Goal: Task Accomplishment & Management: Use online tool/utility

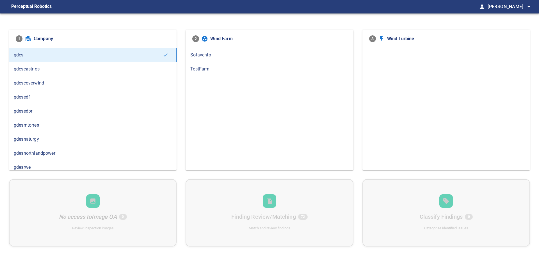
click at [15, 141] on span "gdesnaturgy" at bounding box center [93, 139] width 158 height 7
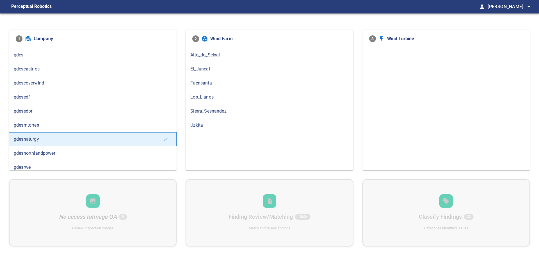
click at [210, 98] on span "Los_Llanos" at bounding box center [269, 97] width 158 height 7
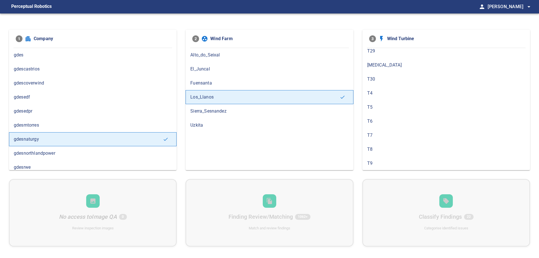
scroll to position [299, 0]
click at [378, 161] on span "T9" at bounding box center [446, 163] width 158 height 7
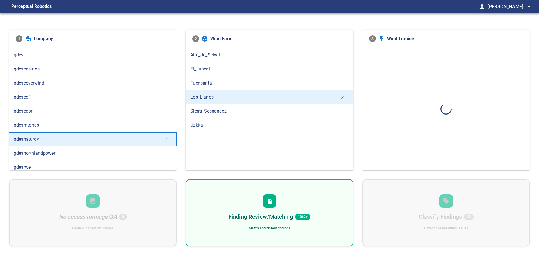
scroll to position [0, 0]
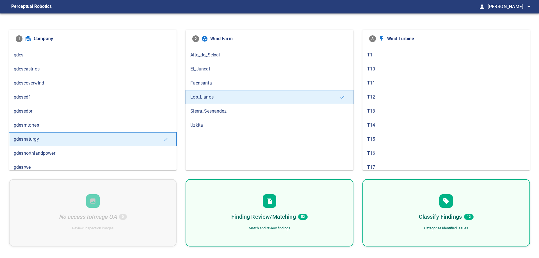
click at [311, 219] on div "Finding Review/Matching 52 Match and review findings" at bounding box center [270, 212] width 168 height 67
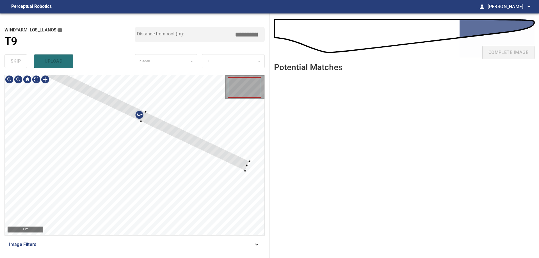
click at [169, 109] on div at bounding box center [143, 117] width 212 height 108
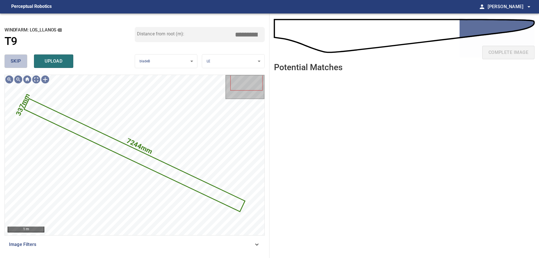
click at [22, 64] on button "skip" at bounding box center [15, 60] width 23 height 13
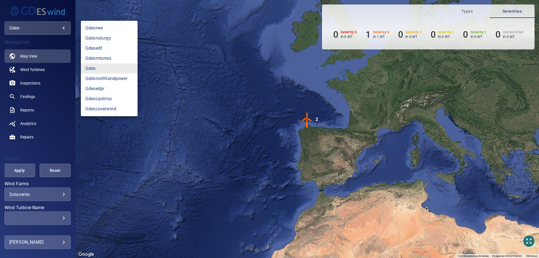
click at [40, 26] on body "**********" at bounding box center [269, 129] width 539 height 258
click at [113, 37] on link "gdesnaturgy" at bounding box center [109, 38] width 57 height 10
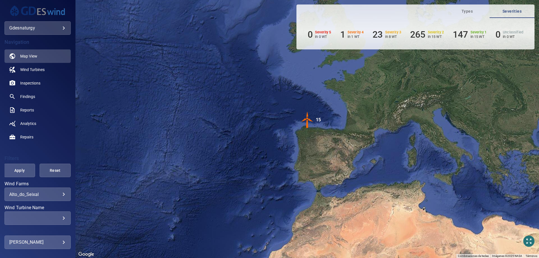
drag, startPoint x: 51, startPoint y: 190, endPoint x: 53, endPoint y: 197, distance: 7.2
click at [51, 190] on div "**********" at bounding box center [37, 193] width 66 height 13
click at [54, 198] on div "**********" at bounding box center [37, 193] width 66 height 13
click at [39, 194] on body "**********" at bounding box center [269, 129] width 539 height 258
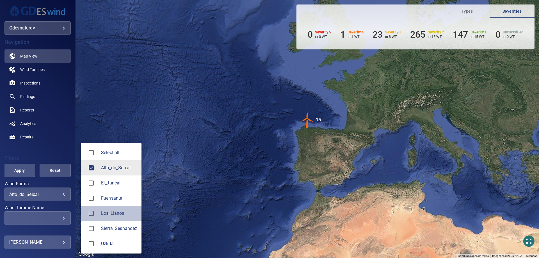
click at [119, 212] on span "Los_Llanos" at bounding box center [119, 213] width 36 height 7
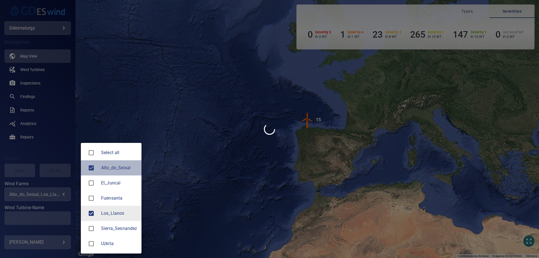
click at [112, 168] on span "Alto_do_Seixal" at bounding box center [119, 167] width 36 height 7
type input "**********"
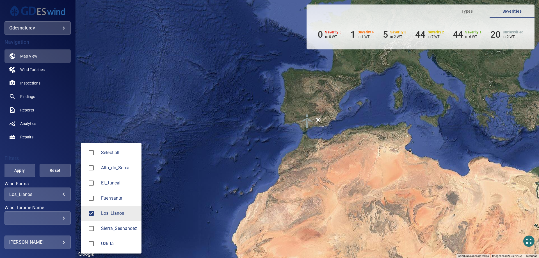
click at [17, 171] on div at bounding box center [269, 129] width 539 height 258
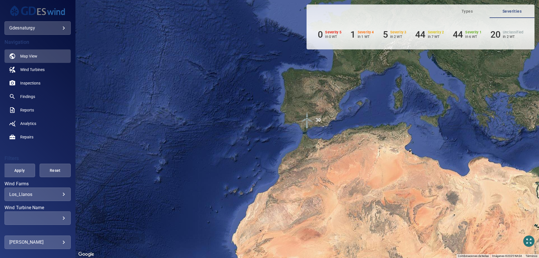
click at [51, 222] on div "​ ​" at bounding box center [37, 217] width 66 height 13
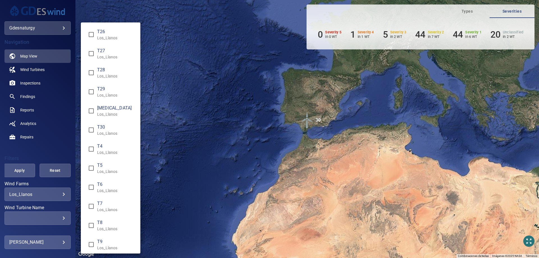
scroll to position [346, 0]
click at [113, 237] on span "T9" at bounding box center [116, 238] width 39 height 7
type input "**********"
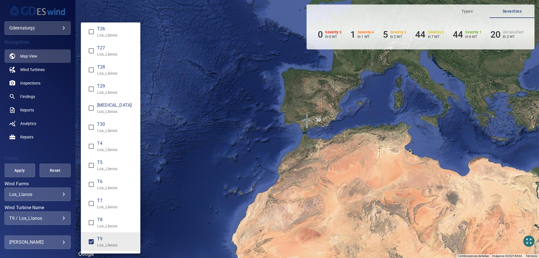
click at [17, 159] on div "Wind Turbine Name" at bounding box center [269, 129] width 539 height 258
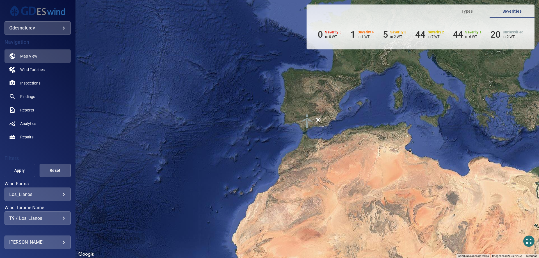
click at [12, 166] on button "Apply" at bounding box center [19, 170] width 31 height 13
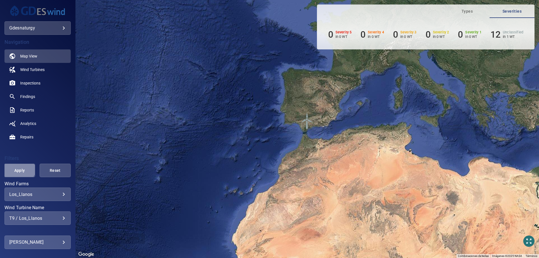
drag, startPoint x: 16, startPoint y: 166, endPoint x: 15, endPoint y: 171, distance: 6.0
click at [16, 169] on button "Apply" at bounding box center [19, 170] width 31 height 13
click at [28, 86] on span "Inspections" at bounding box center [30, 83] width 20 height 6
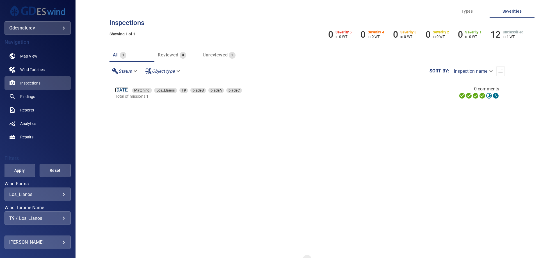
click at [127, 90] on link "15 Jun 2025" at bounding box center [121, 89] width 13 height 5
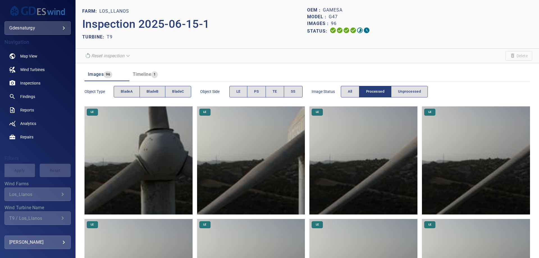
click at [151, 178] on img at bounding box center [138, 160] width 108 height 108
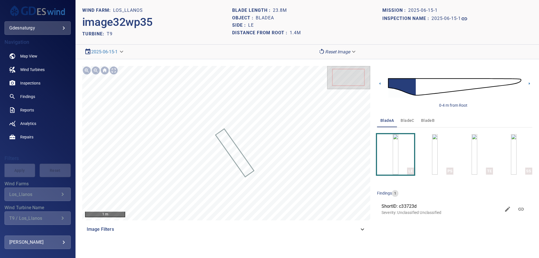
click at [431, 120] on span "bladeB" at bounding box center [427, 120] width 13 height 7
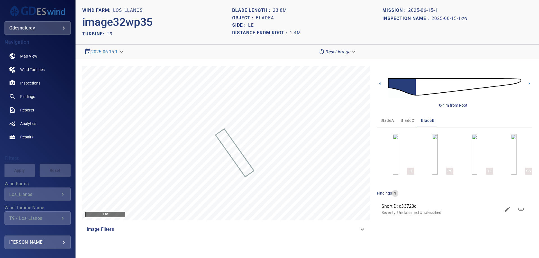
click at [434, 81] on img at bounding box center [454, 87] width 133 height 32
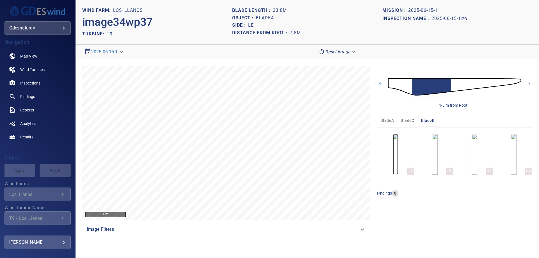
click at [398, 157] on img "button" at bounding box center [396, 154] width 6 height 40
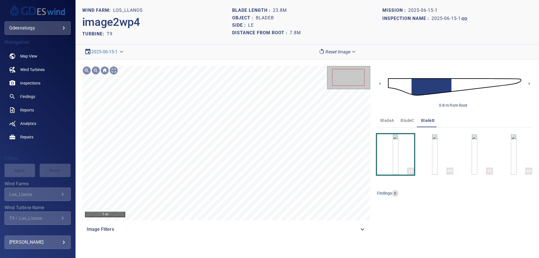
click at [461, 85] on img at bounding box center [454, 87] width 133 height 32
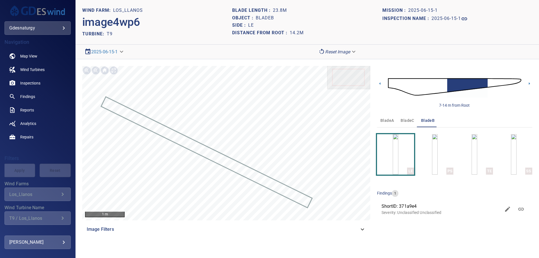
click at [489, 82] on img at bounding box center [454, 87] width 133 height 32
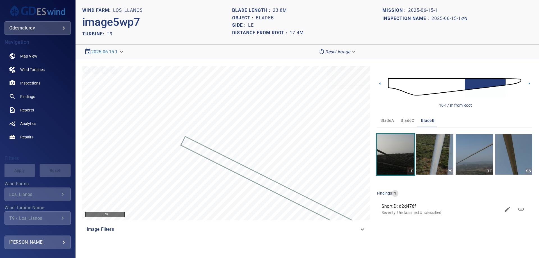
click at [508, 82] on img at bounding box center [454, 87] width 133 height 32
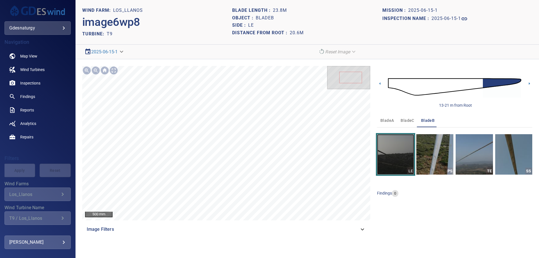
drag, startPoint x: 397, startPoint y: 161, endPoint x: 389, endPoint y: 154, distance: 10.3
click at [397, 161] on img "button" at bounding box center [395, 154] width 37 height 40
click at [407, 86] on img at bounding box center [454, 87] width 133 height 32
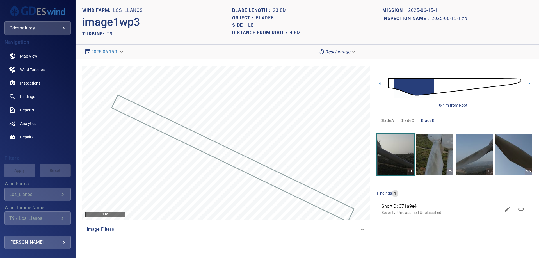
click at [437, 86] on img at bounding box center [454, 87] width 133 height 32
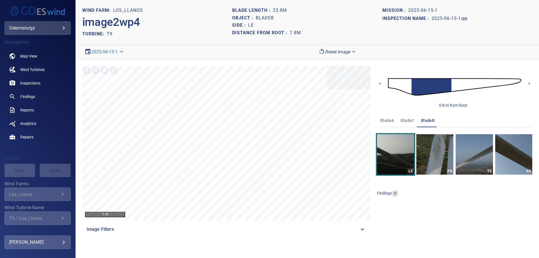
click at [454, 88] on img at bounding box center [454, 87] width 133 height 32
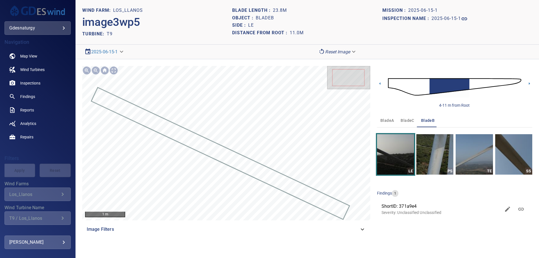
drag, startPoint x: 475, startPoint y: 81, endPoint x: 467, endPoint y: 84, distance: 9.2
click at [475, 81] on img at bounding box center [454, 87] width 133 height 32
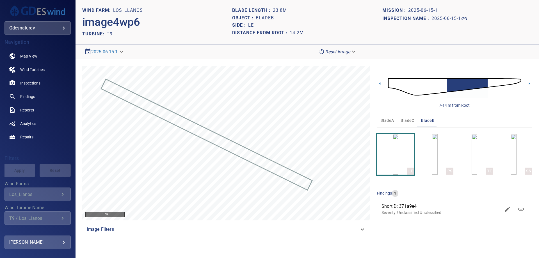
drag, startPoint x: 493, startPoint y: 84, endPoint x: 496, endPoint y: 90, distance: 7.3
click at [493, 84] on img at bounding box center [454, 87] width 133 height 32
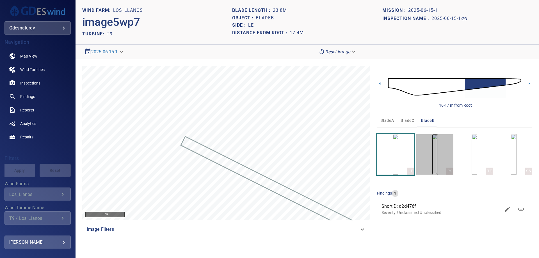
click at [432, 154] on img "button" at bounding box center [435, 154] width 6 height 40
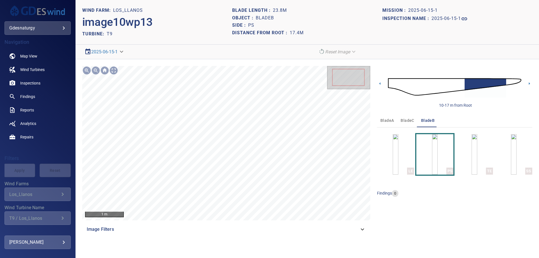
click at [454, 83] on img at bounding box center [454, 87] width 133 height 32
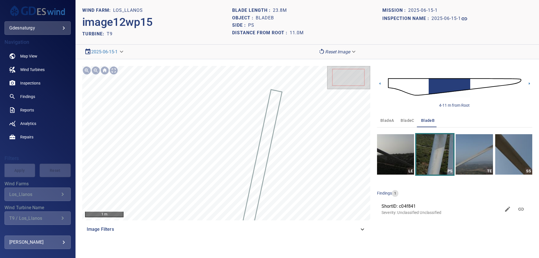
click at [425, 84] on img at bounding box center [454, 87] width 133 height 32
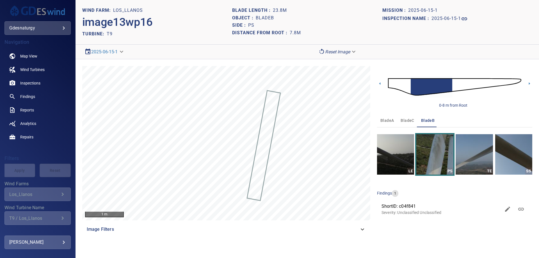
click at [456, 88] on img at bounding box center [454, 87] width 133 height 32
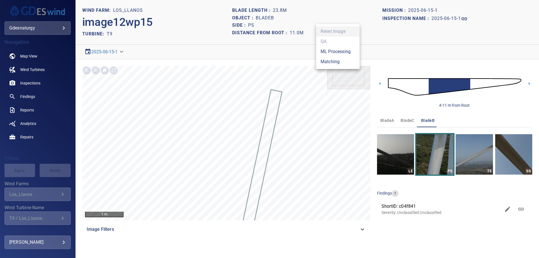
click at [337, 53] on body "**********" at bounding box center [269, 129] width 539 height 258
click at [331, 65] on li "Matching" at bounding box center [337, 62] width 43 height 10
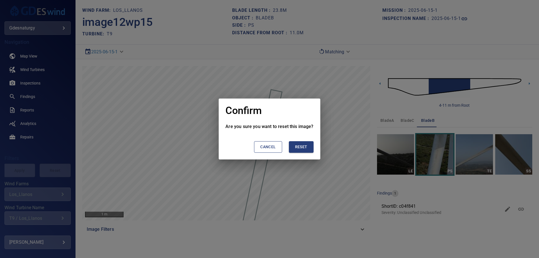
click at [297, 146] on span "Reset" at bounding box center [301, 146] width 12 height 7
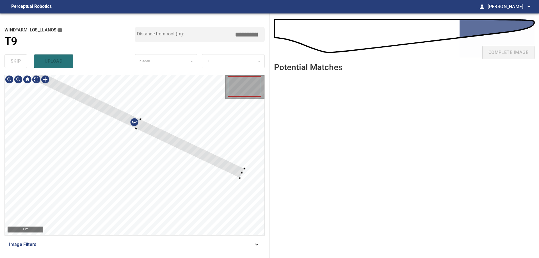
click at [167, 127] on div at bounding box center [135, 155] width 260 height 160
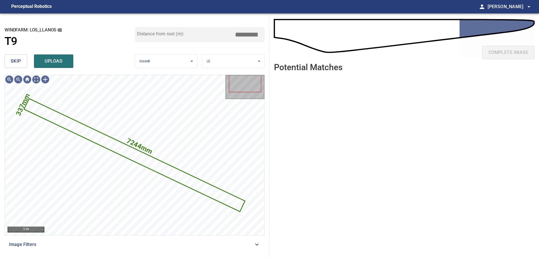
drag, startPoint x: 18, startPoint y: 57, endPoint x: 22, endPoint y: 70, distance: 13.8
click at [18, 59] on button "skip" at bounding box center [15, 60] width 23 height 13
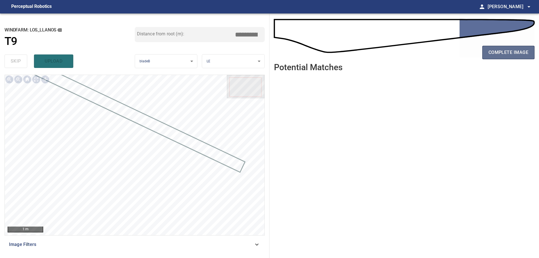
click at [505, 56] on span "complete image" at bounding box center [508, 53] width 40 height 8
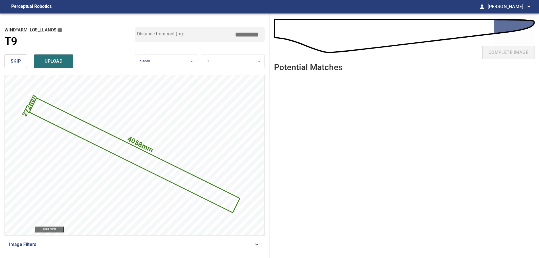
click at [244, 35] on input "*****" at bounding box center [248, 34] width 28 height 11
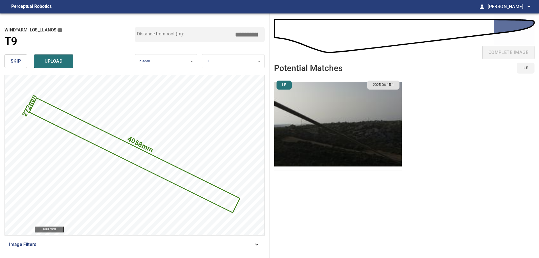
type input "*****"
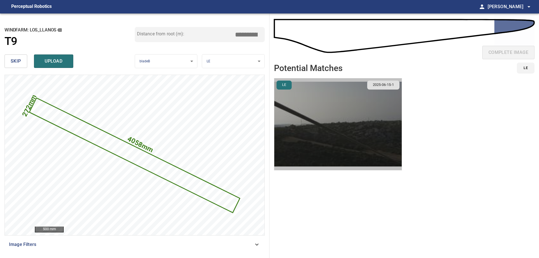
click at [356, 105] on img "button" at bounding box center [337, 124] width 127 height 92
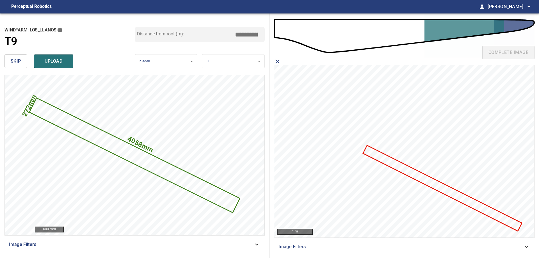
click at [416, 175] on icon at bounding box center [442, 188] width 158 height 85
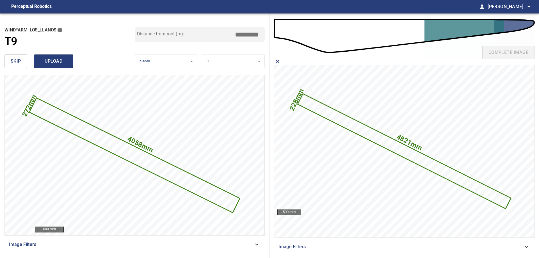
click at [65, 64] on span "upload" at bounding box center [53, 61] width 27 height 8
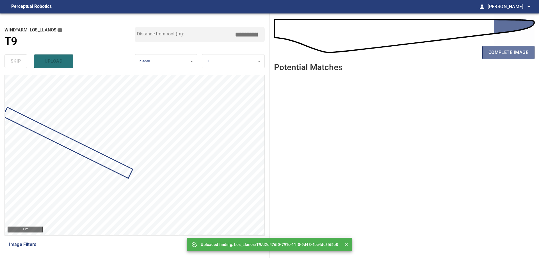
drag, startPoint x: 488, startPoint y: 51, endPoint x: 359, endPoint y: 177, distance: 180.2
click at [488, 52] on span "complete image" at bounding box center [508, 53] width 40 height 8
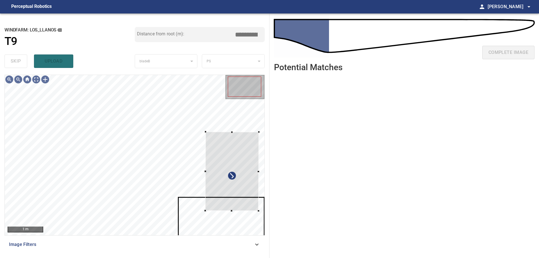
click at [267, 184] on div "**********" at bounding box center [134, 135] width 269 height 244
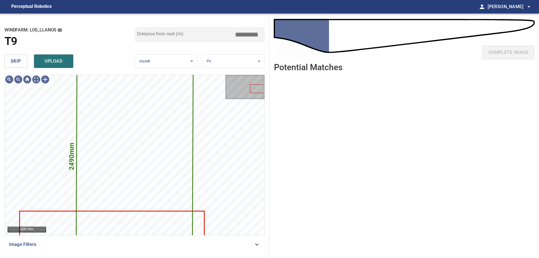
click at [2, 58] on div "**********" at bounding box center [134, 135] width 269 height 244
click at [12, 62] on span "skip" at bounding box center [16, 61] width 10 height 8
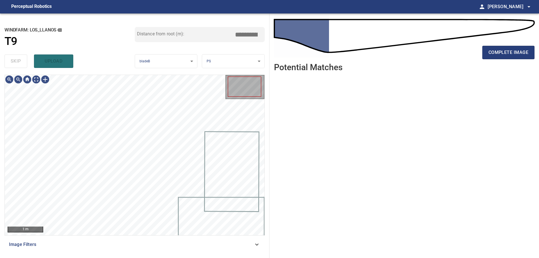
drag, startPoint x: 12, startPoint y: 63, endPoint x: 12, endPoint y: 67, distance: 3.7
click at [12, 67] on div "skip upload" at bounding box center [69, 61] width 130 height 18
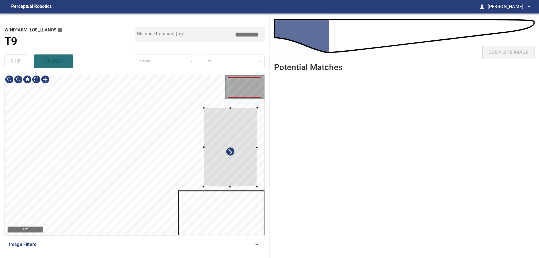
click at [220, 165] on div at bounding box center [230, 146] width 54 height 79
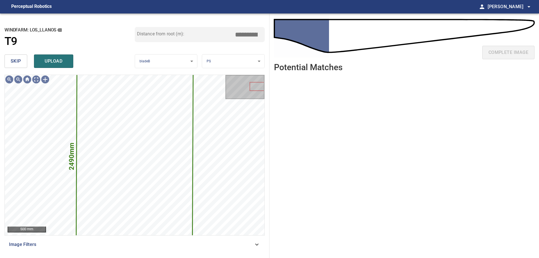
click at [22, 59] on button "skip" at bounding box center [15, 60] width 23 height 13
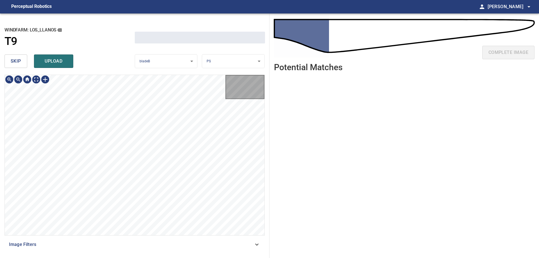
click at [22, 59] on button "skip" at bounding box center [15, 60] width 23 height 13
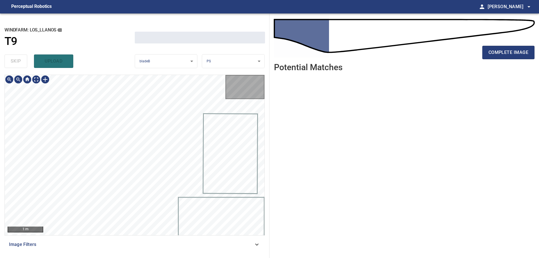
click at [21, 59] on div "skip upload" at bounding box center [69, 61] width 130 height 18
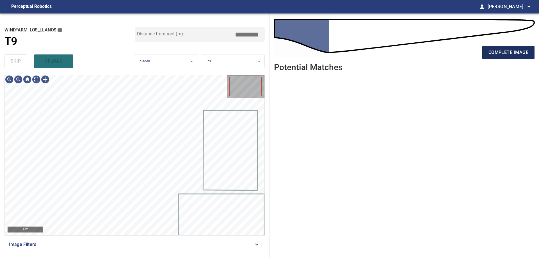
click at [510, 57] on button "complete image" at bounding box center [508, 52] width 52 height 13
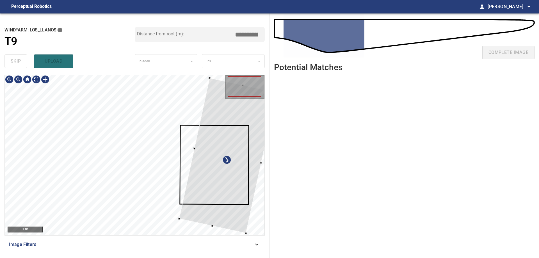
click at [214, 195] on div at bounding box center [227, 155] width 97 height 155
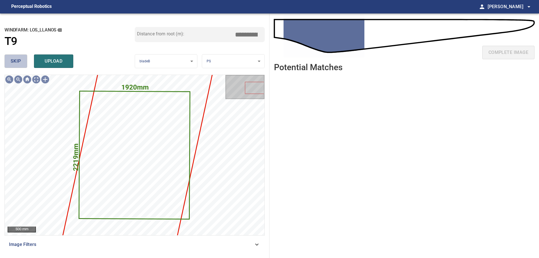
click at [17, 61] on span "skip" at bounding box center [16, 61] width 10 height 8
click at [17, 62] on span "skip" at bounding box center [16, 61] width 10 height 8
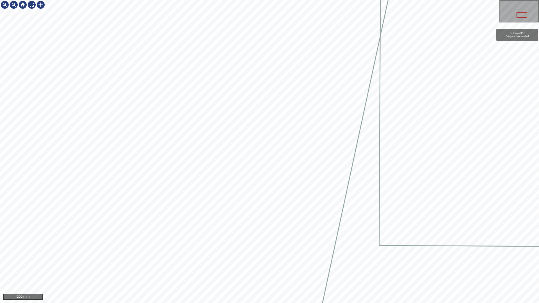
click at [312, 232] on div "Los_Llanos/T9/1 Category 2 unclassified" at bounding box center [269, 151] width 538 height 303
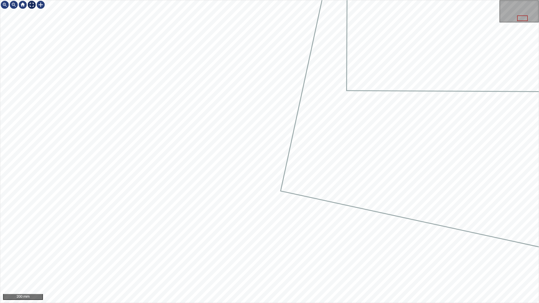
click at [34, 6] on div at bounding box center [31, 4] width 9 height 9
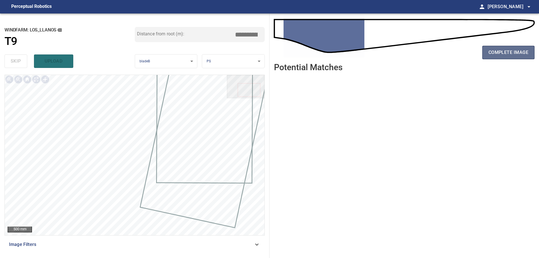
click at [507, 56] on span "complete image" at bounding box center [508, 53] width 40 height 8
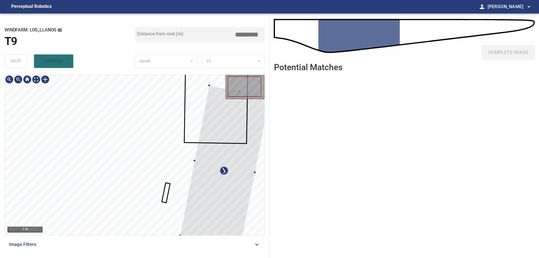
click at [226, 205] on div at bounding box center [225, 166] width 90 height 162
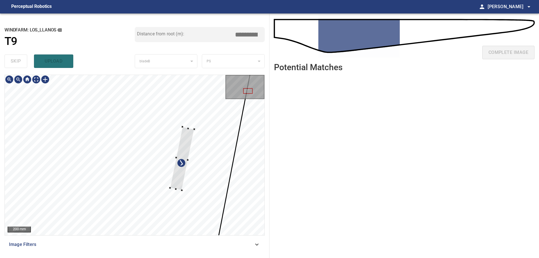
click at [207, 174] on div at bounding box center [135, 155] width 260 height 160
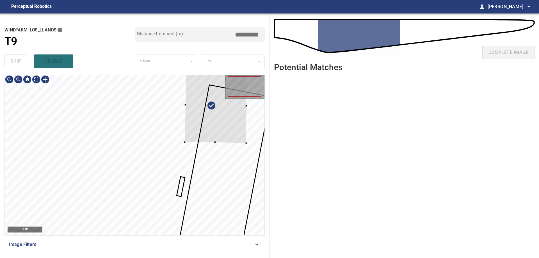
click at [223, 143] on div at bounding box center [216, 105] width 63 height 75
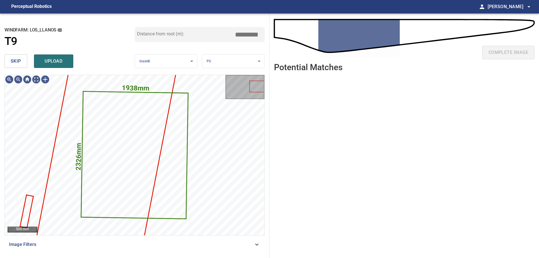
click at [18, 59] on span "skip" at bounding box center [16, 61] width 10 height 8
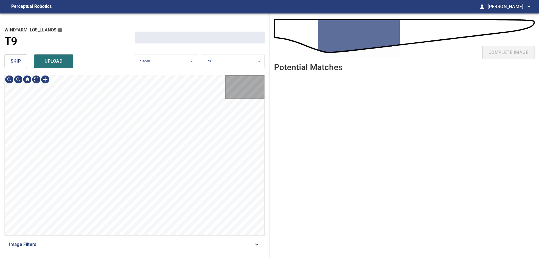
click at [18, 59] on span "skip" at bounding box center [16, 61] width 10 height 8
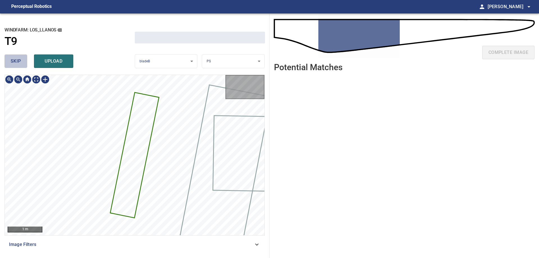
click at [18, 59] on span "skip" at bounding box center [16, 61] width 10 height 8
click at [18, 59] on div "skip upload" at bounding box center [69, 61] width 130 height 18
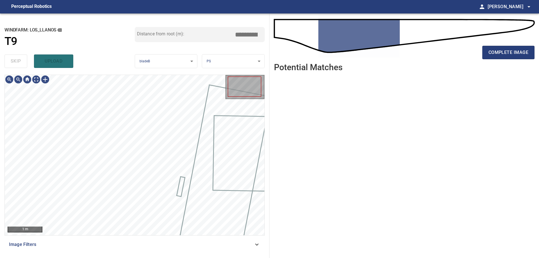
click at [18, 59] on div "skip upload" at bounding box center [69, 61] width 130 height 18
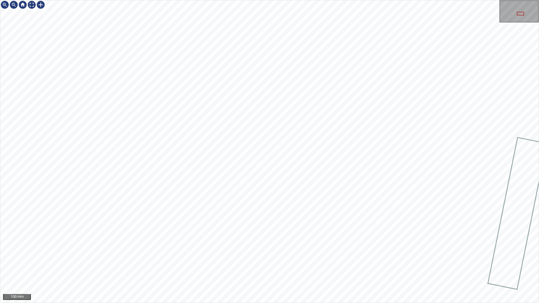
click at [365, 258] on div "100 mm" at bounding box center [269, 151] width 539 height 303
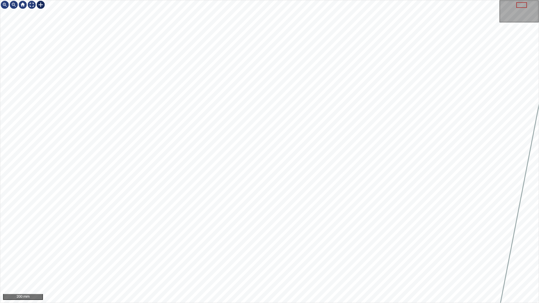
click at [42, 5] on div at bounding box center [40, 4] width 9 height 9
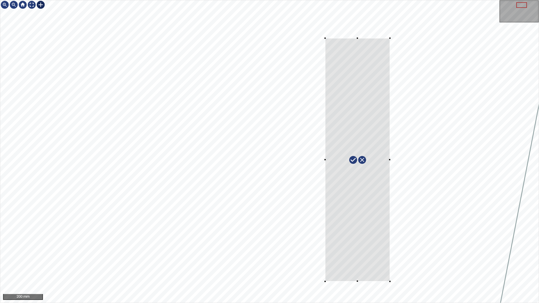
click at [390, 258] on div at bounding box center [269, 151] width 538 height 303
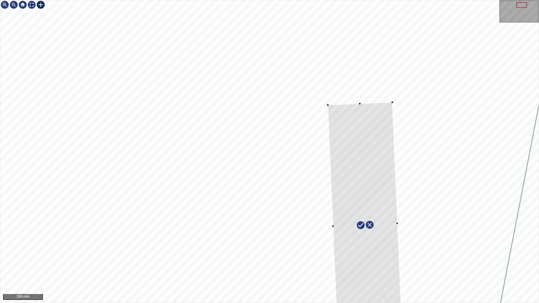
click at [376, 149] on div at bounding box center [365, 224] width 75 height 245
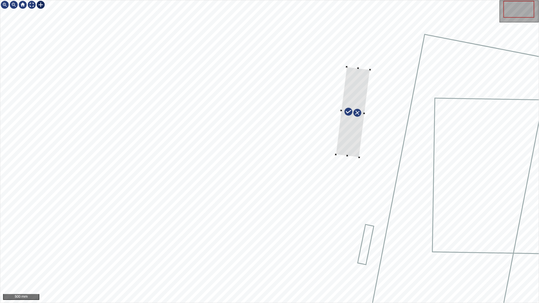
click at [355, 141] on div at bounding box center [353, 112] width 34 height 91
click at [354, 159] on div at bounding box center [352, 114] width 39 height 91
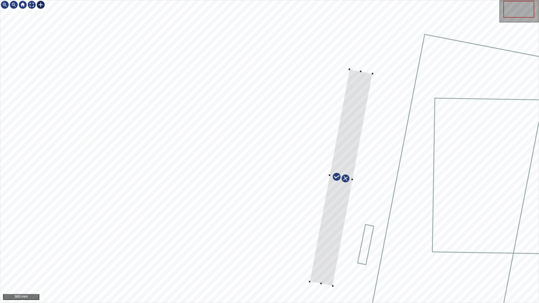
click at [337, 258] on div at bounding box center [269, 151] width 538 height 303
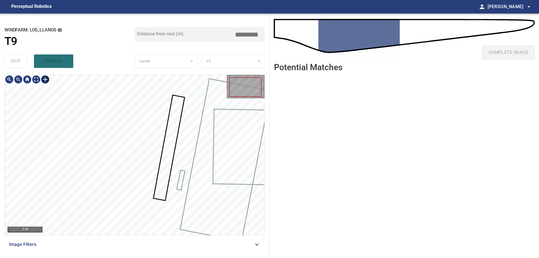
click at [47, 80] on div at bounding box center [45, 79] width 9 height 9
click at [173, 104] on div at bounding box center [135, 155] width 260 height 160
drag, startPoint x: 244, startPoint y: 33, endPoint x: 284, endPoint y: 34, distance: 40.4
click at [284, 34] on div "**********" at bounding box center [269, 135] width 539 height 244
click at [43, 82] on img at bounding box center [45, 79] width 9 height 9
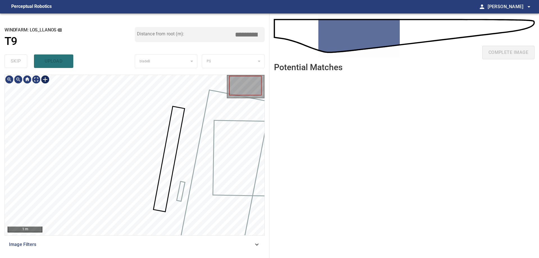
click at [45, 80] on div at bounding box center [45, 79] width 9 height 9
click at [165, 115] on div at bounding box center [135, 155] width 260 height 160
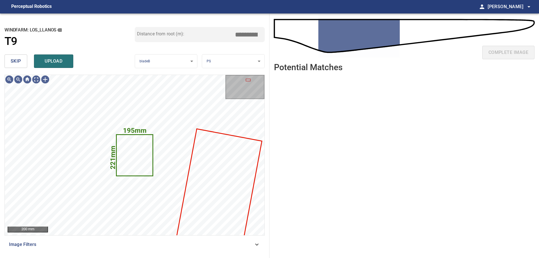
click at [13, 61] on span "skip" at bounding box center [16, 61] width 10 height 8
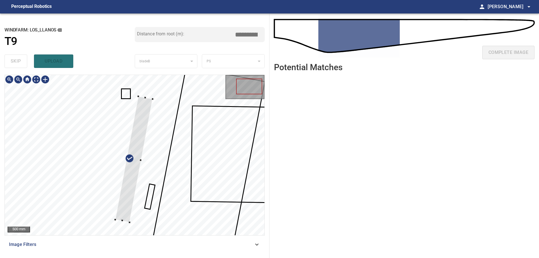
click at [148, 100] on div at bounding box center [133, 159] width 37 height 126
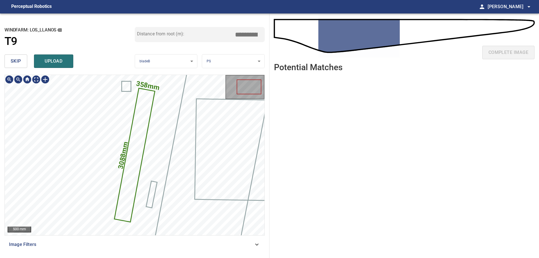
click at [144, 124] on icon at bounding box center [134, 155] width 39 height 133
drag, startPoint x: 244, startPoint y: 31, endPoint x: 324, endPoint y: 42, distance: 80.8
click at [307, 40] on div "**********" at bounding box center [269, 135] width 539 height 244
type input "****"
click at [52, 58] on span "upload" at bounding box center [53, 61] width 27 height 8
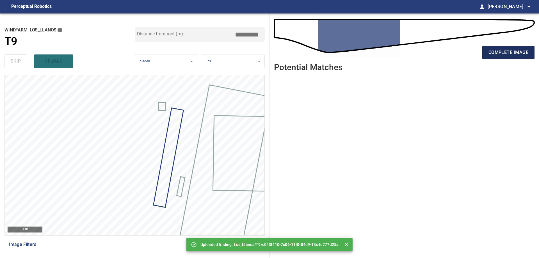
click at [513, 49] on span "complete image" at bounding box center [508, 53] width 40 height 8
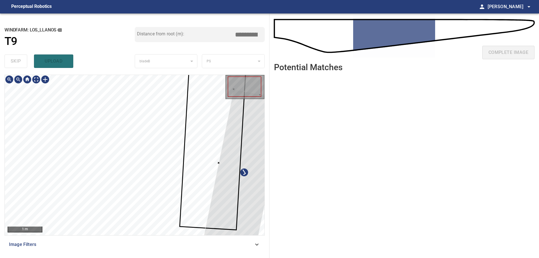
click at [242, 208] on div at bounding box center [245, 168] width 83 height 158
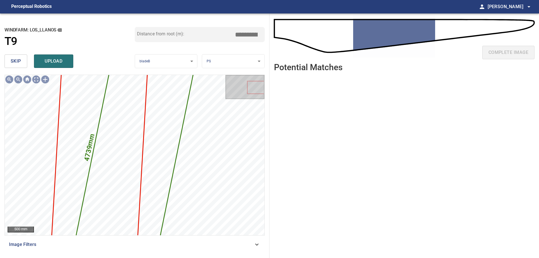
click at [22, 58] on button "skip" at bounding box center [15, 60] width 23 height 13
click at [21, 58] on span "skip" at bounding box center [16, 61] width 10 height 8
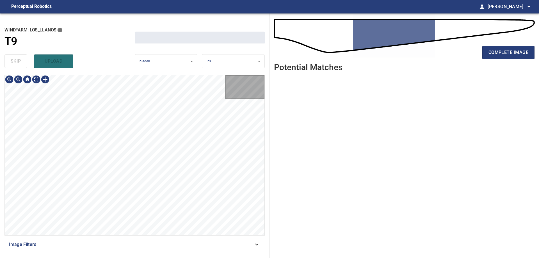
click at [21, 58] on div "skip upload" at bounding box center [69, 61] width 130 height 18
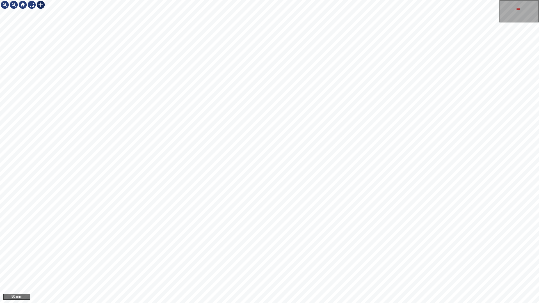
click at [41, 5] on div at bounding box center [40, 4] width 9 height 9
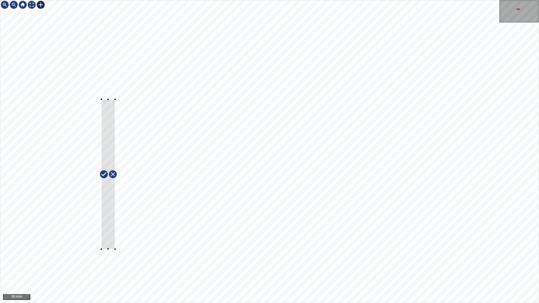
click at [115, 99] on div at bounding box center [269, 151] width 538 height 303
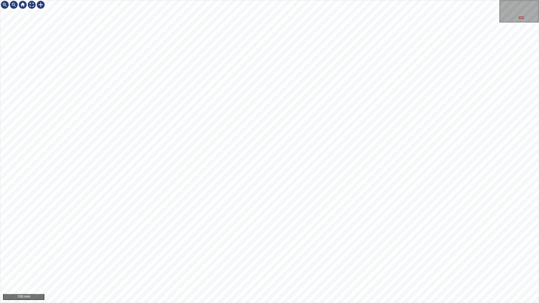
click at [295, 0] on div "28mm 303mm 100 mm" at bounding box center [269, 151] width 539 height 303
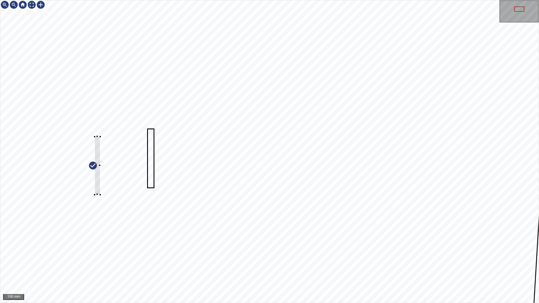
click at [89, 195] on div at bounding box center [269, 151] width 538 height 303
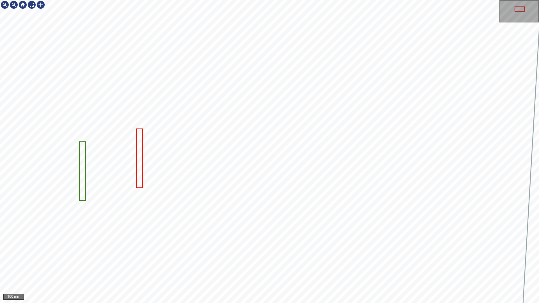
click at [140, 181] on icon at bounding box center [139, 158] width 5 height 58
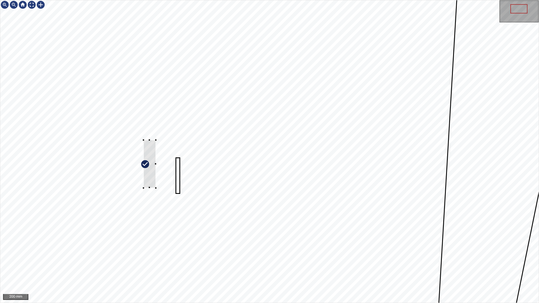
click at [143, 181] on div at bounding box center [269, 151] width 538 height 303
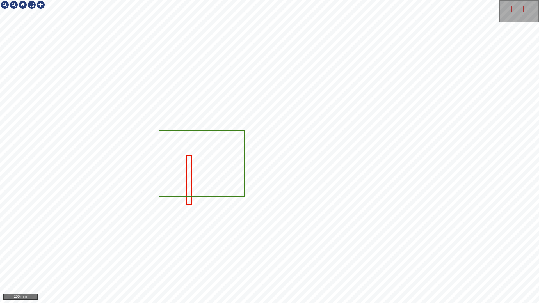
click at [181, 164] on icon at bounding box center [201, 163] width 84 height 65
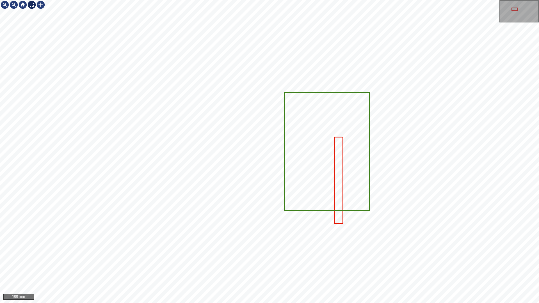
click at [33, 3] on div at bounding box center [31, 4] width 9 height 9
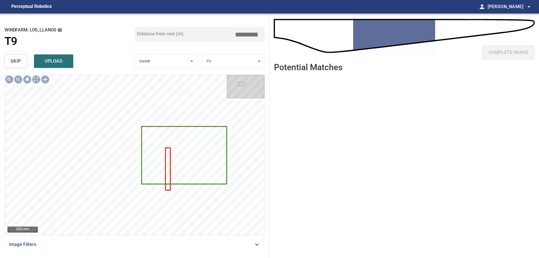
click at [2, 59] on div "**********" at bounding box center [134, 135] width 269 height 244
click at [5, 60] on div "**********" at bounding box center [134, 135] width 269 height 244
click at [9, 61] on button "skip" at bounding box center [15, 60] width 23 height 13
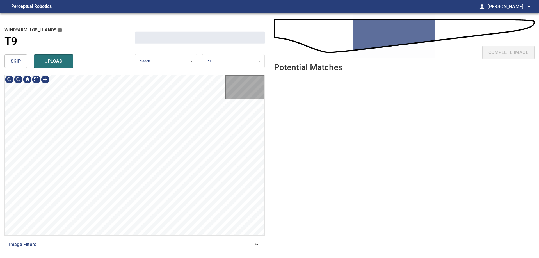
click at [9, 61] on button "skip" at bounding box center [15, 60] width 23 height 13
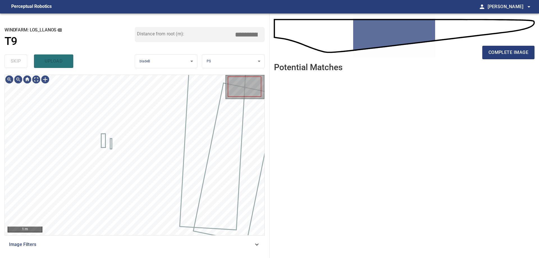
drag, startPoint x: 9, startPoint y: 61, endPoint x: 21, endPoint y: 73, distance: 16.7
click at [10, 62] on div "skip upload" at bounding box center [69, 61] width 130 height 18
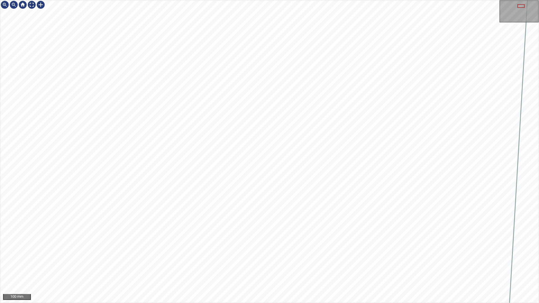
click at [442, 0] on div "100 mm" at bounding box center [269, 151] width 539 height 303
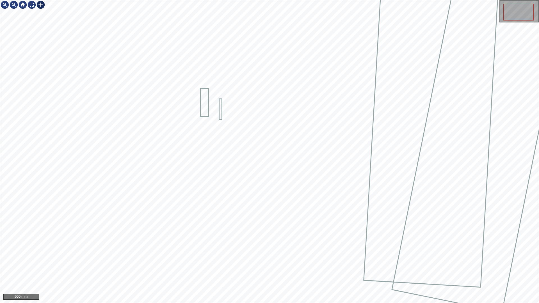
click at [47, 9] on div "500 mm" at bounding box center [269, 151] width 538 height 303
click at [35, 5] on div at bounding box center [31, 4] width 9 height 9
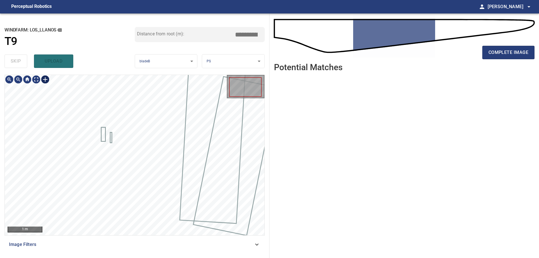
click at [46, 80] on div at bounding box center [45, 79] width 9 height 9
click at [156, 232] on div at bounding box center [135, 155] width 260 height 160
click at [154, 225] on div at bounding box center [165, 166] width 33 height 131
click at [161, 171] on div at bounding box center [166, 166] width 36 height 130
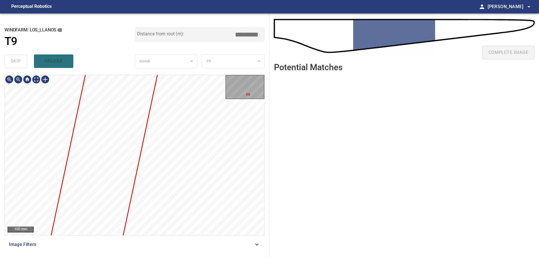
click at [216, 13] on main "**********" at bounding box center [269, 129] width 539 height 258
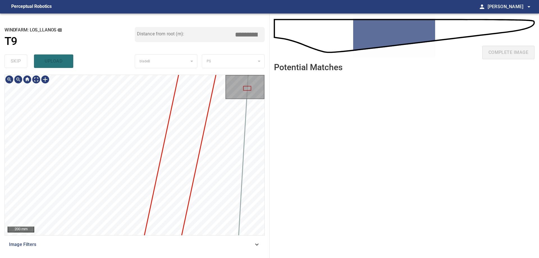
click at [203, 255] on div "**********" at bounding box center [134, 135] width 269 height 244
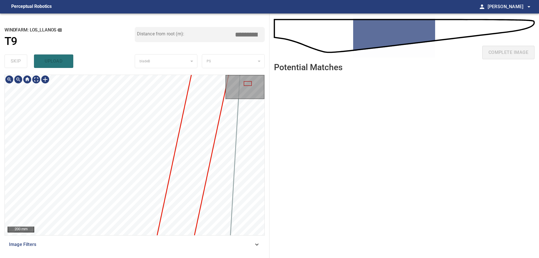
click at [214, 258] on html "**********" at bounding box center [269, 129] width 539 height 258
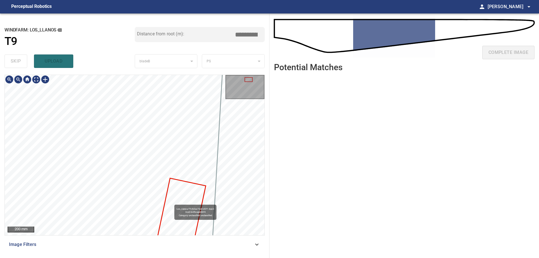
click at [203, 127] on div "Los_Llanos/T9/b0ac76e0-d0f1-4ac3-3ce3-b4fbcaed88f3 Category unclassified unclas…" at bounding box center [135, 155] width 260 height 160
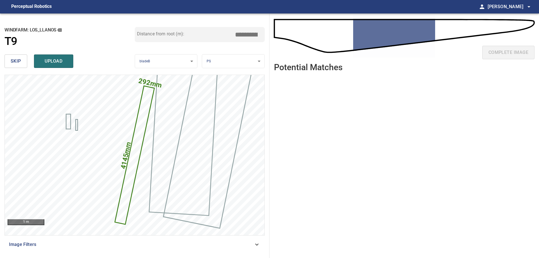
drag, startPoint x: 246, startPoint y: 36, endPoint x: 287, endPoint y: 36, distance: 40.4
click at [279, 36] on div "**********" at bounding box center [269, 135] width 539 height 244
click at [245, 33] on input "*****" at bounding box center [248, 34] width 28 height 11
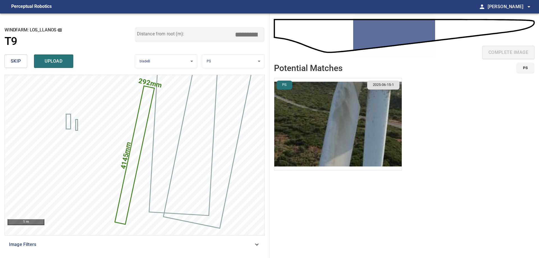
type input "****"
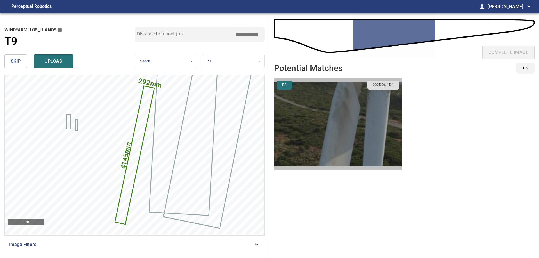
click at [308, 114] on img "button" at bounding box center [337, 124] width 127 height 92
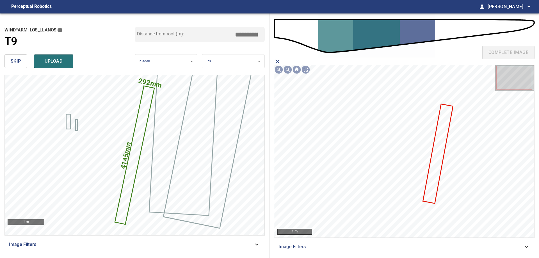
click at [436, 161] on icon at bounding box center [437, 153] width 29 height 99
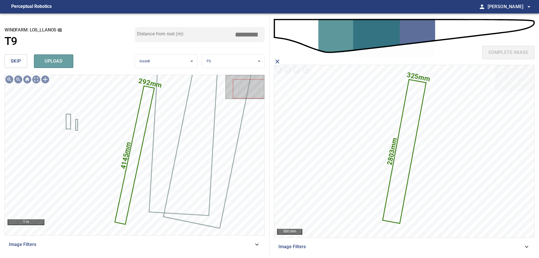
click at [56, 59] on span "upload" at bounding box center [53, 61] width 27 height 8
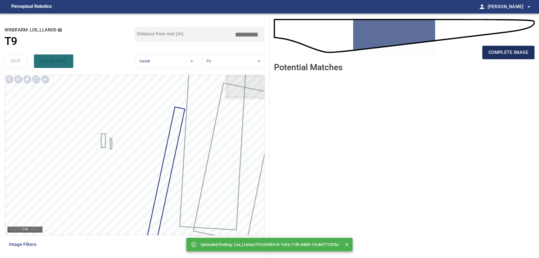
click at [505, 51] on span "complete image" at bounding box center [508, 53] width 40 height 8
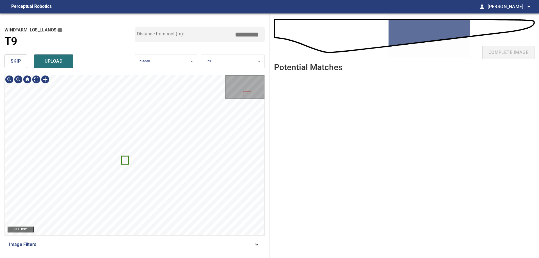
click at [153, 246] on div "200 mm Image Filters" at bounding box center [134, 164] width 260 height 179
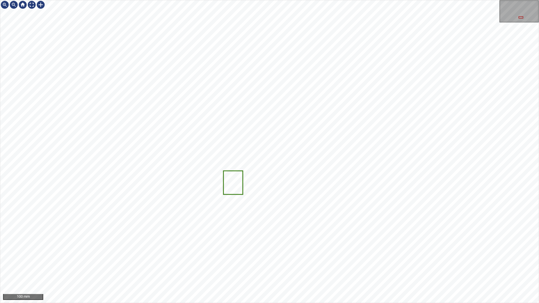
click at [306, 258] on div "100 mm" at bounding box center [269, 151] width 539 height 303
click at [291, 258] on div "100 mm" at bounding box center [269, 151] width 539 height 303
click at [357, 258] on div "100 mm" at bounding box center [269, 151] width 539 height 303
click at [386, 258] on div "100 mm" at bounding box center [269, 151] width 539 height 303
click at [395, 258] on div "100 mm" at bounding box center [269, 151] width 539 height 303
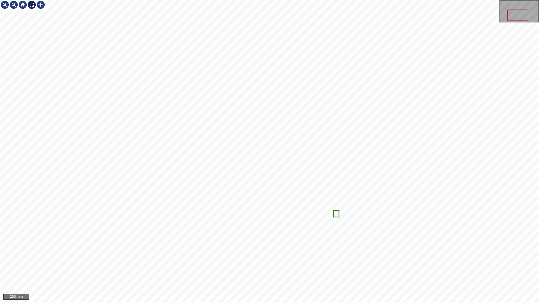
click at [32, 6] on div at bounding box center [31, 4] width 9 height 9
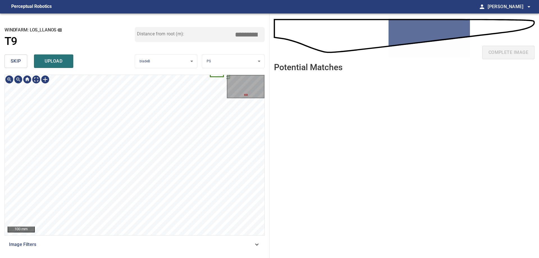
click at [227, 90] on div "50mm 41mm 100 mm" at bounding box center [135, 155] width 260 height 160
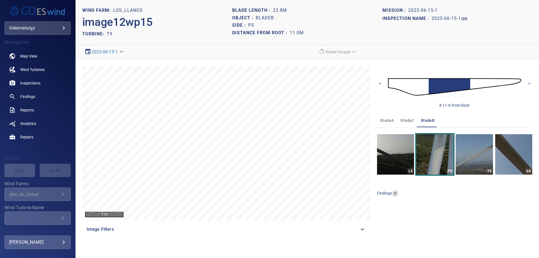
click at [472, 83] on img at bounding box center [454, 87] width 133 height 32
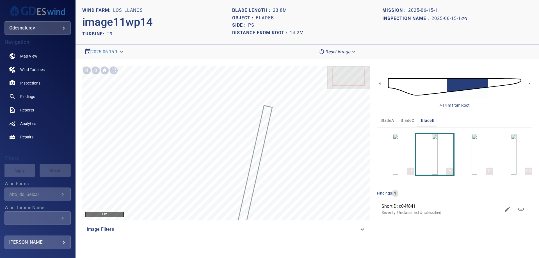
click at [493, 85] on img at bounding box center [454, 87] width 133 height 32
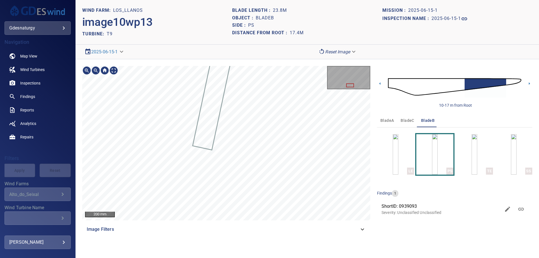
click at [191, 59] on div "200 mm Image Filters 10-17 m from Root bladeA bladeC bladeB LE PS TE SS finding…" at bounding box center [306, 151] width 463 height 184
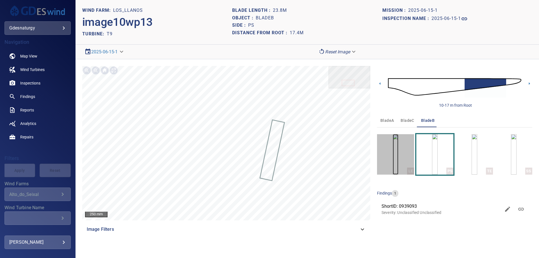
click at [398, 159] on img "button" at bounding box center [396, 154] width 6 height 40
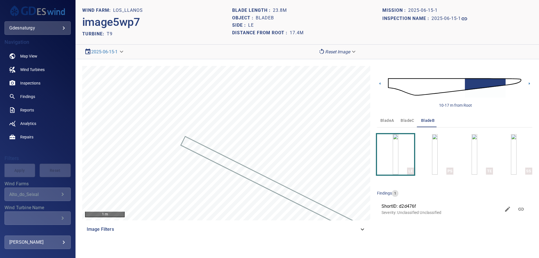
click at [506, 81] on img at bounding box center [454, 87] width 133 height 32
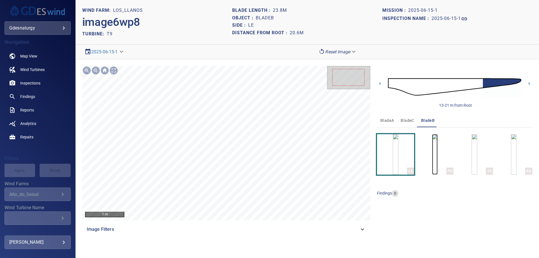
click at [433, 152] on img "button" at bounding box center [435, 154] width 6 height 40
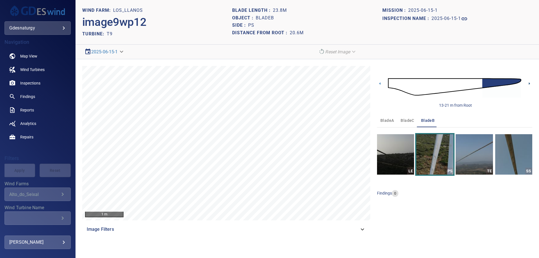
click at [529, 84] on icon at bounding box center [529, 83] width 1 height 3
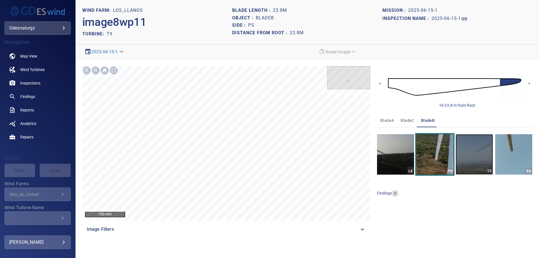
click at [469, 157] on img "button" at bounding box center [473, 154] width 37 height 40
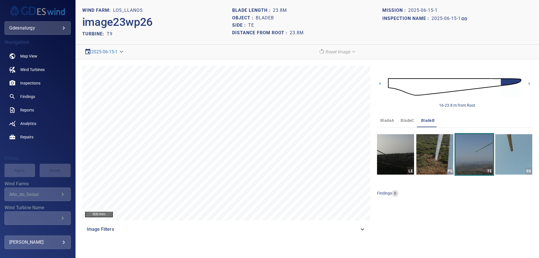
click at [390, 85] on img at bounding box center [454, 87] width 133 height 32
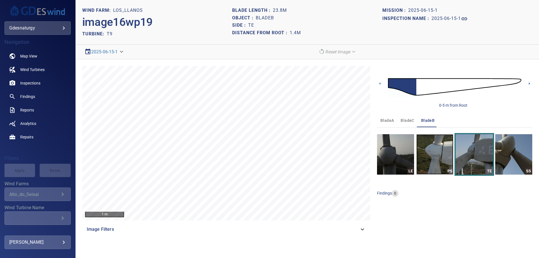
click at [433, 146] on img "button" at bounding box center [434, 154] width 37 height 40
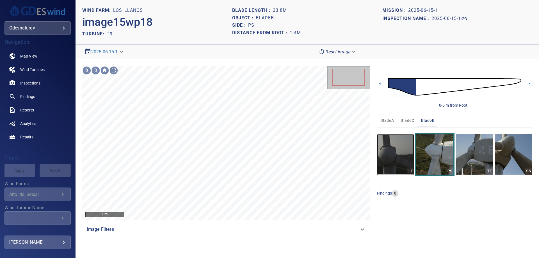
click at [390, 159] on img "button" at bounding box center [395, 154] width 37 height 40
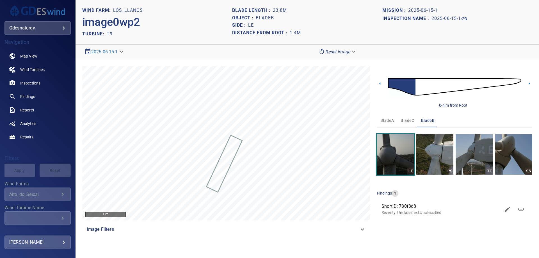
click at [459, 86] on img at bounding box center [454, 87] width 133 height 32
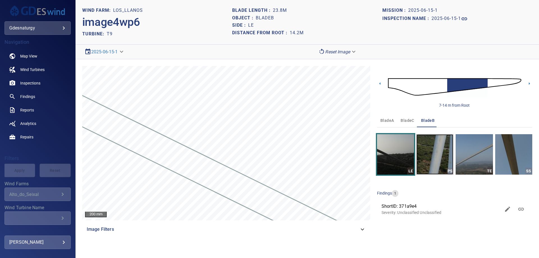
drag, startPoint x: 444, startPoint y: 159, endPoint x: 442, endPoint y: 154, distance: 5.7
click at [444, 159] on img "button" at bounding box center [434, 154] width 37 height 40
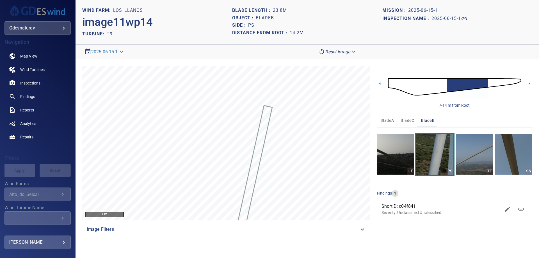
click at [493, 78] on img at bounding box center [454, 87] width 133 height 32
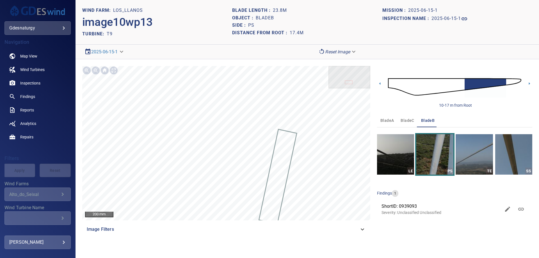
click at [510, 80] on img at bounding box center [454, 87] width 133 height 32
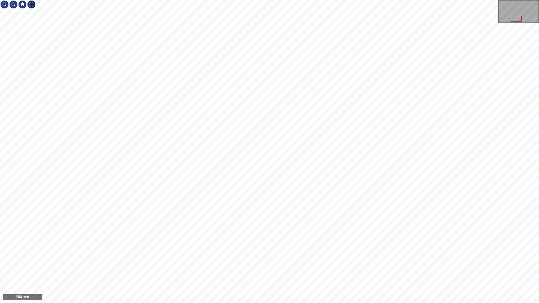
click at [34, 4] on div at bounding box center [31, 4] width 9 height 9
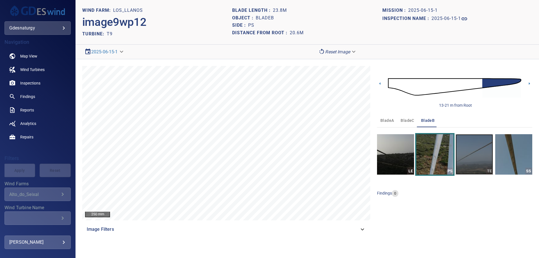
click at [463, 157] on img "button" at bounding box center [473, 154] width 37 height 40
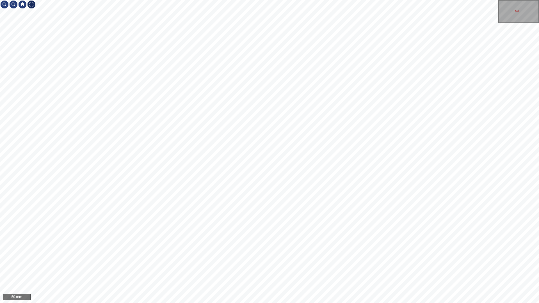
click at [29, 5] on div at bounding box center [31, 4] width 9 height 9
click at [29, 3] on div at bounding box center [31, 4] width 9 height 9
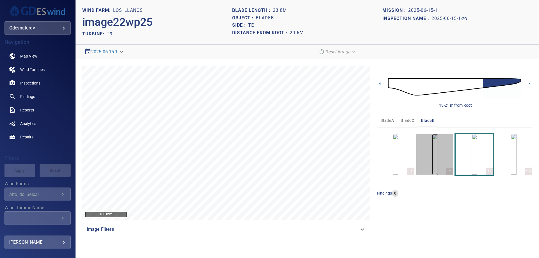
click at [434, 146] on img "button" at bounding box center [435, 154] width 6 height 40
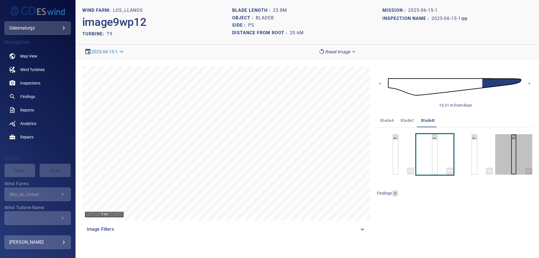
click at [511, 139] on img "button" at bounding box center [514, 154] width 6 height 40
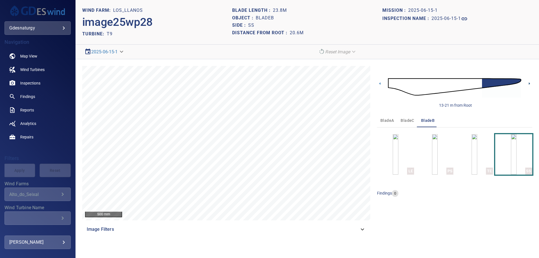
click at [526, 83] on icon at bounding box center [529, 84] width 6 height 6
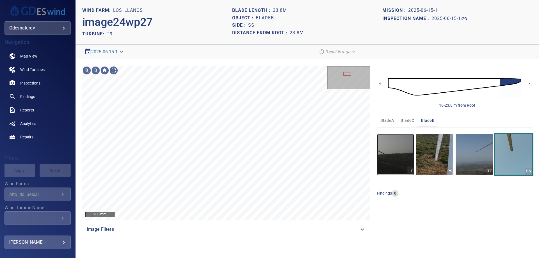
click at [401, 146] on img "button" at bounding box center [395, 154] width 37 height 40
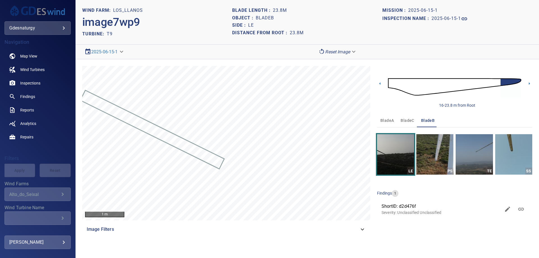
click at [409, 122] on span "bladeC" at bounding box center [406, 120] width 13 height 7
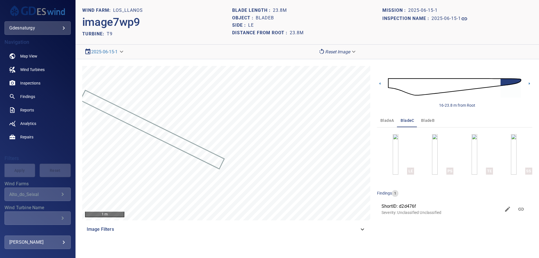
click at [417, 90] on img at bounding box center [454, 87] width 133 height 32
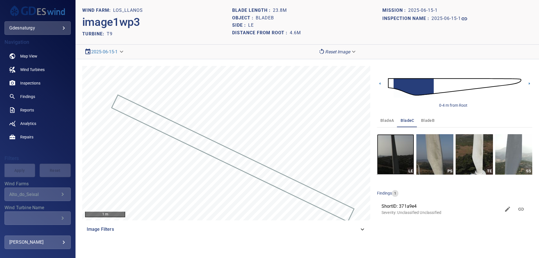
click at [381, 154] on img "button" at bounding box center [395, 154] width 37 height 40
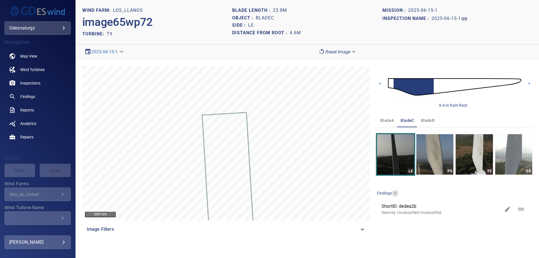
click at [508, 81] on img at bounding box center [454, 87] width 133 height 32
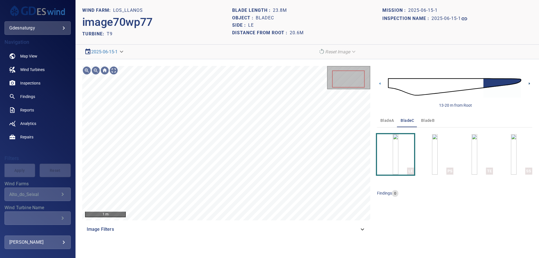
click at [529, 83] on icon at bounding box center [529, 83] width 1 height 3
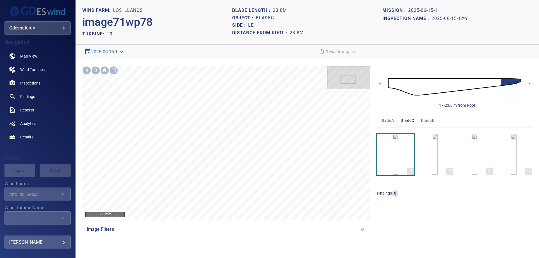
click at [418, 89] on img at bounding box center [454, 87] width 133 height 32
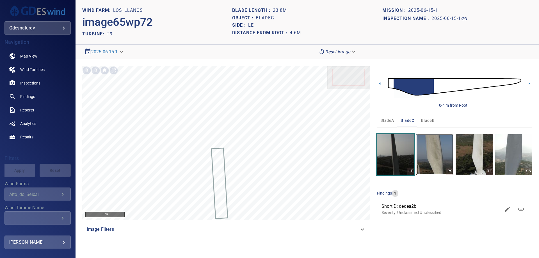
click at [429, 157] on img "button" at bounding box center [434, 154] width 37 height 40
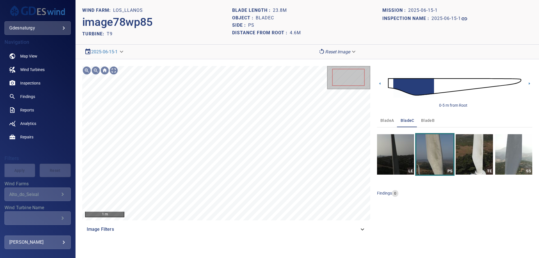
click at [448, 86] on img at bounding box center [454, 87] width 133 height 32
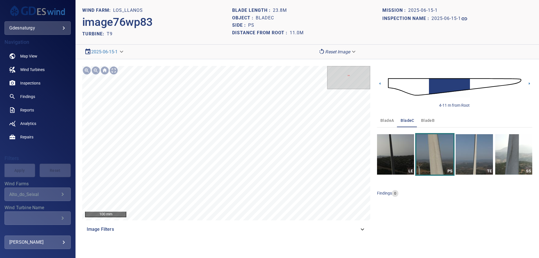
click at [472, 88] on img at bounding box center [454, 87] width 133 height 32
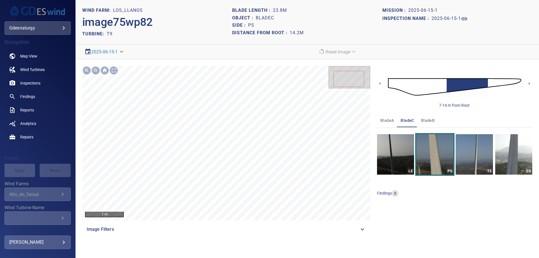
click at [489, 84] on img at bounding box center [454, 87] width 133 height 32
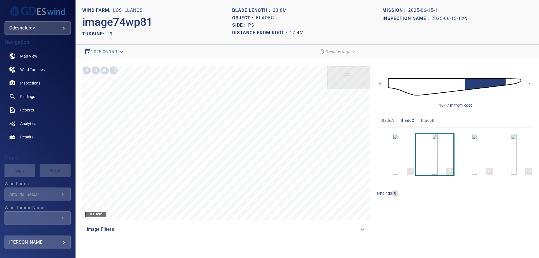
click at [507, 82] on img at bounding box center [454, 87] width 133 height 32
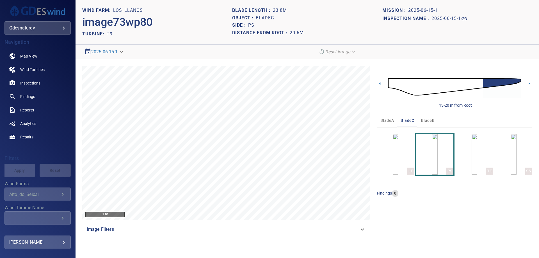
click at [482, 83] on img at bounding box center [454, 87] width 133 height 32
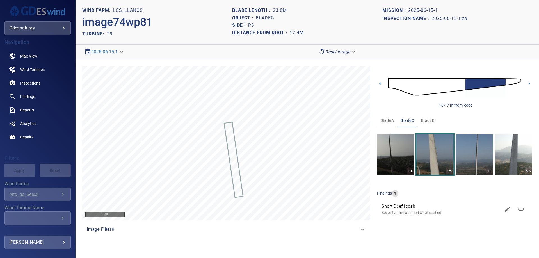
click at [528, 85] on icon at bounding box center [529, 84] width 6 height 6
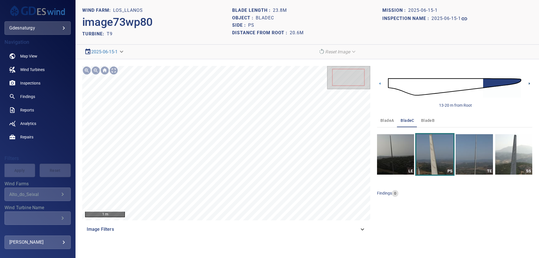
click at [528, 85] on icon at bounding box center [529, 84] width 6 height 6
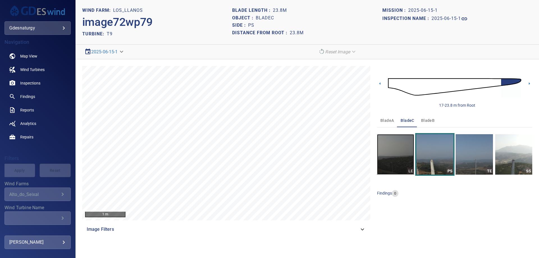
click at [397, 166] on img "button" at bounding box center [395, 154] width 37 height 40
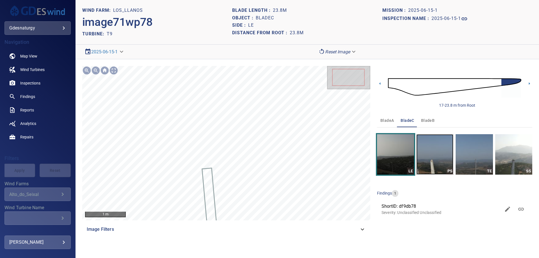
click at [430, 148] on img "button" at bounding box center [434, 154] width 37 height 40
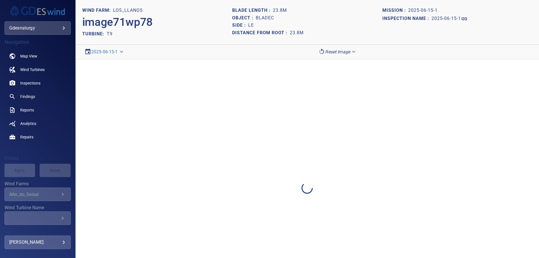
click at [430, 148] on div at bounding box center [306, 188] width 463 height 258
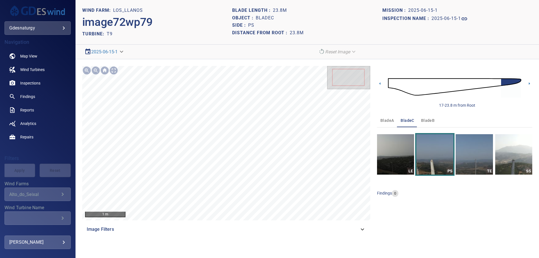
click at [497, 83] on img at bounding box center [454, 87] width 133 height 32
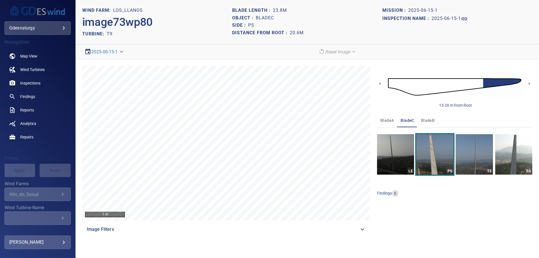
click at [476, 84] on img at bounding box center [454, 87] width 133 height 32
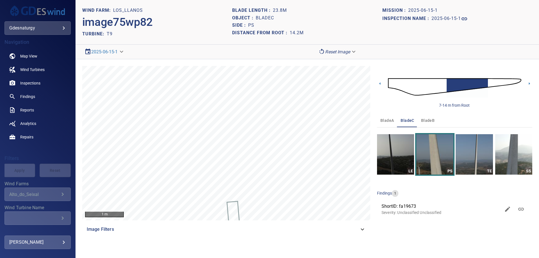
click at [445, 87] on img at bounding box center [454, 87] width 133 height 32
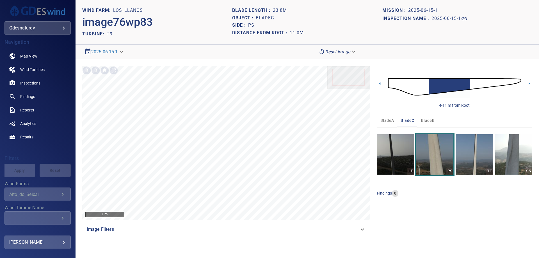
click at [475, 87] on img at bounding box center [454, 87] width 133 height 32
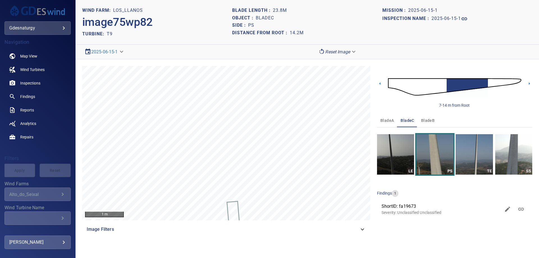
click at [491, 83] on img at bounding box center [454, 87] width 133 height 32
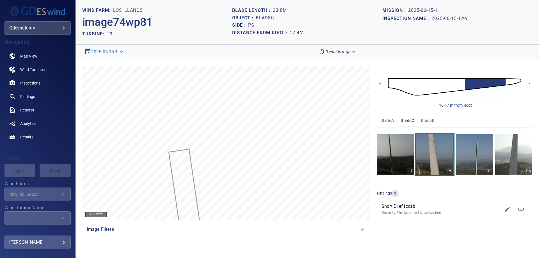
click at [512, 82] on img at bounding box center [454, 87] width 133 height 32
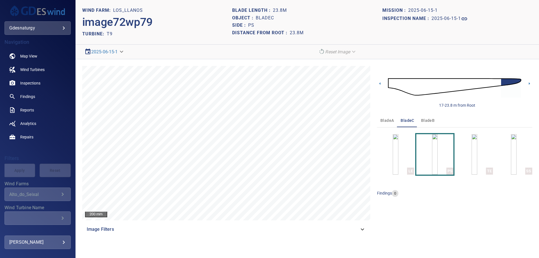
click at [393, 81] on img at bounding box center [454, 87] width 133 height 32
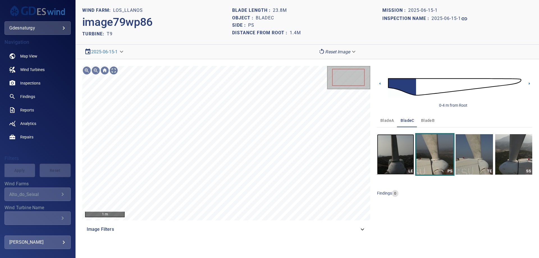
click at [404, 167] on img "button" at bounding box center [395, 154] width 37 height 40
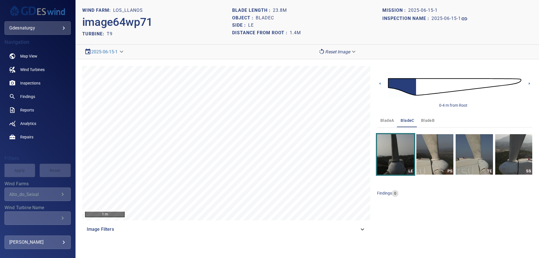
click at [418, 87] on img at bounding box center [454, 87] width 133 height 32
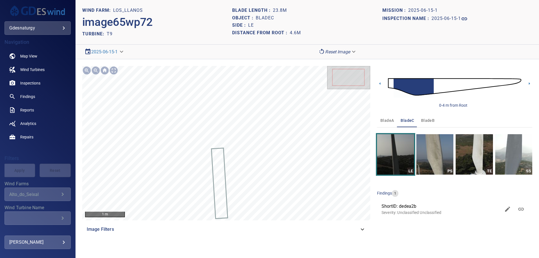
click at [391, 82] on img at bounding box center [454, 87] width 133 height 32
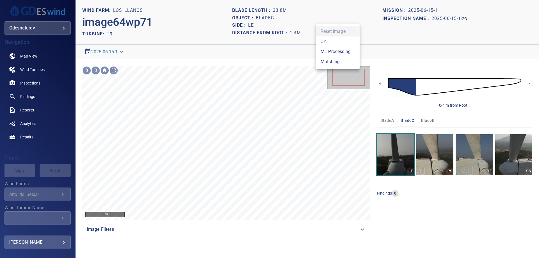
click at [336, 52] on body "**********" at bounding box center [269, 129] width 539 height 258
click at [320, 63] on li "Matching" at bounding box center [337, 62] width 43 height 10
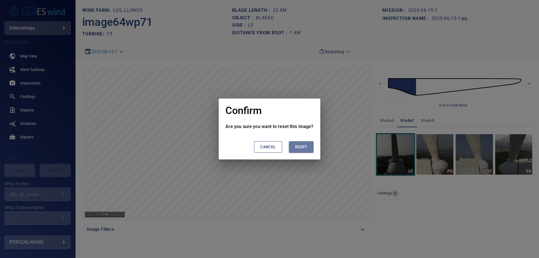
click at [303, 145] on span "Reset" at bounding box center [301, 146] width 12 height 7
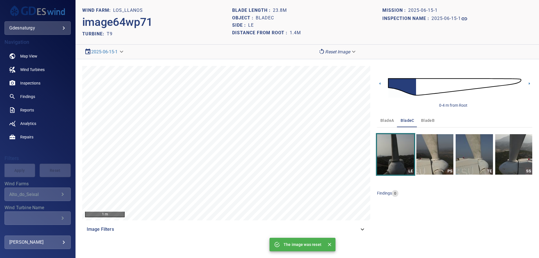
click at [459, 84] on img at bounding box center [454, 87] width 133 height 32
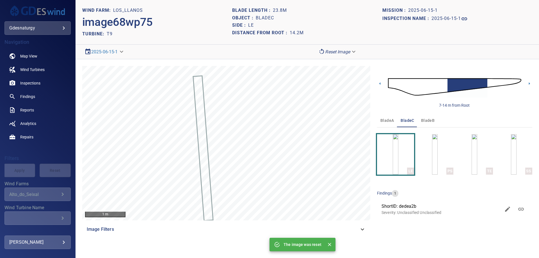
click at [489, 79] on img at bounding box center [454, 87] width 133 height 32
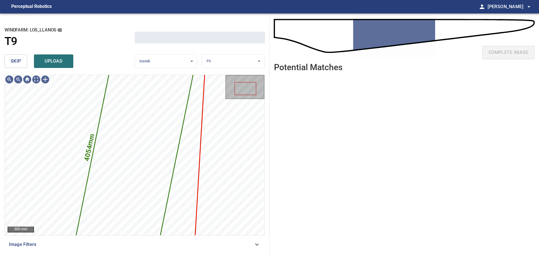
click at [5, 56] on button "skip" at bounding box center [15, 60] width 23 height 13
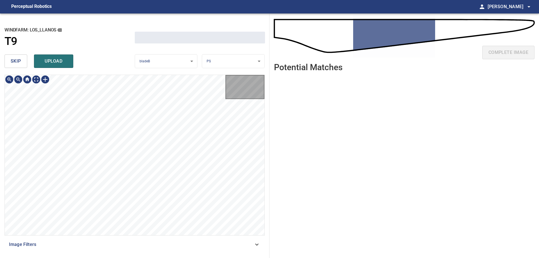
click at [9, 59] on button "skip" at bounding box center [15, 60] width 23 height 13
click at [9, 59] on div "skip upload" at bounding box center [69, 61] width 130 height 18
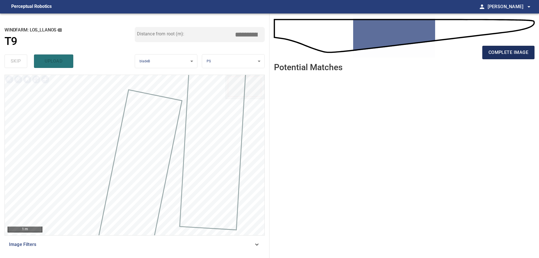
click at [525, 54] on span "complete image" at bounding box center [508, 53] width 40 height 8
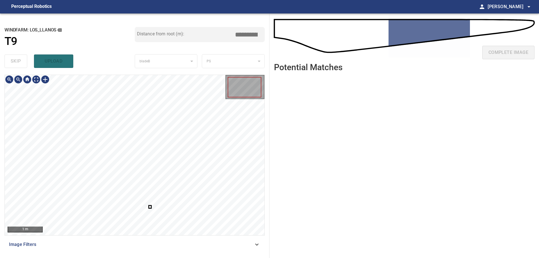
click at [158, 220] on div at bounding box center [135, 155] width 260 height 160
click at [180, 78] on div at bounding box center [135, 155] width 260 height 160
click at [159, 187] on div at bounding box center [167, 148] width 38 height 135
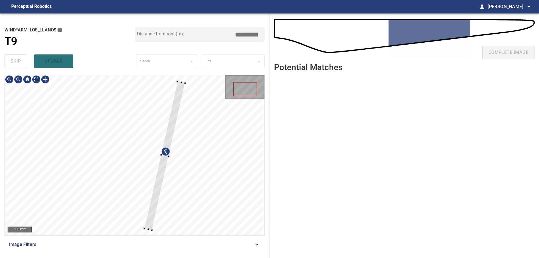
click at [152, 229] on div at bounding box center [164, 155] width 41 height 149
click at [143, 228] on div at bounding box center [143, 228] width 2 height 2
click at [150, 227] on div at bounding box center [165, 155] width 42 height 149
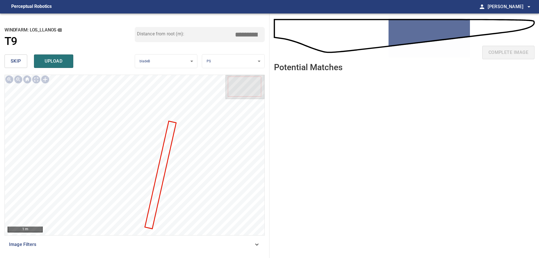
drag, startPoint x: 245, startPoint y: 35, endPoint x: 235, endPoint y: 36, distance: 9.9
click at [244, 35] on input "*****" at bounding box center [248, 34] width 28 height 11
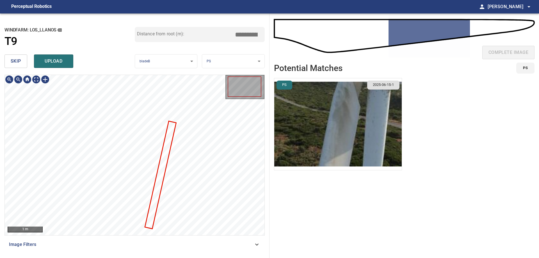
type input "****"
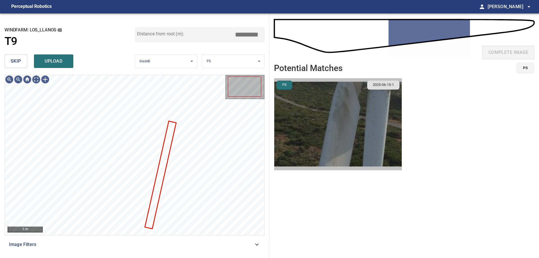
click at [310, 104] on img "button" at bounding box center [337, 124] width 127 height 92
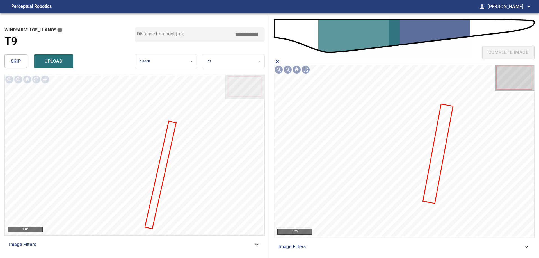
click at [436, 155] on icon at bounding box center [437, 153] width 29 height 99
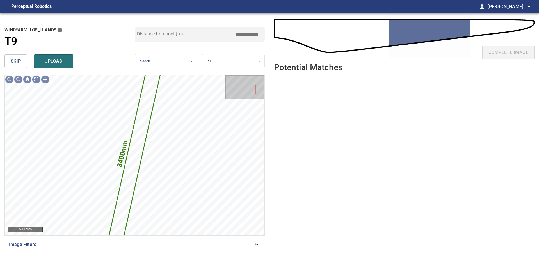
click at [246, 35] on input "*****" at bounding box center [248, 34] width 28 height 11
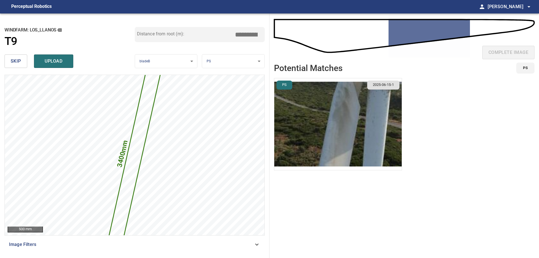
type input "****"
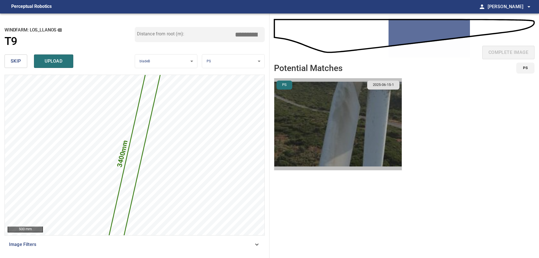
click at [311, 111] on img "button" at bounding box center [337, 124] width 127 height 92
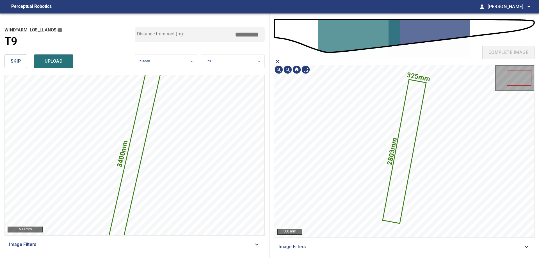
click at [409, 141] on icon at bounding box center [404, 151] width 42 height 143
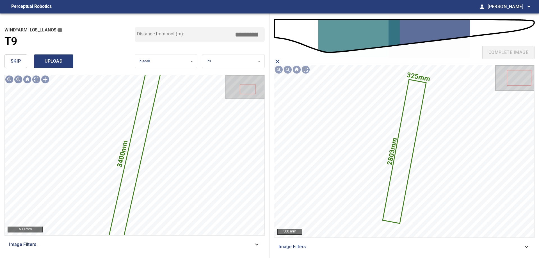
click at [63, 65] on span "upload" at bounding box center [53, 61] width 27 height 8
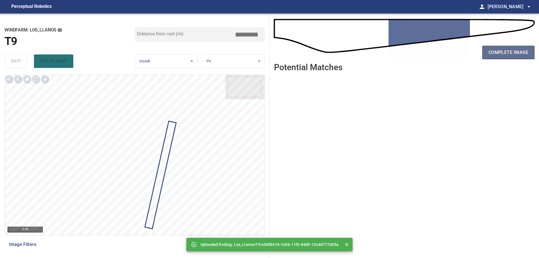
click at [514, 49] on span "complete image" at bounding box center [508, 53] width 40 height 8
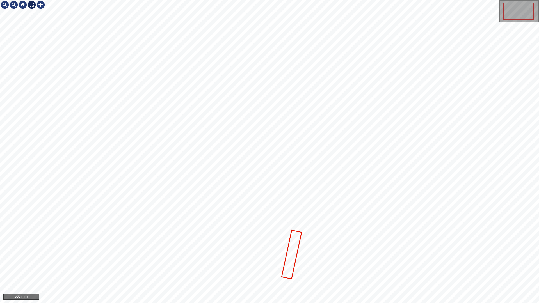
click at [32, 4] on div at bounding box center [31, 4] width 9 height 9
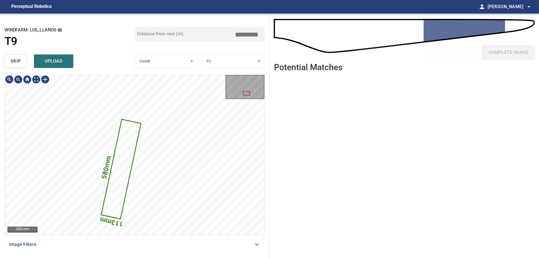
click at [119, 148] on icon at bounding box center [121, 169] width 39 height 99
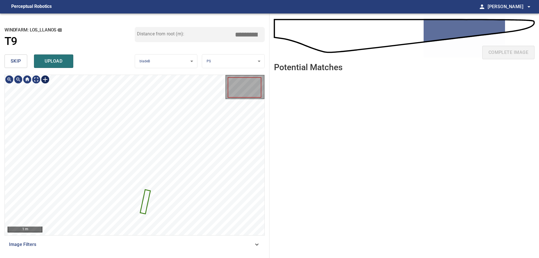
click at [44, 79] on div at bounding box center [45, 79] width 9 height 9
click at [163, 191] on div at bounding box center [135, 155] width 260 height 160
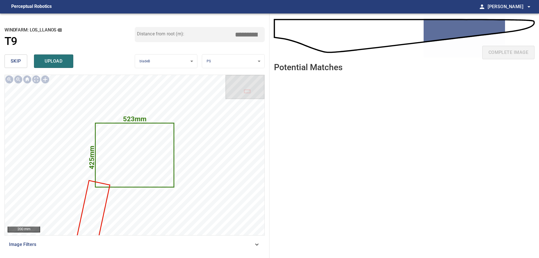
click at [12, 59] on span "skip" at bounding box center [16, 61] width 10 height 8
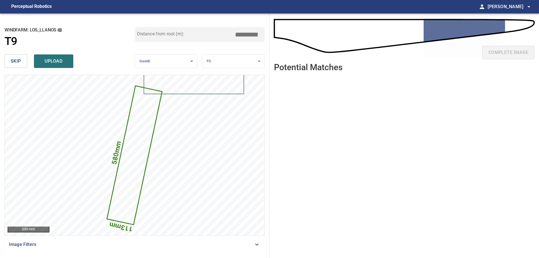
drag, startPoint x: 244, startPoint y: 33, endPoint x: 331, endPoint y: 30, distance: 87.1
click at [331, 30] on div "**********" at bounding box center [269, 135] width 539 height 244
type input "*****"
drag, startPoint x: 45, startPoint y: 67, endPoint x: 39, endPoint y: 69, distance: 6.2
click at [45, 67] on button "upload" at bounding box center [53, 60] width 39 height 13
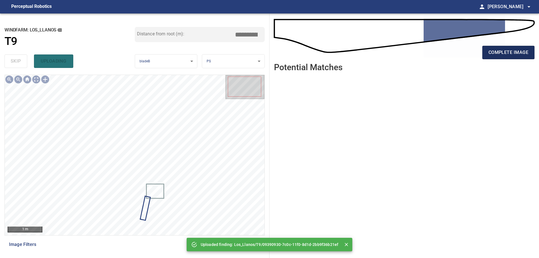
click at [509, 55] on span "complete image" at bounding box center [508, 53] width 40 height 8
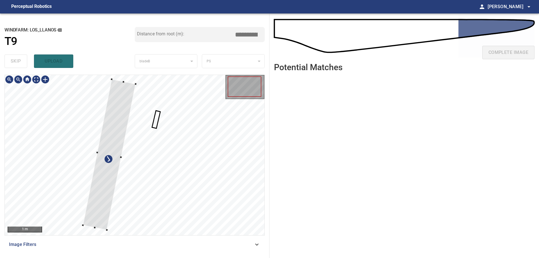
click at [98, 182] on div at bounding box center [109, 154] width 53 height 151
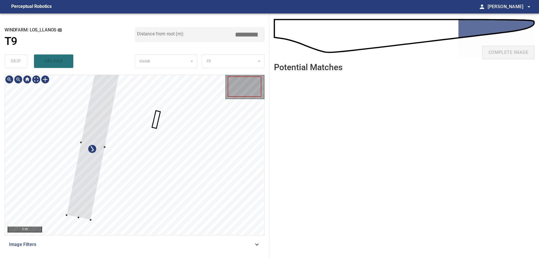
click at [87, 169] on div at bounding box center [93, 144] width 53 height 151
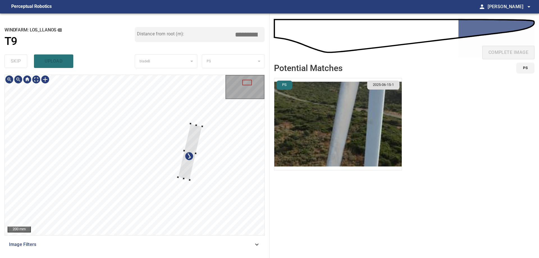
click at [193, 174] on div at bounding box center [135, 155] width 260 height 160
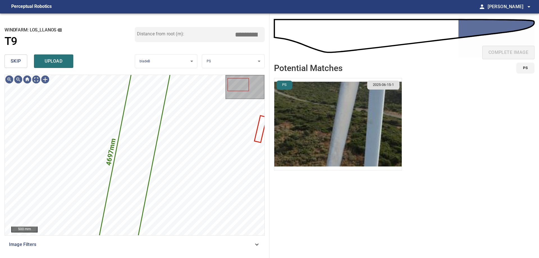
click at [10, 62] on button "skip" at bounding box center [15, 60] width 23 height 13
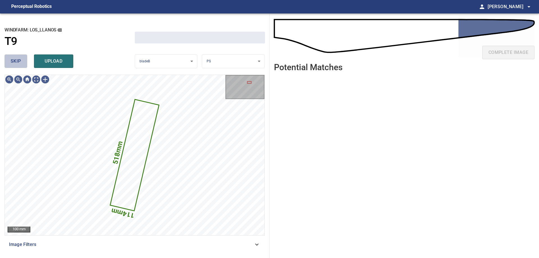
click at [10, 62] on button "skip" at bounding box center [15, 60] width 23 height 13
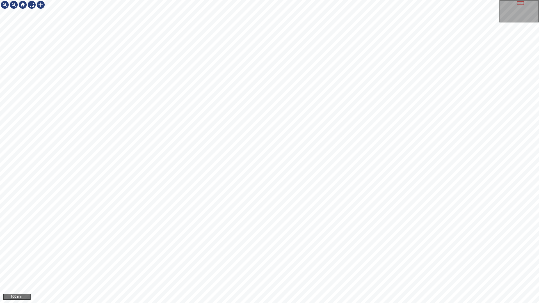
click at [372, 0] on div "100 mm" at bounding box center [269, 151] width 539 height 303
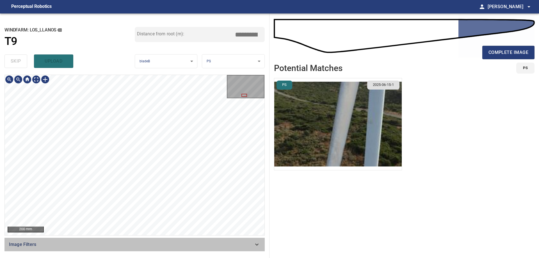
click at [203, 241] on span "Image Filters" at bounding box center [131, 244] width 244 height 7
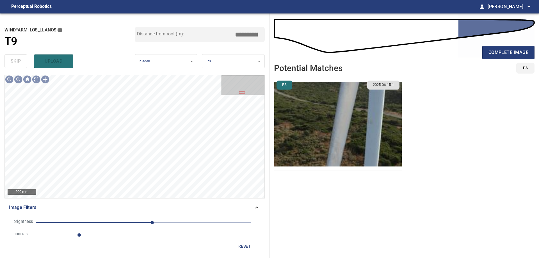
click at [120, 235] on span "1" at bounding box center [143, 235] width 215 height 8
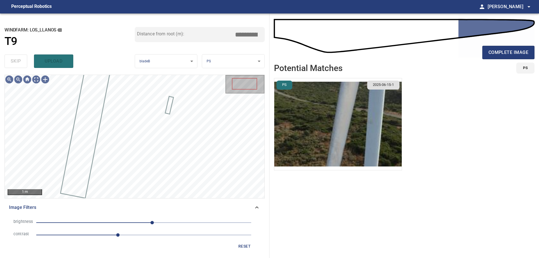
click at [109, 225] on span "20" at bounding box center [143, 223] width 215 height 8
click at [100, 225] on span "-103" at bounding box center [143, 223] width 215 height 8
drag, startPoint x: 117, startPoint y: 224, endPoint x: 115, endPoint y: 222, distance: 3.0
click at [117, 224] on span "-103" at bounding box center [143, 223] width 215 height 8
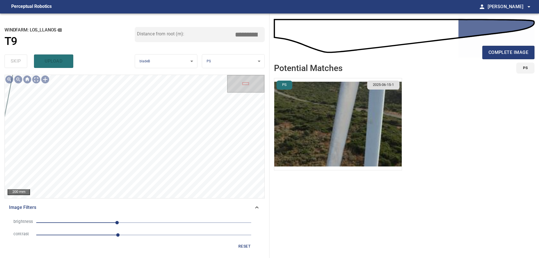
click at [244, 242] on button "reset" at bounding box center [244, 246] width 18 height 10
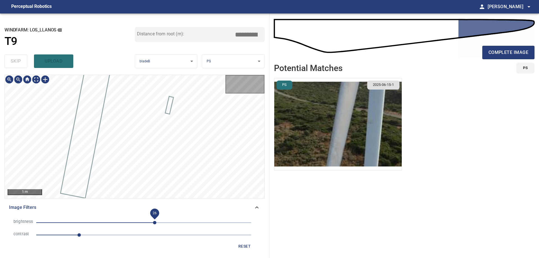
click at [155, 221] on span "26" at bounding box center [143, 223] width 215 height 8
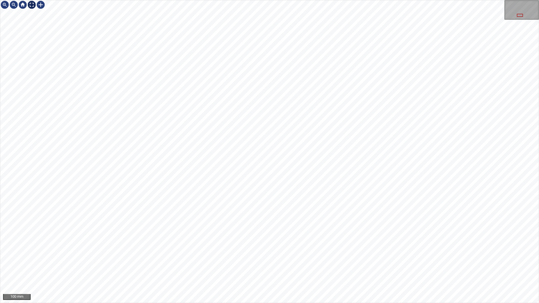
click at [31, 3] on div at bounding box center [31, 4] width 9 height 9
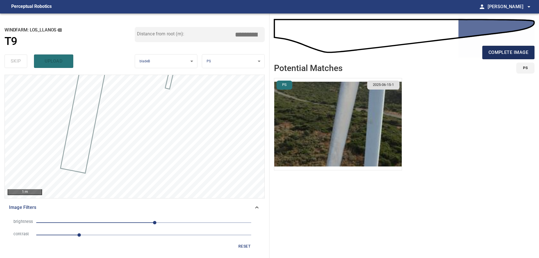
click at [523, 56] on span "complete image" at bounding box center [508, 53] width 40 height 8
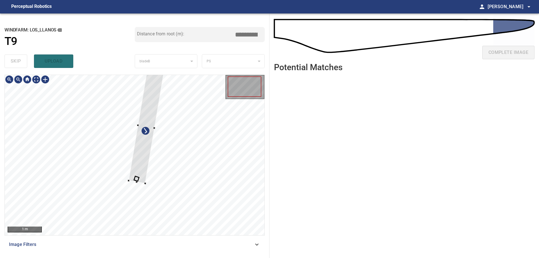
click at [67, 168] on div at bounding box center [135, 155] width 260 height 160
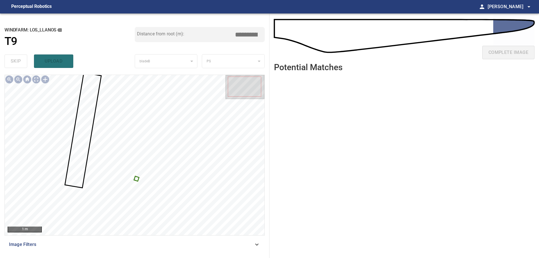
click at [139, 178] on div at bounding box center [135, 155] width 260 height 160
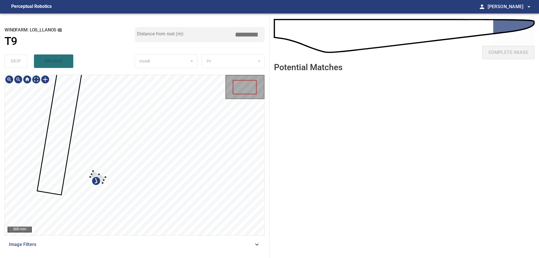
click at [100, 167] on div at bounding box center [135, 155] width 260 height 160
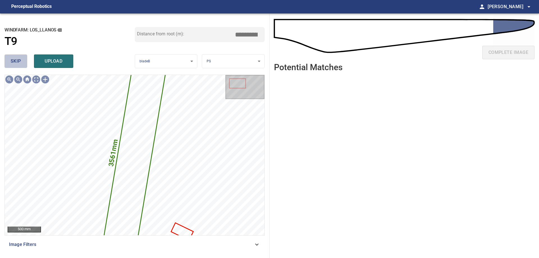
click at [24, 61] on button "skip" at bounding box center [15, 60] width 23 height 13
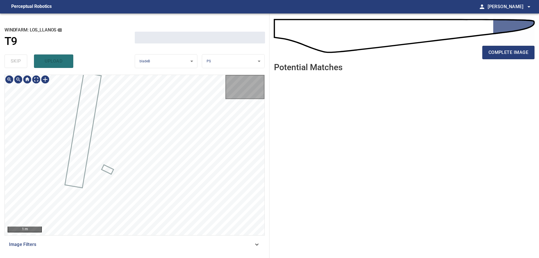
click at [23, 61] on div "skip upload" at bounding box center [69, 61] width 130 height 18
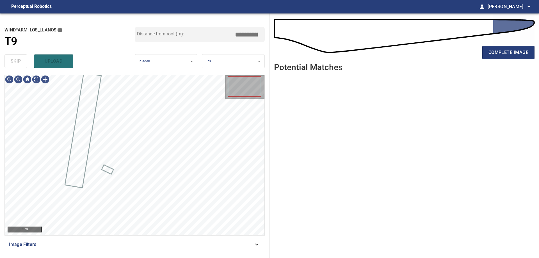
click at [23, 61] on div "skip upload" at bounding box center [69, 61] width 130 height 18
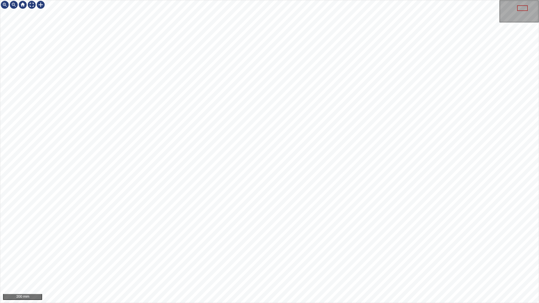
click at [226, 258] on div "200 mm" at bounding box center [269, 151] width 539 height 303
click at [42, 5] on div at bounding box center [40, 4] width 9 height 9
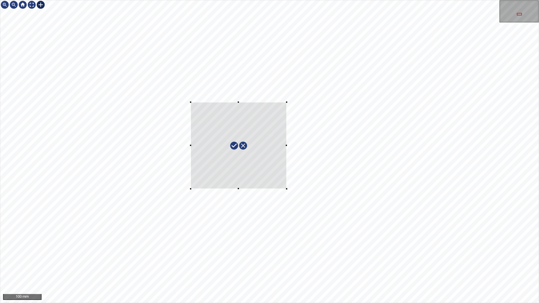
click at [287, 189] on div at bounding box center [269, 151] width 538 height 303
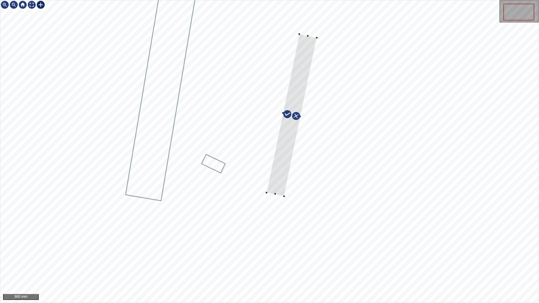
click at [323, 37] on div at bounding box center [269, 151] width 538 height 303
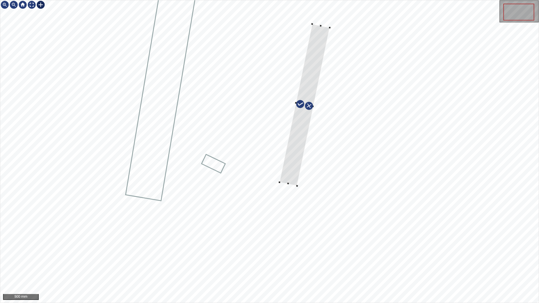
click at [297, 143] on div at bounding box center [304, 105] width 50 height 162
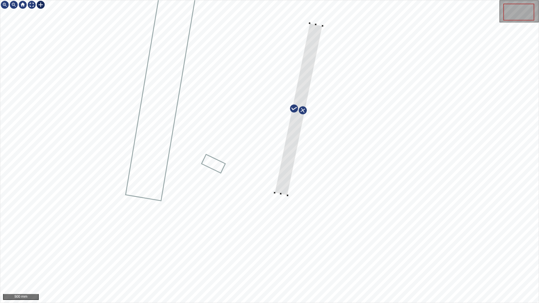
click at [288, 195] on div at bounding box center [287, 195] width 2 height 2
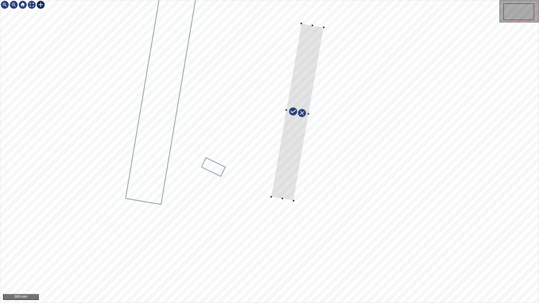
click at [325, 26] on div at bounding box center [269, 151] width 538 height 303
click at [285, 200] on div at bounding box center [296, 113] width 62 height 178
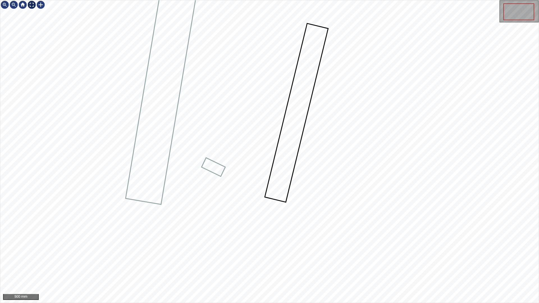
click at [31, 5] on div at bounding box center [31, 4] width 9 height 9
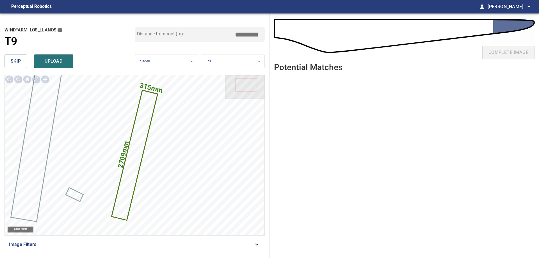
drag, startPoint x: 243, startPoint y: 34, endPoint x: 246, endPoint y: 34, distance: 3.4
click at [245, 34] on input "*****" at bounding box center [248, 34] width 28 height 11
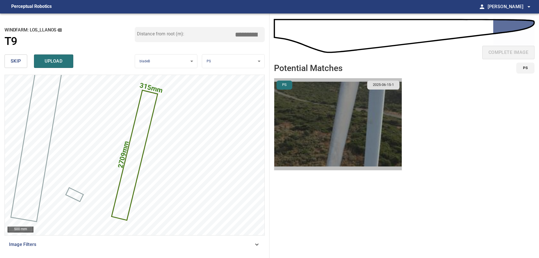
click at [320, 102] on img "button" at bounding box center [337, 124] width 127 height 92
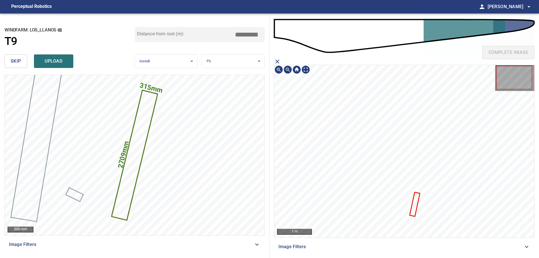
click at [348, 115] on div "Los_Llanos/T9/09390930-7c0c-11f0-8d1d-2bb9f36b21ef Category unclassified unclas…" at bounding box center [404, 151] width 260 height 172
click at [278, 60] on icon "close matching imageResolution:" at bounding box center [277, 61] width 7 height 7
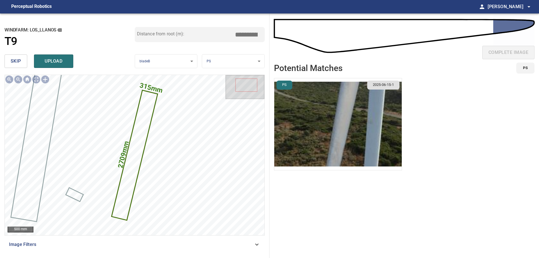
drag, startPoint x: 240, startPoint y: 33, endPoint x: 285, endPoint y: 38, distance: 45.5
click at [284, 38] on div "**********" at bounding box center [269, 135] width 539 height 244
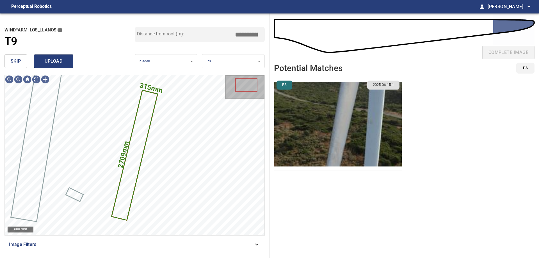
type input "*****"
click at [57, 59] on span "upload" at bounding box center [53, 61] width 27 height 8
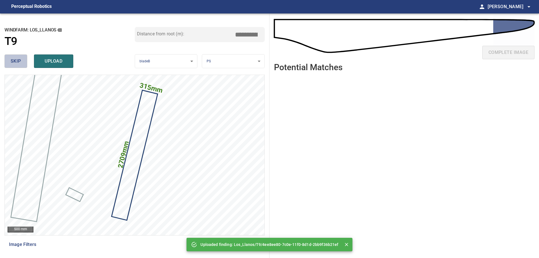
click at [14, 60] on span "skip" at bounding box center [16, 61] width 10 height 8
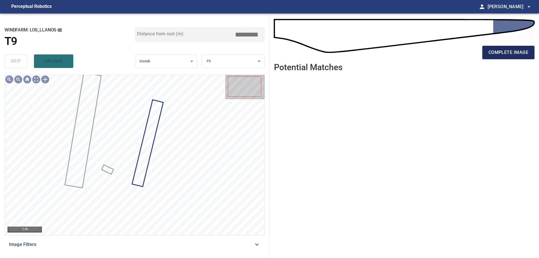
click at [505, 55] on span "complete image" at bounding box center [508, 53] width 40 height 8
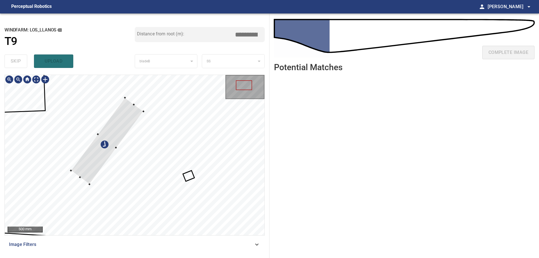
click at [114, 120] on div at bounding box center [107, 141] width 72 height 86
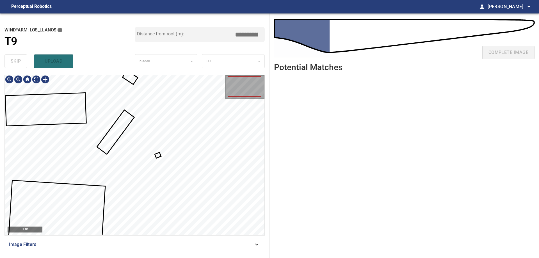
click at [158, 155] on div at bounding box center [135, 155] width 260 height 160
click at [74, 159] on div at bounding box center [67, 156] width 33 height 43
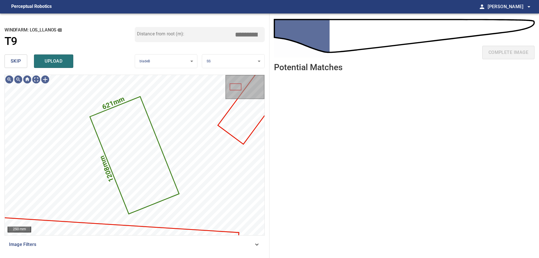
click at [16, 58] on span "skip" at bounding box center [16, 61] width 10 height 8
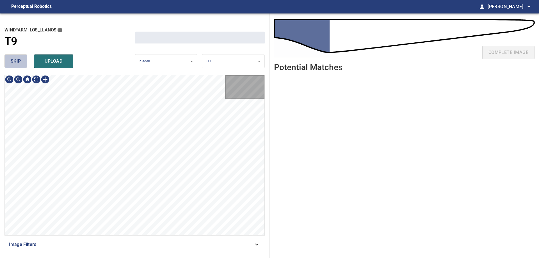
click at [16, 60] on span "skip" at bounding box center [16, 61] width 10 height 8
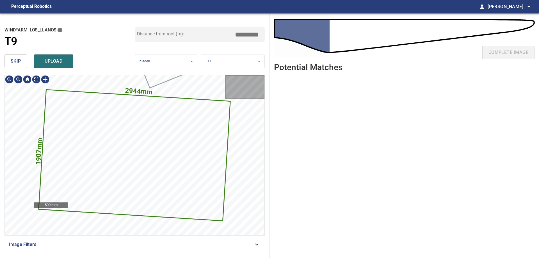
click at [16, 60] on span "skip" at bounding box center [16, 61] width 10 height 8
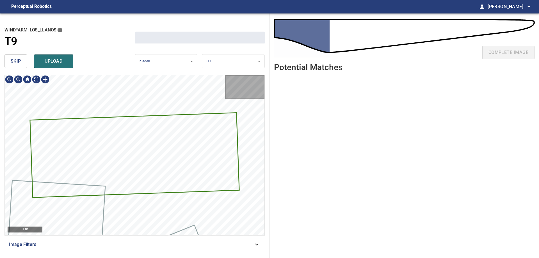
click at [16, 61] on span "skip" at bounding box center [16, 61] width 10 height 8
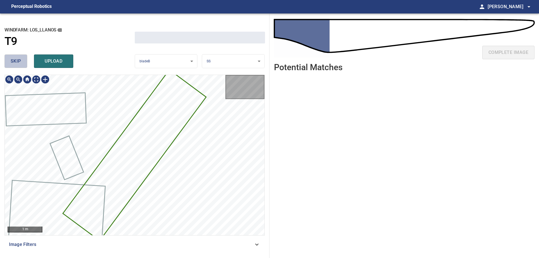
click at [16, 61] on span "skip" at bounding box center [16, 61] width 10 height 8
click at [17, 62] on div "skip upload" at bounding box center [69, 61] width 130 height 18
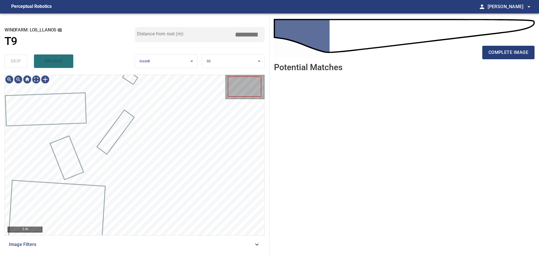
click at [19, 67] on div "skip upload" at bounding box center [69, 61] width 130 height 18
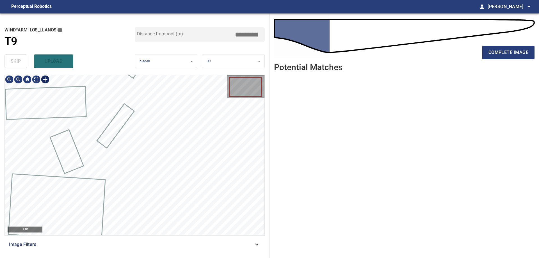
click at [46, 79] on div at bounding box center [45, 79] width 9 height 9
click at [155, 144] on div at bounding box center [135, 155] width 260 height 160
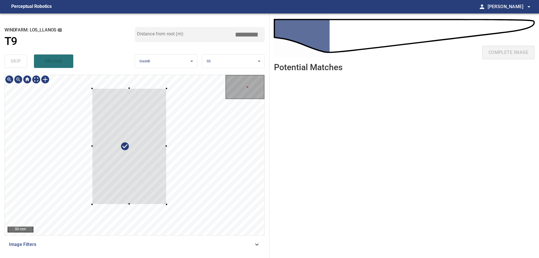
click at [156, 123] on div at bounding box center [129, 146] width 74 height 116
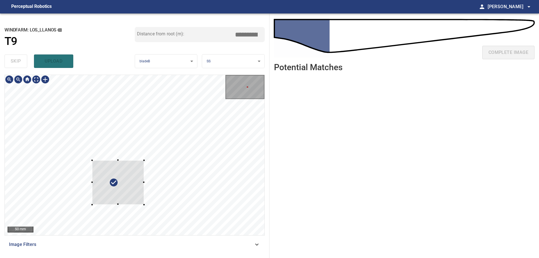
click at [143, 162] on div at bounding box center [118, 182] width 52 height 44
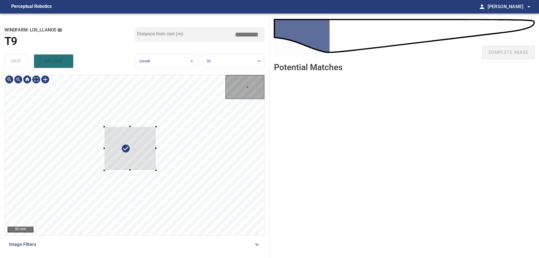
click at [136, 150] on div at bounding box center [130, 149] width 52 height 44
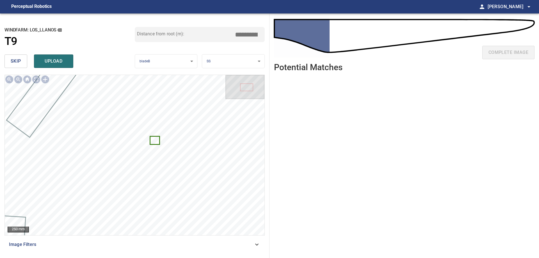
drag, startPoint x: 243, startPoint y: 34, endPoint x: 286, endPoint y: 24, distance: 43.7
click at [284, 24] on div "**********" at bounding box center [269, 135] width 539 height 244
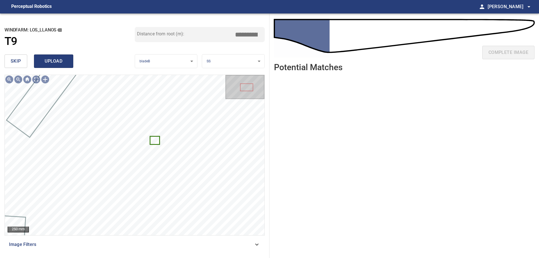
type input "****"
click at [59, 61] on span "upload" at bounding box center [53, 61] width 27 height 8
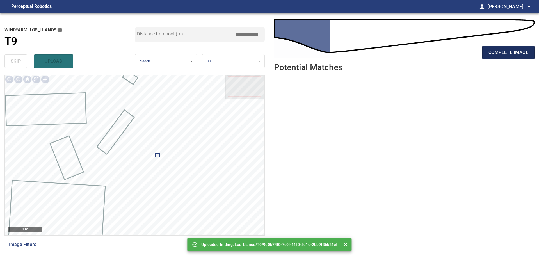
click at [522, 55] on span "complete image" at bounding box center [508, 53] width 40 height 8
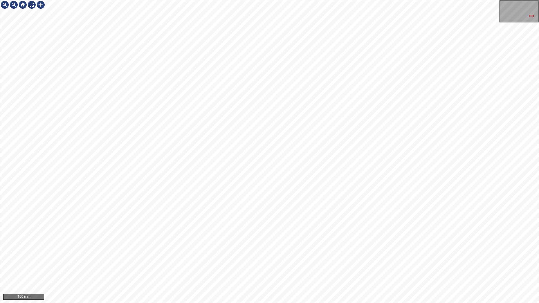
click at [142, 0] on div "100 mm" at bounding box center [269, 151] width 539 height 303
click at [237, 0] on div "200 mm" at bounding box center [269, 151] width 539 height 303
click at [30, 5] on div at bounding box center [31, 4] width 9 height 9
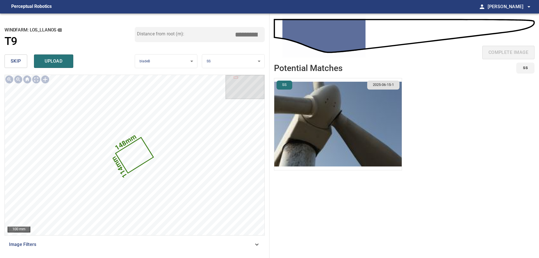
click at [329, 152] on img "button" at bounding box center [337, 124] width 127 height 92
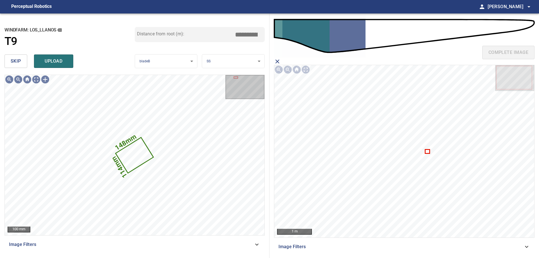
click at [19, 62] on span "skip" at bounding box center [16, 61] width 10 height 8
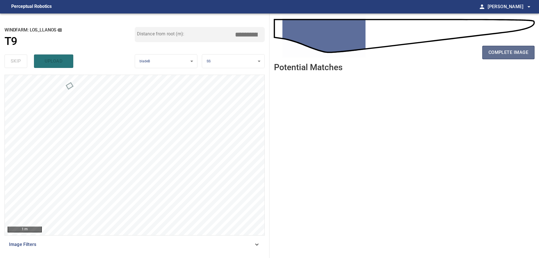
click at [508, 50] on span "complete image" at bounding box center [508, 53] width 40 height 8
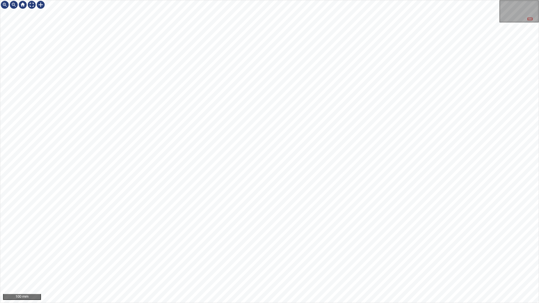
click at [522, 258] on div "100 mm" at bounding box center [269, 151] width 539 height 303
click at [457, 258] on div "100 mm" at bounding box center [269, 151] width 539 height 303
click at [33, 8] on div at bounding box center [31, 4] width 9 height 9
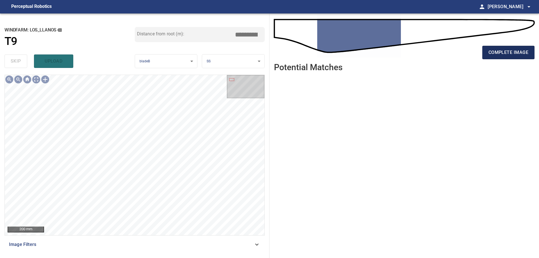
click at [514, 57] on button "complete image" at bounding box center [508, 52] width 52 height 13
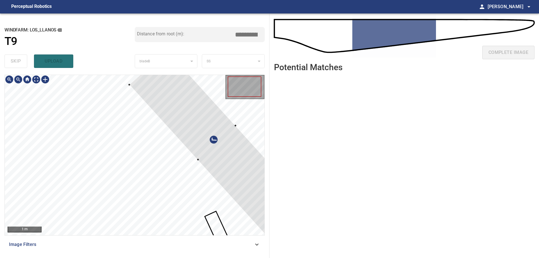
click at [240, 175] on div at bounding box center [216, 142] width 175 height 185
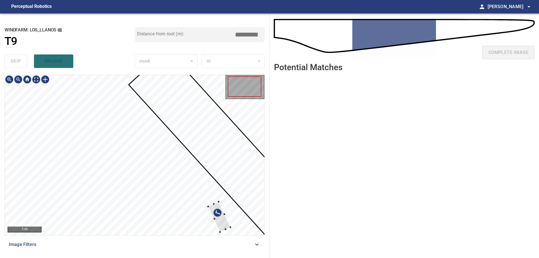
click at [228, 157] on div at bounding box center [135, 155] width 260 height 160
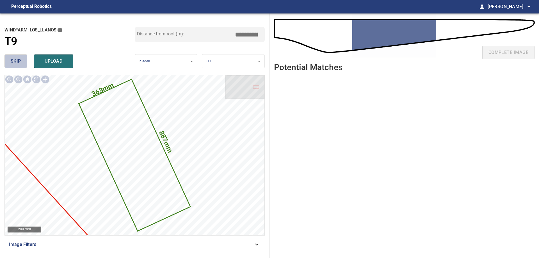
click at [19, 60] on span "skip" at bounding box center [16, 61] width 10 height 8
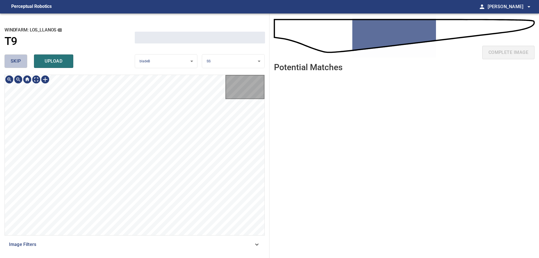
click at [19, 61] on span "skip" at bounding box center [16, 61] width 10 height 8
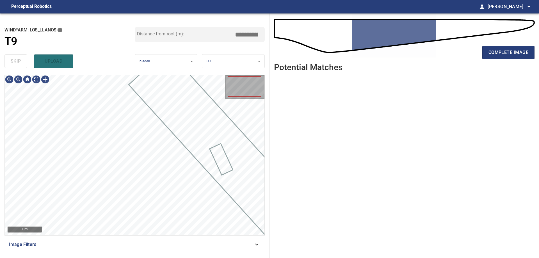
click at [19, 61] on div "skip upload" at bounding box center [69, 61] width 130 height 18
click at [20, 65] on div "skip upload" at bounding box center [69, 61] width 130 height 18
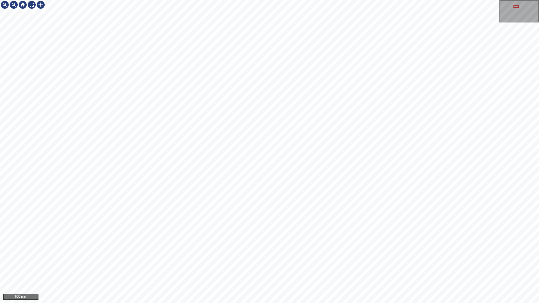
click at [264, 258] on div "100 mm" at bounding box center [269, 151] width 539 height 303
click at [32, 4] on div at bounding box center [31, 4] width 9 height 9
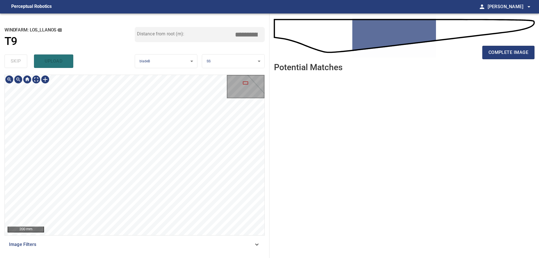
click at [282, 166] on div "**********" at bounding box center [269, 135] width 539 height 244
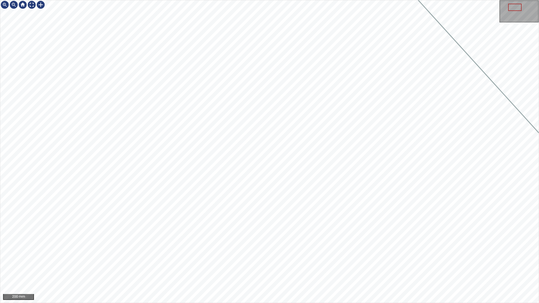
click at [397, 258] on div "200 mm" at bounding box center [269, 151] width 539 height 303
click at [29, 2] on div at bounding box center [31, 4] width 9 height 9
click at [315, 258] on div "100 mm" at bounding box center [269, 151] width 539 height 303
click at [32, 6] on div at bounding box center [31, 4] width 9 height 9
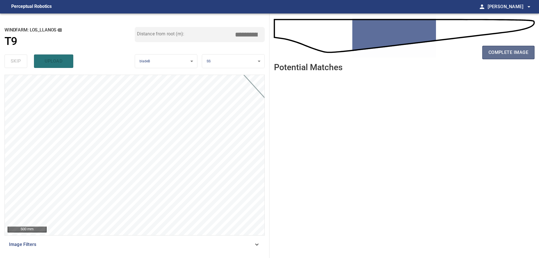
drag, startPoint x: 508, startPoint y: 52, endPoint x: 504, endPoint y: 56, distance: 5.2
click at [508, 55] on span "complete image" at bounding box center [508, 53] width 40 height 8
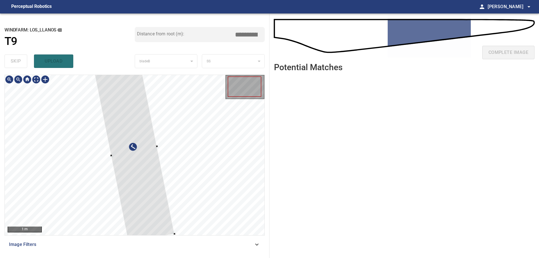
click at [209, 165] on div at bounding box center [135, 155] width 260 height 160
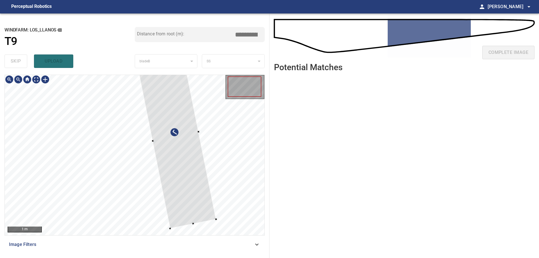
click at [177, 136] on div at bounding box center [175, 137] width 81 height 184
click at [178, 136] on div at bounding box center [175, 137] width 81 height 184
click at [172, 128] on div at bounding box center [176, 137] width 81 height 184
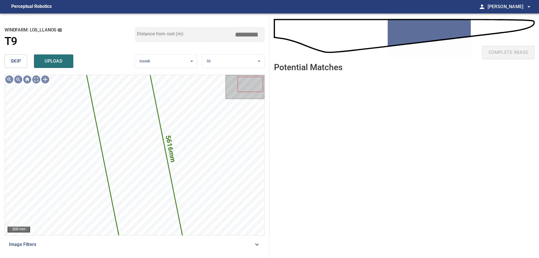
click at [22, 62] on button "skip" at bounding box center [15, 60] width 23 height 13
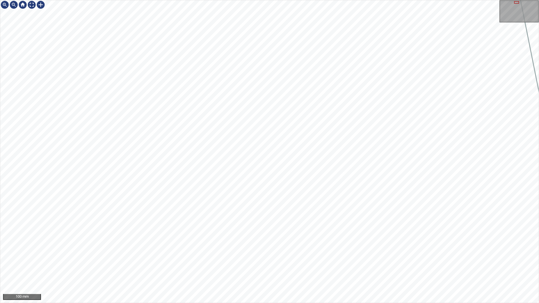
click at [219, 258] on div "100 mm" at bounding box center [269, 151] width 539 height 303
click at [329, 258] on div "100 mm" at bounding box center [269, 151] width 539 height 303
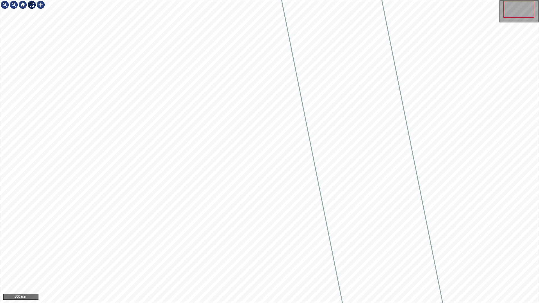
click at [30, 5] on div at bounding box center [31, 4] width 9 height 9
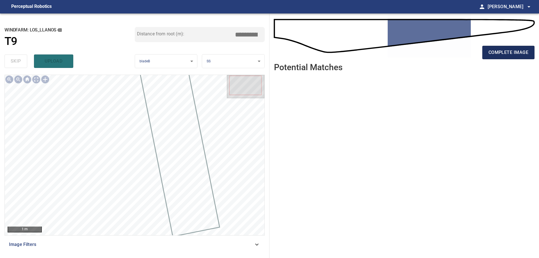
click at [513, 53] on span "complete image" at bounding box center [508, 53] width 40 height 8
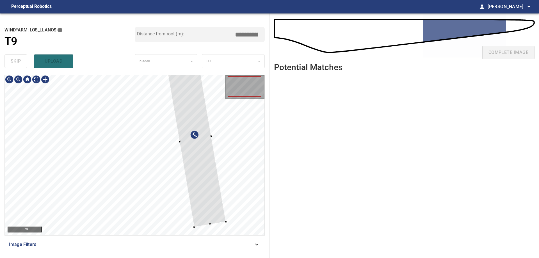
click at [217, 159] on div at bounding box center [135, 155] width 260 height 160
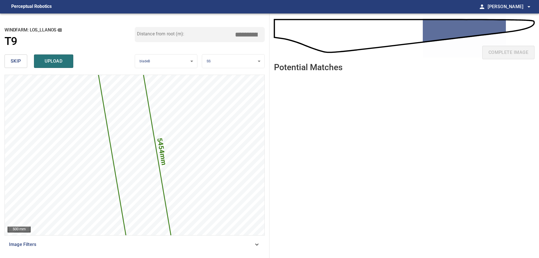
click at [20, 61] on span "skip" at bounding box center [16, 61] width 10 height 8
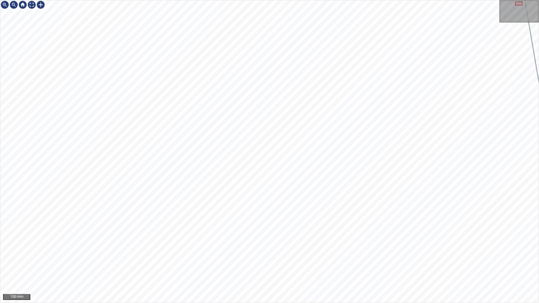
click at [298, 258] on div "100 mm" at bounding box center [269, 151] width 539 height 303
click at [311, 258] on div "100 mm" at bounding box center [269, 151] width 539 height 303
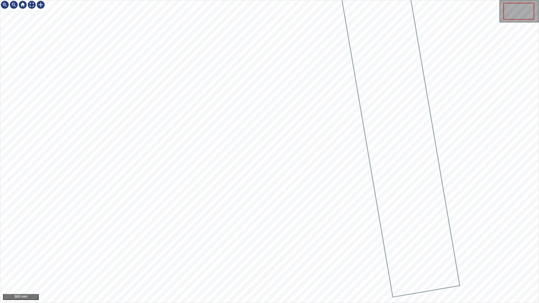
click at [272, 258] on div "500 mm" at bounding box center [269, 151] width 539 height 303
click at [32, 5] on div at bounding box center [31, 4] width 9 height 9
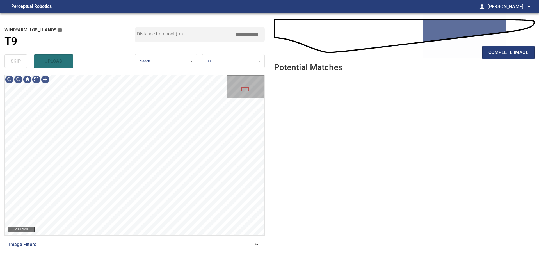
click at [180, 244] on span "Image Filters" at bounding box center [131, 244] width 244 height 7
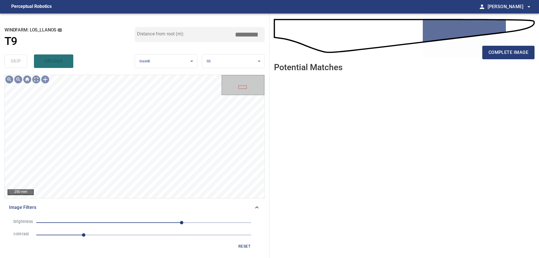
click at [112, 234] on span "1.1" at bounding box center [143, 235] width 215 height 8
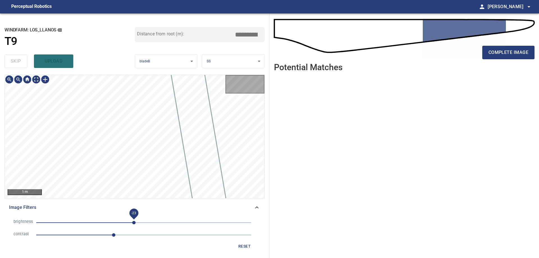
drag, startPoint x: 134, startPoint y: 221, endPoint x: 131, endPoint y: 224, distance: 4.4
click at [134, 221] on span "-23" at bounding box center [143, 223] width 215 height 8
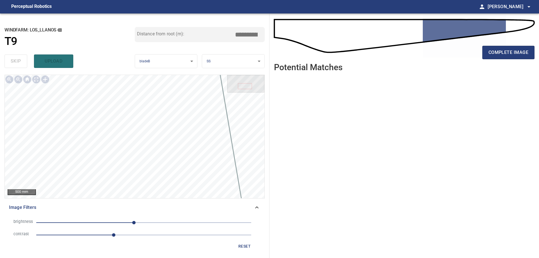
click at [159, 222] on span "-23" at bounding box center [143, 223] width 215 height 8
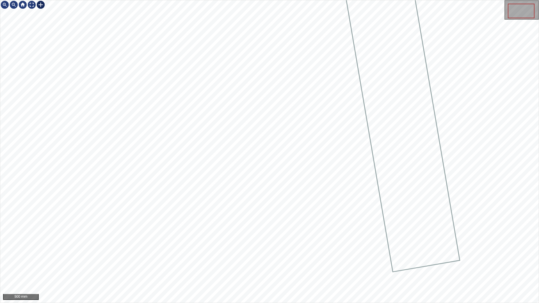
click at [43, 4] on div at bounding box center [40, 4] width 9 height 9
click at [246, 192] on div at bounding box center [269, 151] width 538 height 303
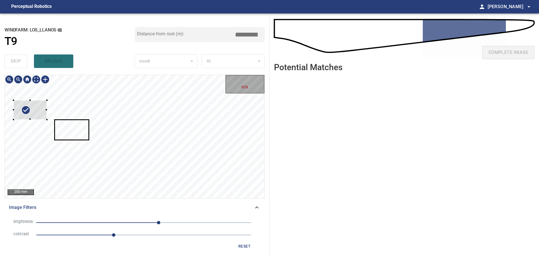
click at [43, 112] on div at bounding box center [29, 109] width 33 height 19
click at [79, 129] on icon at bounding box center [71, 129] width 33 height 19
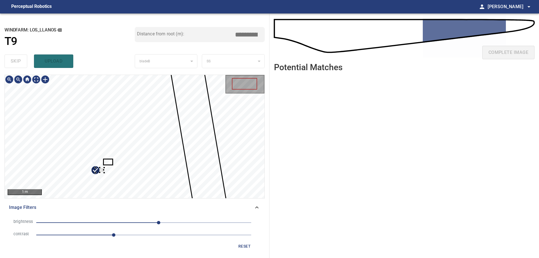
click at [99, 172] on div at bounding box center [99, 170] width 9 height 5
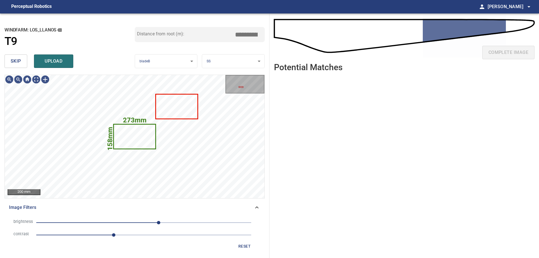
click at [17, 61] on span "skip" at bounding box center [16, 61] width 10 height 8
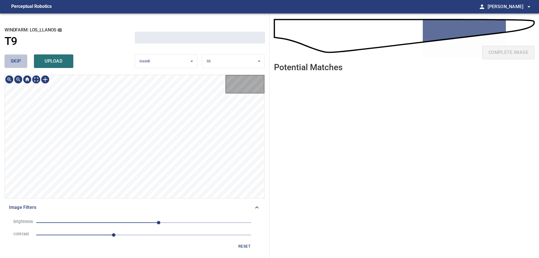
click at [19, 62] on span "skip" at bounding box center [16, 61] width 10 height 8
click at [19, 62] on div "skip upload" at bounding box center [69, 61] width 130 height 18
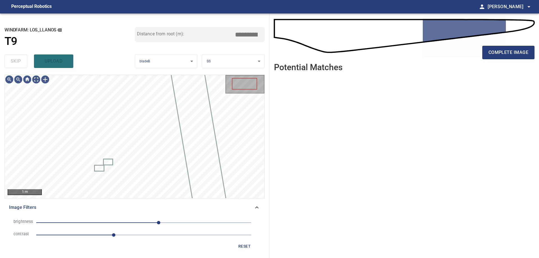
drag, startPoint x: 19, startPoint y: 62, endPoint x: 32, endPoint y: 83, distance: 25.0
click at [20, 64] on div "skip upload" at bounding box center [69, 61] width 130 height 18
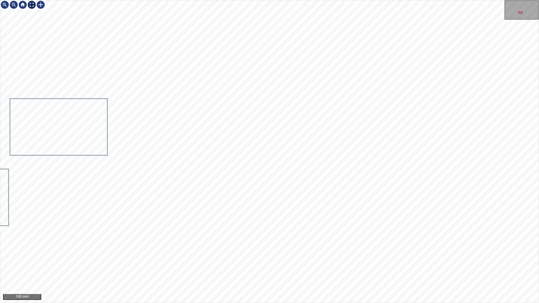
click at [28, 6] on div at bounding box center [31, 4] width 9 height 9
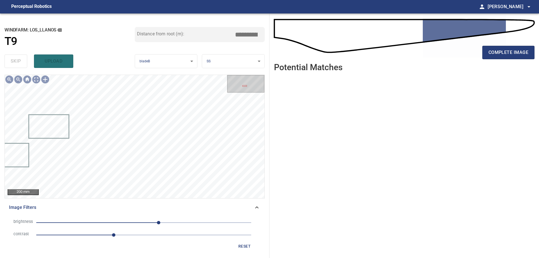
drag, startPoint x: 238, startPoint y: 252, endPoint x: 240, endPoint y: 248, distance: 4.1
click at [239, 252] on div "brightness 35 contrast 1.8 reset" at bounding box center [134, 234] width 260 height 40
click at [244, 247] on span "reset" at bounding box center [244, 246] width 13 height 7
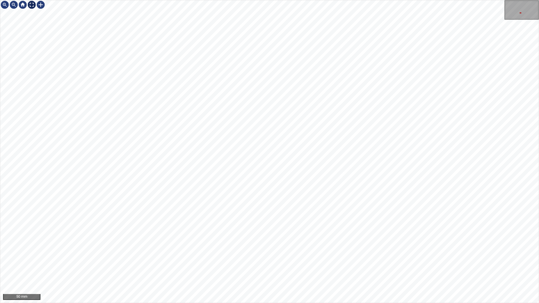
click at [32, 7] on div at bounding box center [31, 4] width 9 height 9
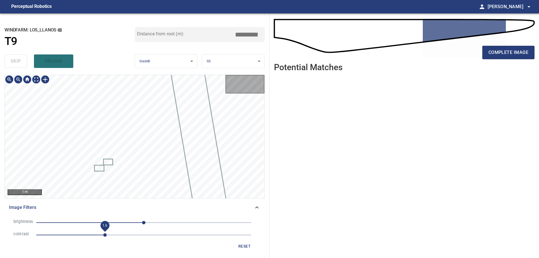
click at [104, 237] on span "1.6" at bounding box center [143, 235] width 215 height 8
click at [116, 236] on span "1.6" at bounding box center [143, 235] width 215 height 8
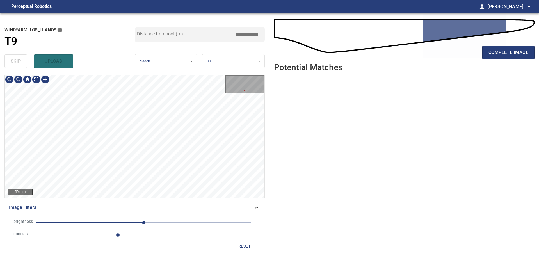
click at [107, 258] on html "**********" at bounding box center [269, 129] width 539 height 258
click at [113, 225] on div "50 mm Image Filters brightness 0 contrast 1.9 reset" at bounding box center [134, 164] width 260 height 179
click at [150, 198] on div "50 mm" at bounding box center [134, 136] width 260 height 123
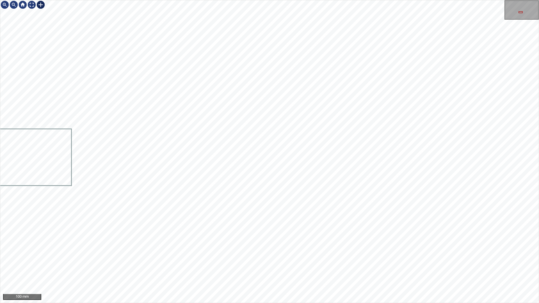
click at [41, 7] on div at bounding box center [40, 4] width 9 height 9
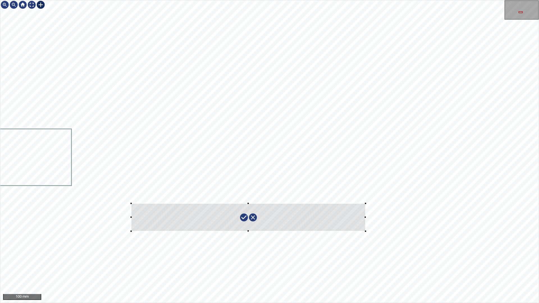
click at [365, 231] on div at bounding box center [269, 151] width 538 height 303
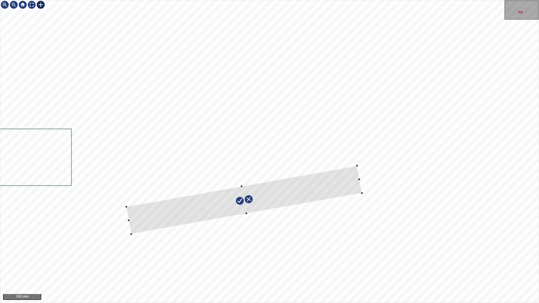
click at [347, 183] on div at bounding box center [243, 200] width 235 height 68
click at [325, 186] on div at bounding box center [245, 200] width 236 height 63
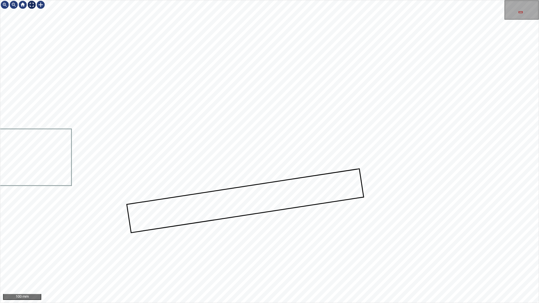
click at [30, 4] on div at bounding box center [31, 4] width 9 height 9
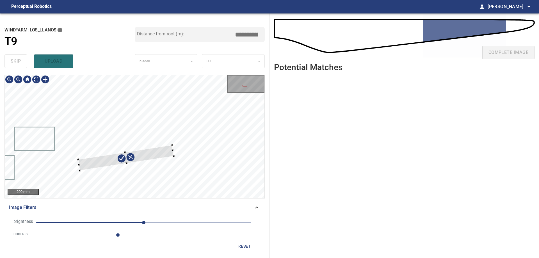
click at [152, 152] on div at bounding box center [126, 158] width 96 height 26
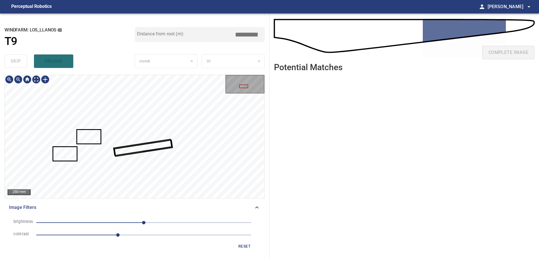
click at [148, 145] on div at bounding box center [135, 136] width 260 height 123
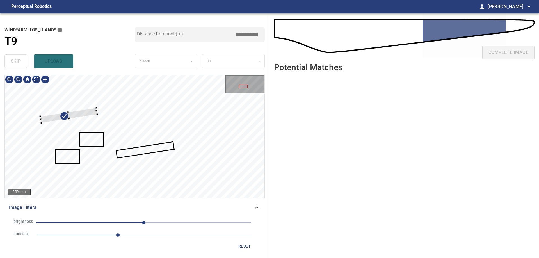
click at [77, 110] on div at bounding box center [135, 136] width 260 height 123
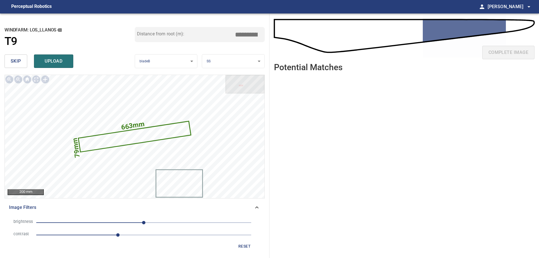
click at [24, 61] on button "skip" at bounding box center [15, 60] width 23 height 13
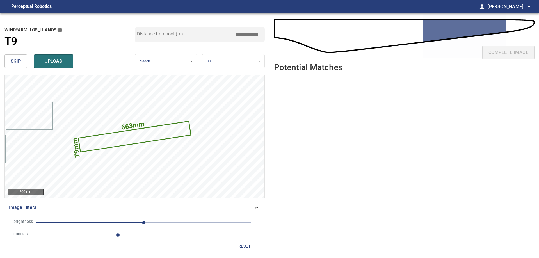
drag, startPoint x: 249, startPoint y: 37, endPoint x: 256, endPoint y: 37, distance: 6.2
click at [256, 37] on input "*****" at bounding box center [248, 34] width 28 height 11
type input "*****"
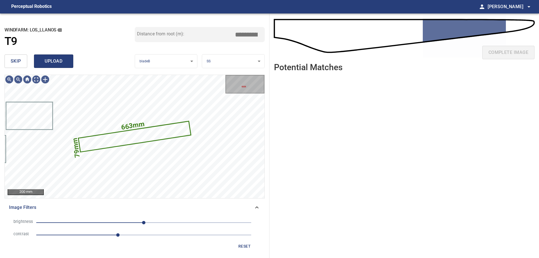
click at [49, 62] on span "upload" at bounding box center [53, 61] width 27 height 8
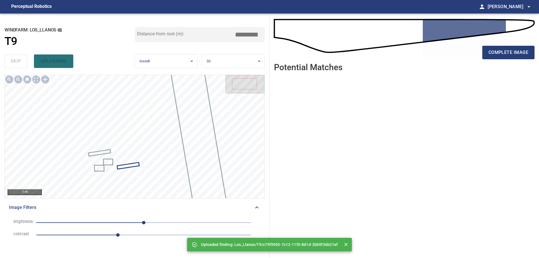
click at [500, 60] on div "complete image" at bounding box center [404, 54] width 260 height 22
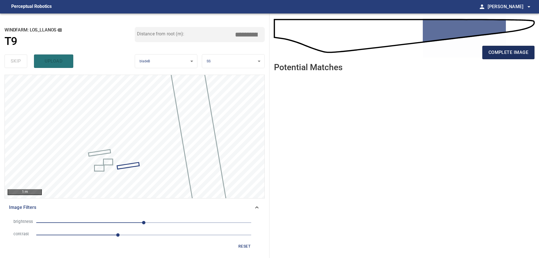
click at [519, 50] on span "complete image" at bounding box center [508, 53] width 40 height 8
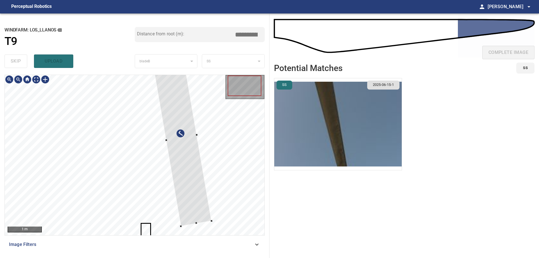
click at [204, 159] on div at bounding box center [135, 155] width 260 height 160
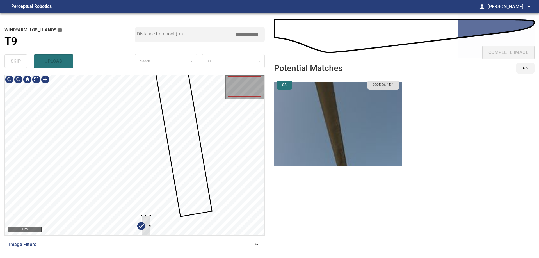
click at [172, 157] on div at bounding box center [135, 155] width 260 height 160
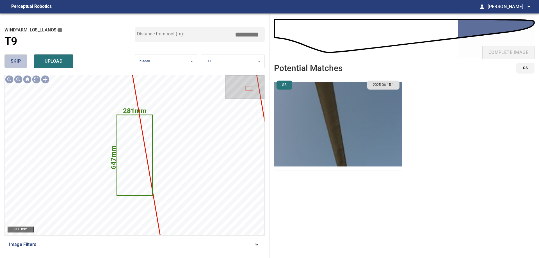
click at [13, 63] on span "skip" at bounding box center [16, 61] width 10 height 8
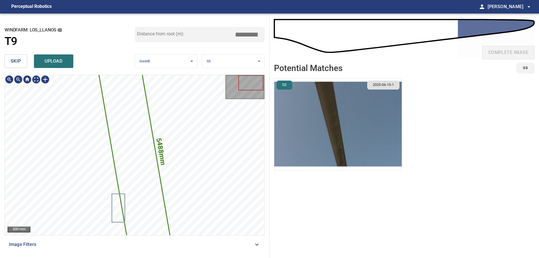
click at [145, 170] on icon at bounding box center [134, 155] width 81 height 236
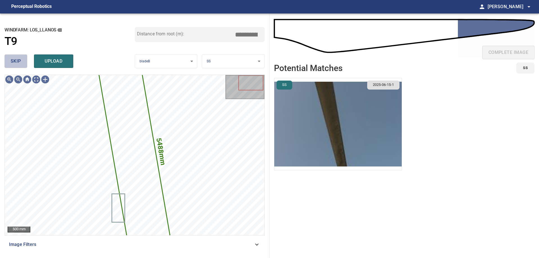
click at [22, 61] on button "skip" at bounding box center [15, 60] width 23 height 13
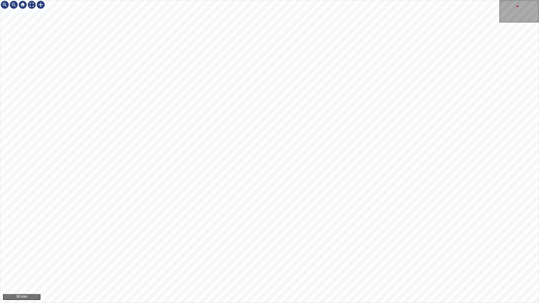
click at [306, 258] on div "50 mm" at bounding box center [269, 151] width 539 height 303
click at [329, 258] on div "100 mm" at bounding box center [269, 151] width 539 height 303
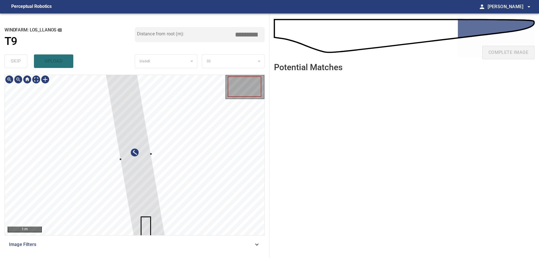
click at [326, 184] on div "**********" at bounding box center [269, 135] width 539 height 244
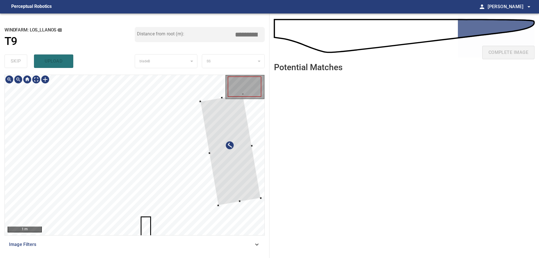
click at [217, 146] on div at bounding box center [230, 149] width 61 height 111
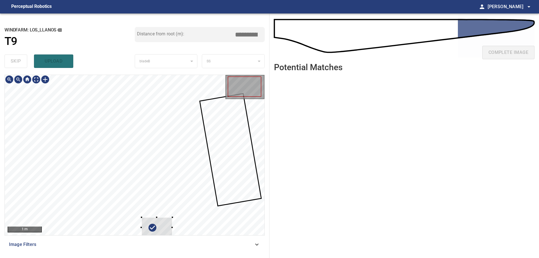
click at [191, 167] on div at bounding box center [135, 155] width 260 height 160
click at [218, 161] on div at bounding box center [135, 155] width 260 height 160
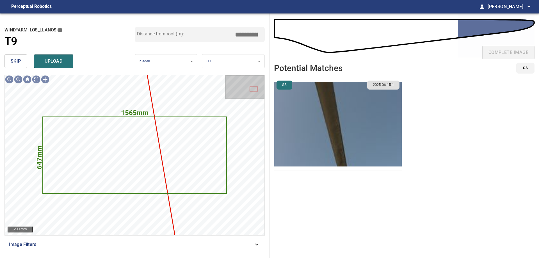
click at [19, 59] on span "skip" at bounding box center [16, 61] width 10 height 8
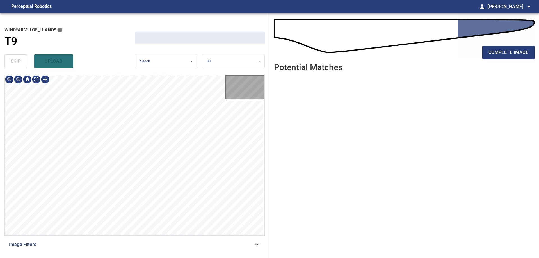
click at [19, 59] on div "skip upload" at bounding box center [69, 61] width 130 height 18
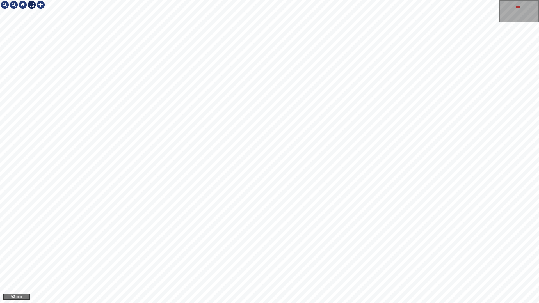
click at [32, 3] on div at bounding box center [31, 4] width 9 height 9
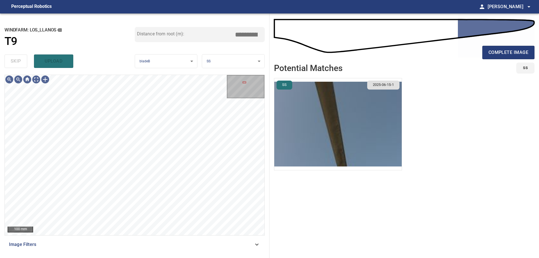
click at [242, 241] on div "Image Filters" at bounding box center [134, 244] width 260 height 13
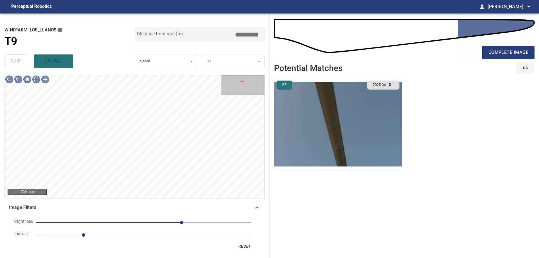
click at [105, 236] on span "1.1" at bounding box center [143, 235] width 215 height 8
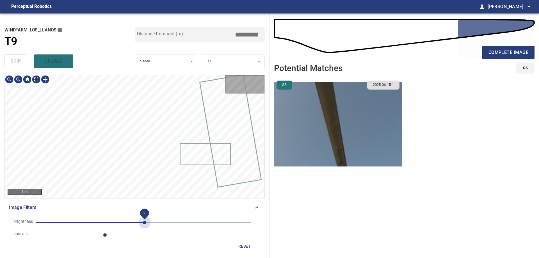
click at [145, 224] on span "2" at bounding box center [143, 223] width 215 height 8
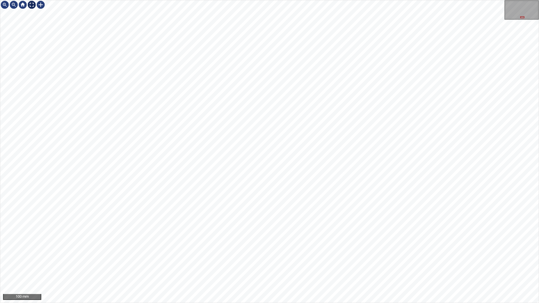
click at [30, 5] on div at bounding box center [31, 4] width 9 height 9
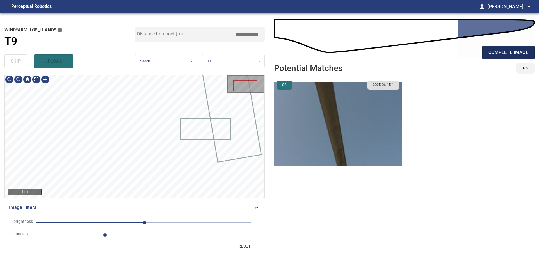
click at [506, 47] on button "complete image" at bounding box center [508, 52] width 52 height 13
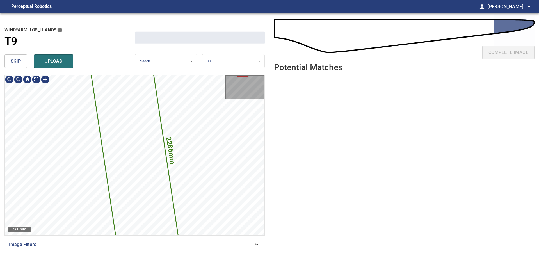
click at [127, 123] on icon at bounding box center [134, 155] width 91 height 209
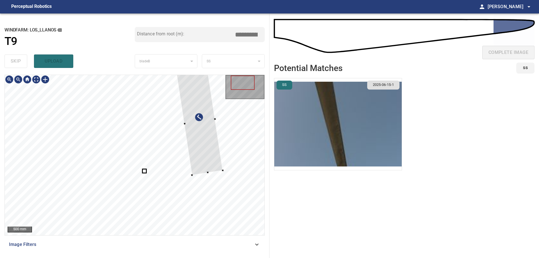
click at [200, 129] on div at bounding box center [199, 121] width 46 height 107
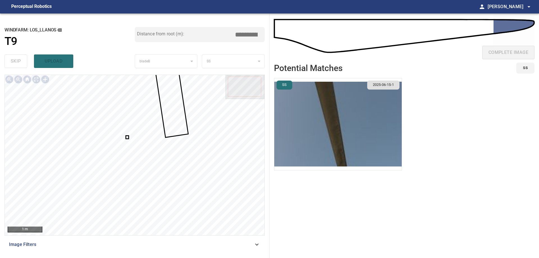
click at [127, 137] on div at bounding box center [135, 155] width 260 height 160
click at [128, 136] on div at bounding box center [135, 155] width 260 height 160
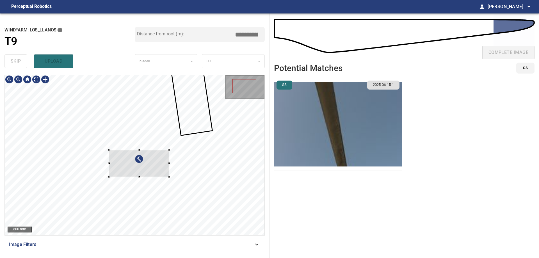
click at [164, 168] on div at bounding box center [139, 163] width 60 height 27
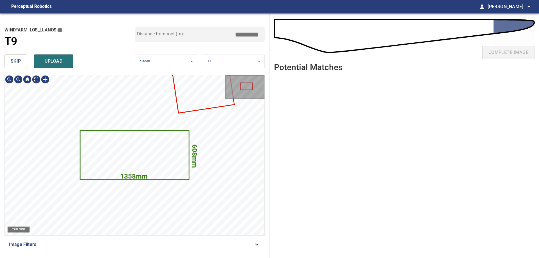
click at [11, 64] on span "skip" at bounding box center [16, 61] width 10 height 8
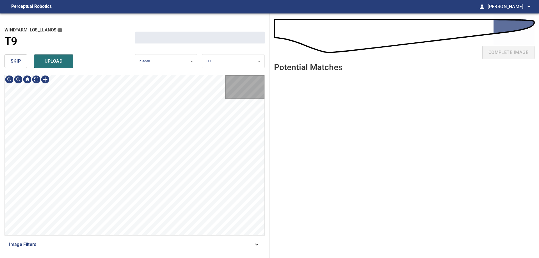
click at [11, 63] on span "skip" at bounding box center [16, 61] width 10 height 8
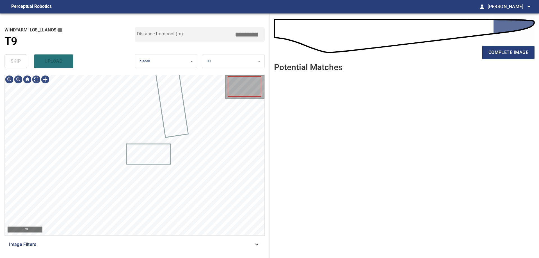
click at [11, 63] on div "skip upload" at bounding box center [69, 61] width 130 height 18
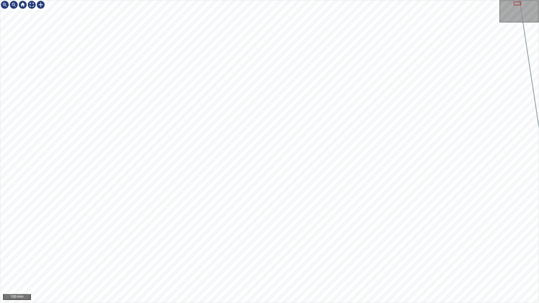
click at [209, 258] on div "100 mm" at bounding box center [269, 151] width 539 height 303
click at [194, 258] on div "100 mm" at bounding box center [269, 151] width 539 height 303
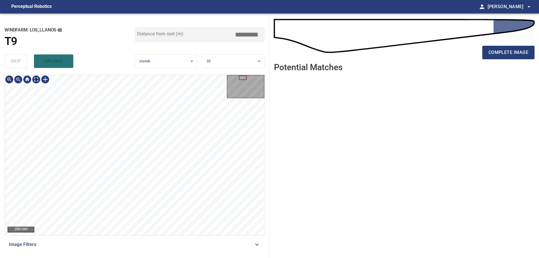
click at [168, 19] on div "**********" at bounding box center [134, 135] width 269 height 244
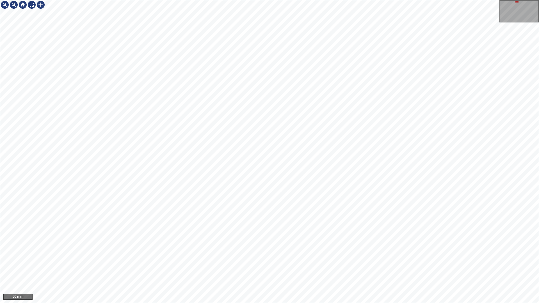
click at [239, 0] on div "50 mm" at bounding box center [269, 151] width 539 height 303
click at [31, 5] on div at bounding box center [31, 4] width 9 height 9
click at [32, 5] on div at bounding box center [31, 4] width 9 height 9
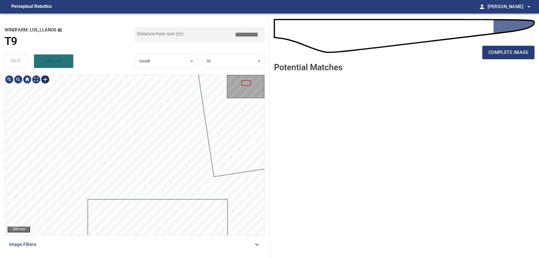
click at [44, 79] on div at bounding box center [45, 79] width 9 height 9
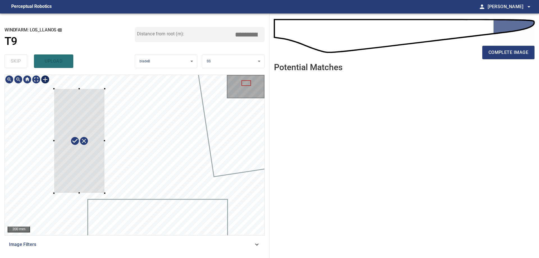
click at [105, 192] on div at bounding box center [135, 155] width 260 height 160
click at [98, 136] on div at bounding box center [98, 137] width 16 height 102
click at [91, 130] on div at bounding box center [79, 139] width 60 height 109
click at [72, 164] on div at bounding box center [81, 142] width 60 height 109
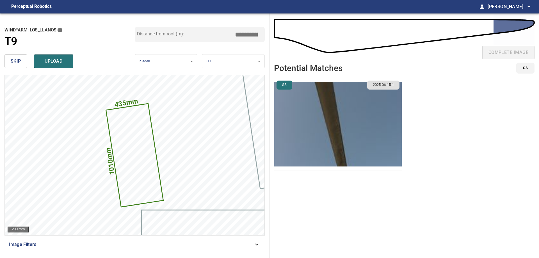
drag, startPoint x: 245, startPoint y: 31, endPoint x: 376, endPoint y: 74, distance: 137.6
click at [336, 53] on div "**********" at bounding box center [269, 135] width 539 height 244
type input "*****"
click at [47, 59] on span "upload" at bounding box center [53, 61] width 27 height 8
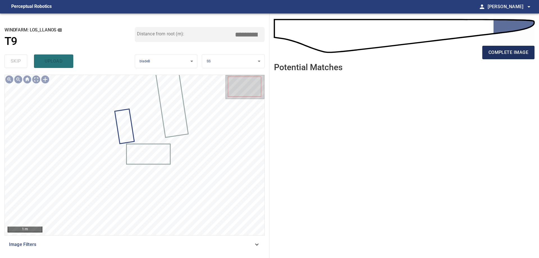
click at [499, 53] on span "complete image" at bounding box center [508, 53] width 40 height 8
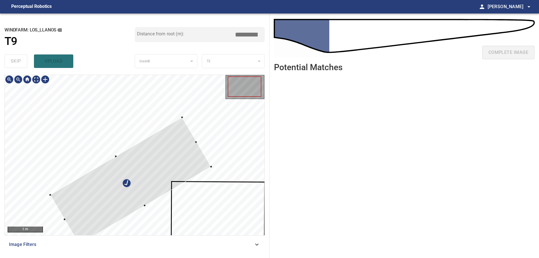
click at [211, 151] on div at bounding box center [130, 180] width 161 height 127
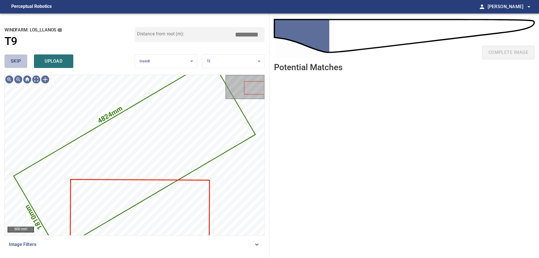
click at [17, 61] on span "skip" at bounding box center [16, 61] width 10 height 8
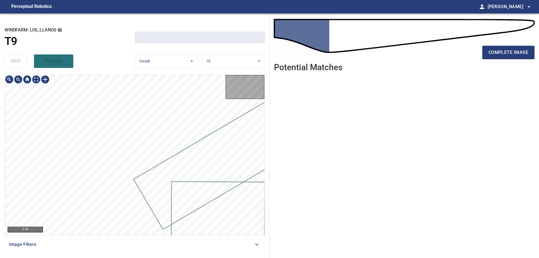
click at [17, 61] on div "skip upload" at bounding box center [69, 61] width 130 height 18
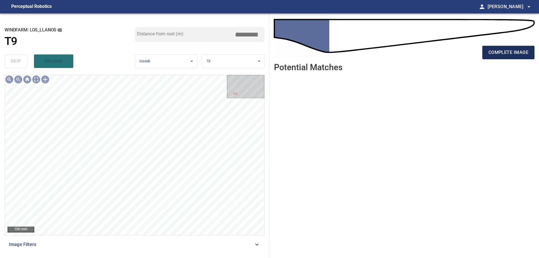
click at [516, 52] on span "complete image" at bounding box center [508, 53] width 40 height 8
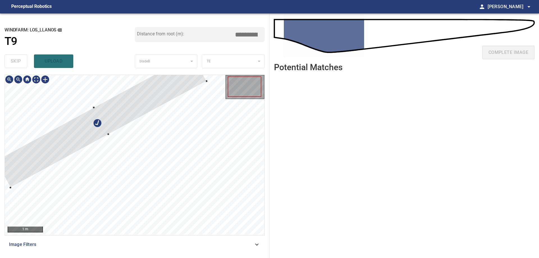
click at [134, 108] on div at bounding box center [101, 120] width 211 height 133
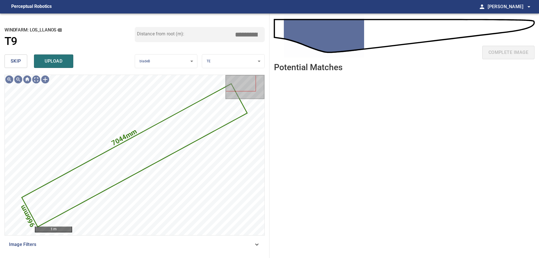
click at [22, 54] on button "skip" at bounding box center [15, 60] width 23 height 13
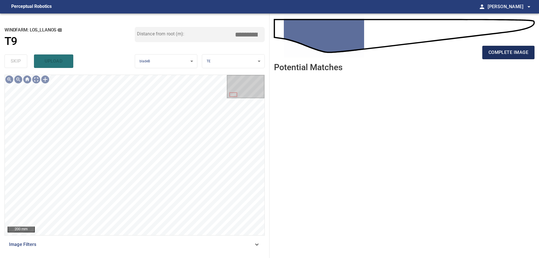
click at [519, 55] on span "complete image" at bounding box center [508, 53] width 40 height 8
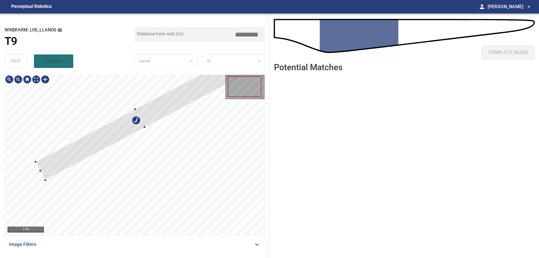
click at [173, 116] on div at bounding box center [135, 155] width 260 height 160
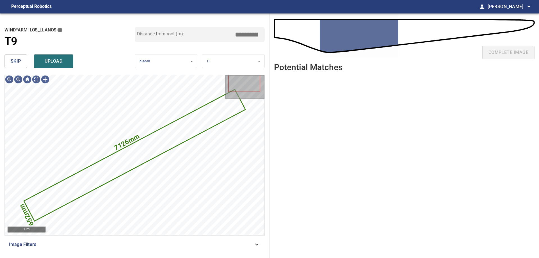
click at [19, 65] on span "skip" at bounding box center [16, 61] width 10 height 8
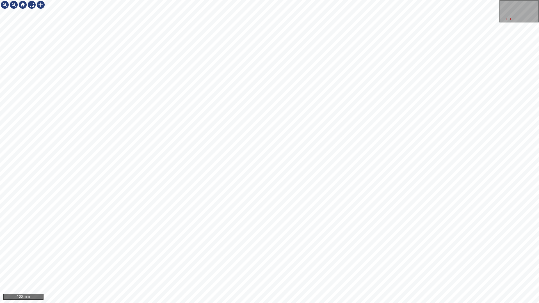
click at [456, 0] on div "100 mm" at bounding box center [269, 151] width 539 height 303
click at [522, 0] on div "100 mm" at bounding box center [269, 151] width 539 height 303
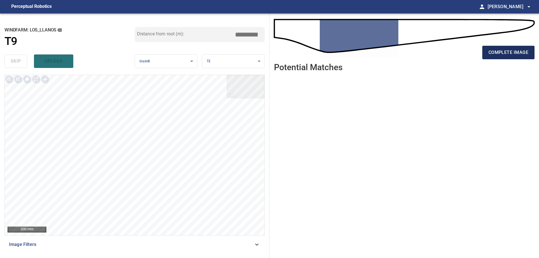
click at [512, 56] on span "complete image" at bounding box center [508, 53] width 40 height 8
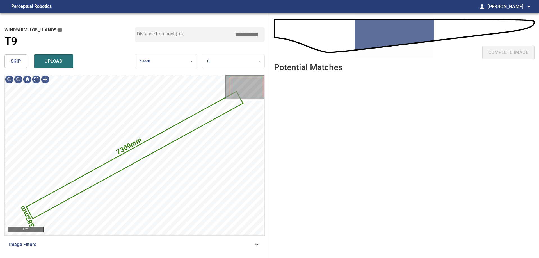
click at [19, 59] on span "skip" at bounding box center [16, 61] width 10 height 8
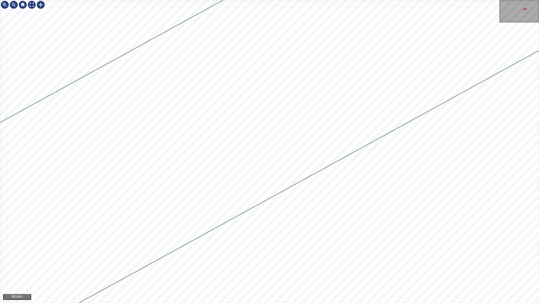
click at [539, 75] on div "50 mm" at bounding box center [269, 151] width 539 height 303
click at [539, 107] on div "50 mm" at bounding box center [269, 151] width 539 height 303
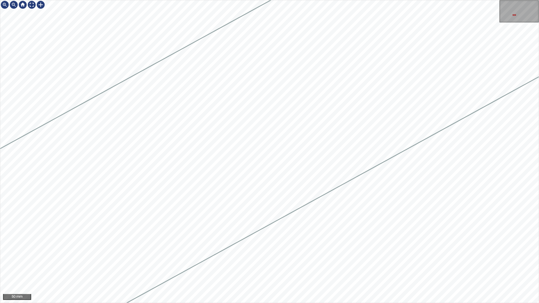
click at [539, 144] on div "50 mm" at bounding box center [269, 151] width 539 height 303
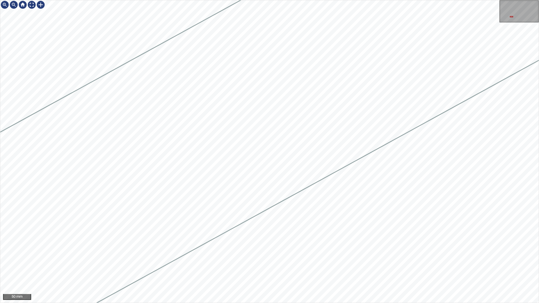
click at [539, 148] on div "50 mm" at bounding box center [269, 151] width 539 height 303
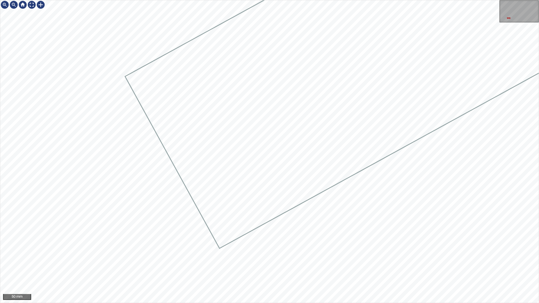
click at [306, 105] on div at bounding box center [269, 151] width 538 height 303
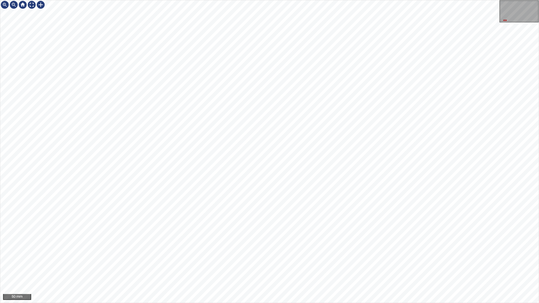
click at [539, 74] on div "50 mm" at bounding box center [269, 151] width 539 height 303
click at [30, 6] on div at bounding box center [31, 4] width 9 height 9
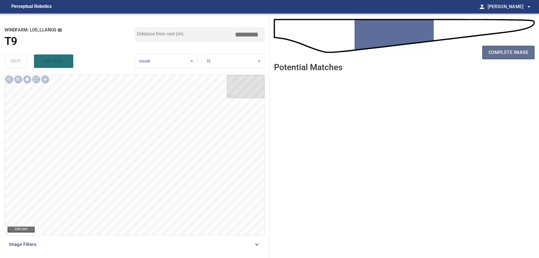
click at [519, 52] on span "complete image" at bounding box center [508, 53] width 40 height 8
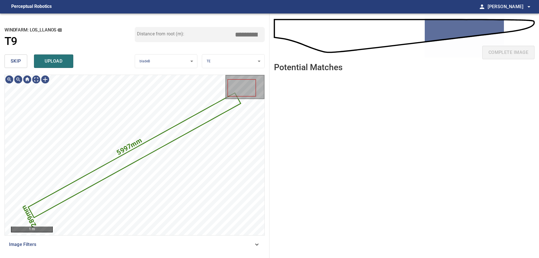
click at [9, 65] on button "skip" at bounding box center [15, 60] width 23 height 13
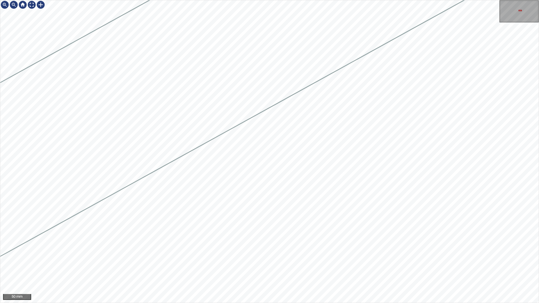
click at [539, 164] on div "50 mm" at bounding box center [269, 151] width 539 height 303
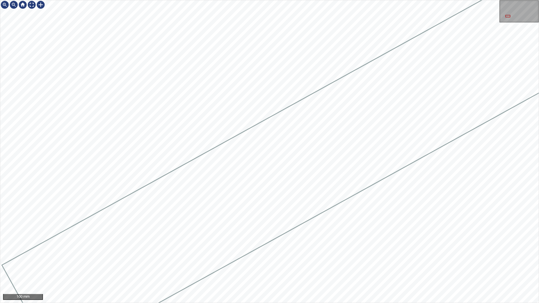
click at [539, 59] on div "100 mm" at bounding box center [269, 151] width 539 height 303
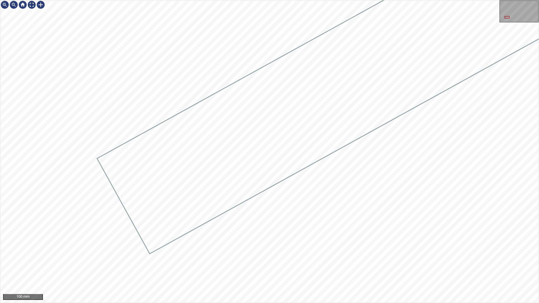
click at [166, 194] on div at bounding box center [269, 151] width 538 height 303
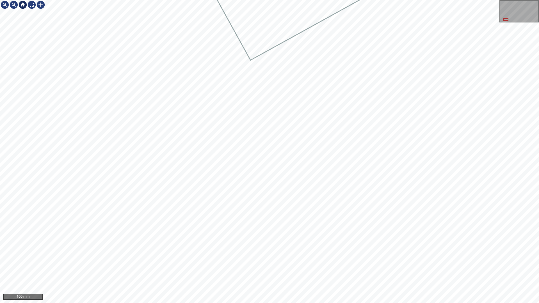
click at [32, 8] on div at bounding box center [22, 4] width 45 height 9
click at [31, 7] on div at bounding box center [31, 4] width 9 height 9
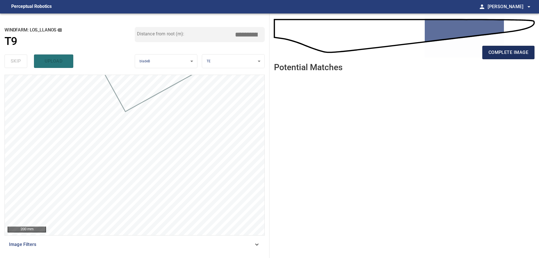
click at [510, 56] on span "complete image" at bounding box center [508, 53] width 40 height 8
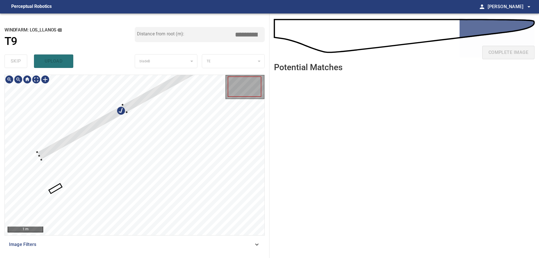
click at [47, 139] on div at bounding box center [135, 155] width 260 height 160
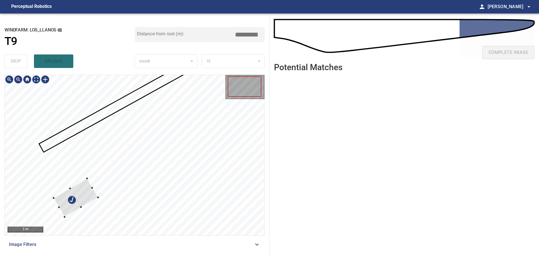
click at [146, 196] on div at bounding box center [135, 155] width 260 height 160
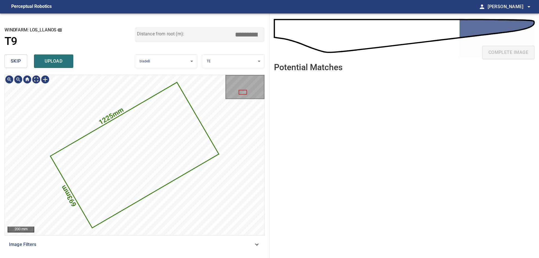
click at [16, 64] on span "skip" at bounding box center [16, 61] width 10 height 8
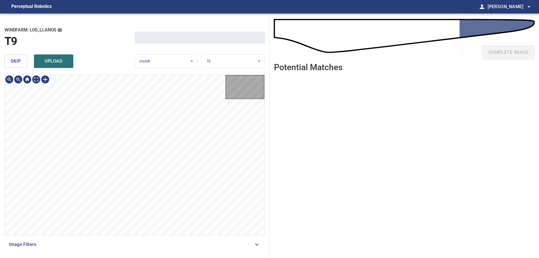
click at [16, 64] on span "skip" at bounding box center [16, 61] width 10 height 8
click at [16, 64] on div "skip upload" at bounding box center [69, 61] width 130 height 18
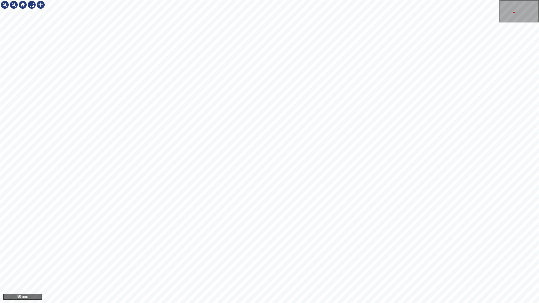
click at [518, 17] on div "50 mm" at bounding box center [269, 151] width 538 height 303
click at [29, 4] on div at bounding box center [31, 4] width 9 height 9
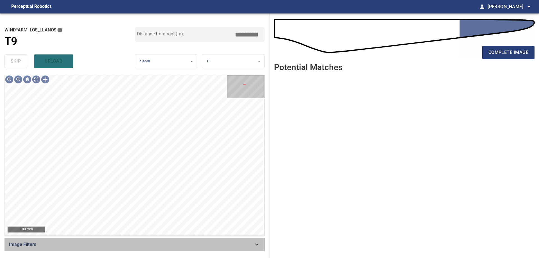
click at [175, 242] on span "Image Filters" at bounding box center [131, 244] width 244 height 7
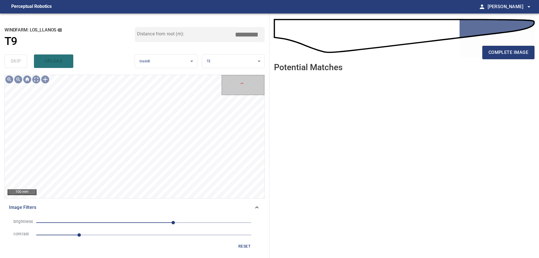
click at [93, 235] on span "1" at bounding box center [143, 235] width 215 height 8
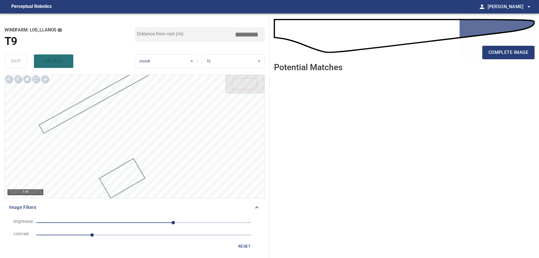
click at [154, 221] on span "70" at bounding box center [143, 223] width 215 height 8
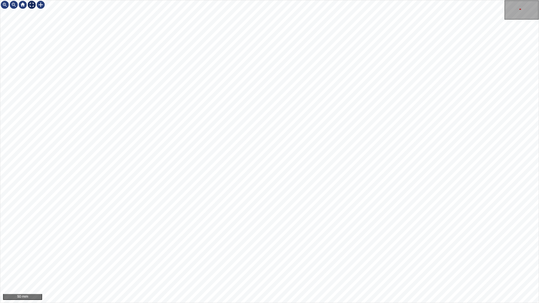
click at [31, 5] on div at bounding box center [31, 4] width 9 height 9
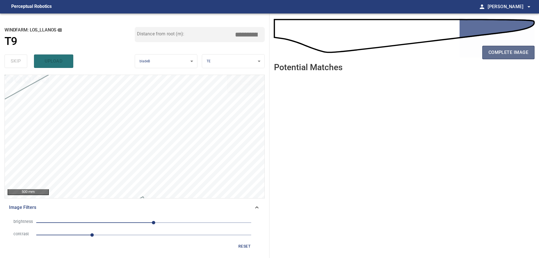
click at [504, 50] on span "complete image" at bounding box center [508, 53] width 40 height 8
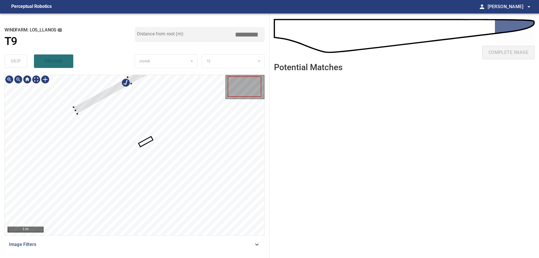
click at [93, 95] on div at bounding box center [135, 155] width 260 height 160
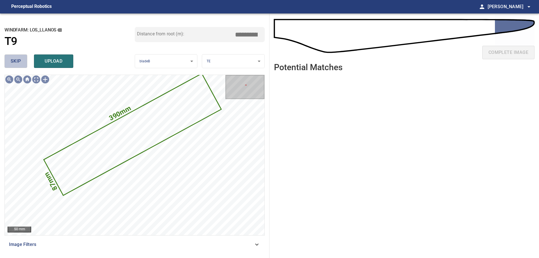
click at [23, 64] on button "skip" at bounding box center [15, 60] width 23 height 13
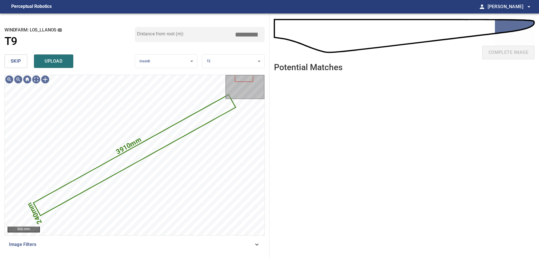
click at [18, 62] on span "skip" at bounding box center [16, 61] width 10 height 8
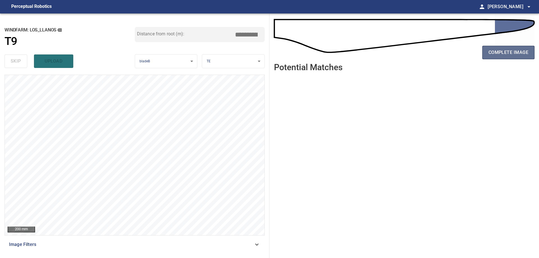
click at [521, 51] on span "complete image" at bounding box center [508, 53] width 40 height 8
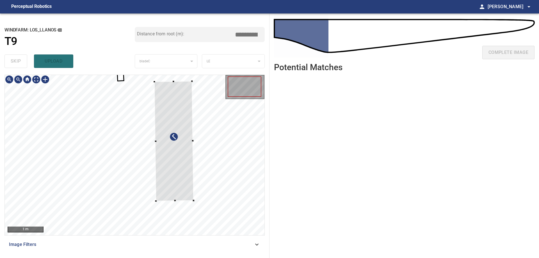
click at [179, 175] on div at bounding box center [173, 141] width 39 height 120
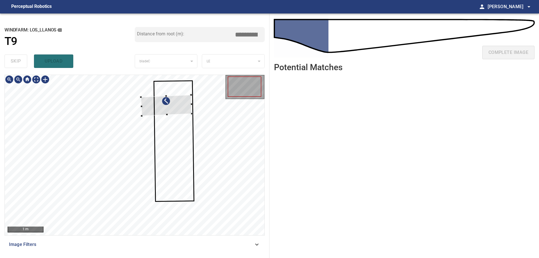
click at [180, 116] on div at bounding box center [166, 105] width 51 height 21
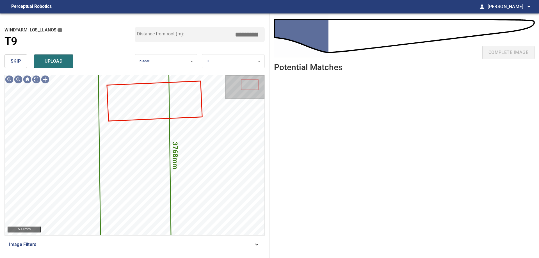
click at [12, 64] on span "skip" at bounding box center [16, 61] width 10 height 8
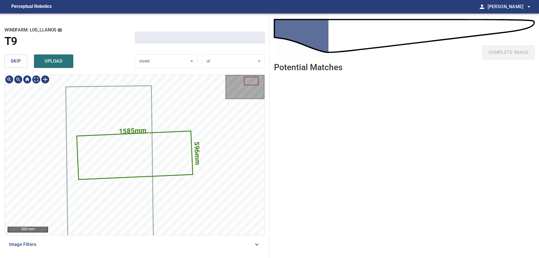
click at [12, 64] on span "skip" at bounding box center [16, 61] width 10 height 8
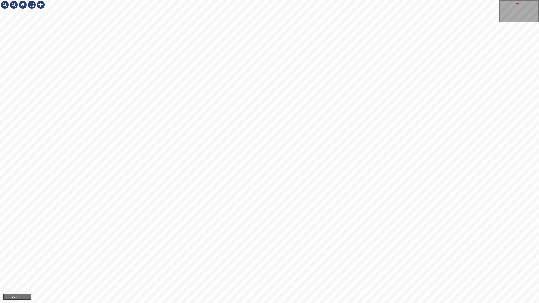
click at [296, 258] on div "50 mm" at bounding box center [269, 151] width 539 height 303
click at [33, 3] on div at bounding box center [31, 4] width 9 height 9
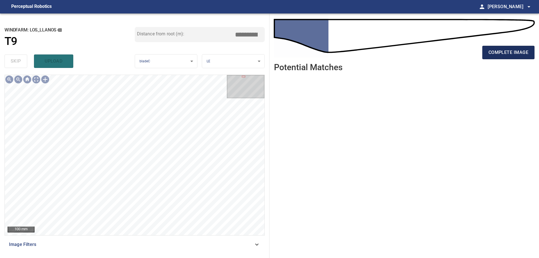
click at [502, 57] on button "complete image" at bounding box center [508, 52] width 52 height 13
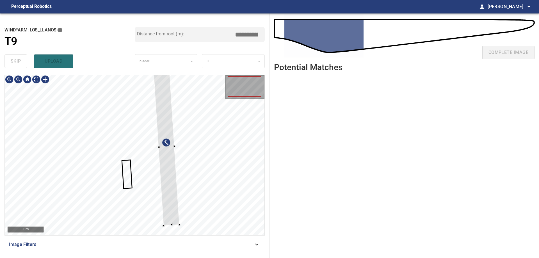
click at [180, 193] on div at bounding box center [167, 146] width 26 height 157
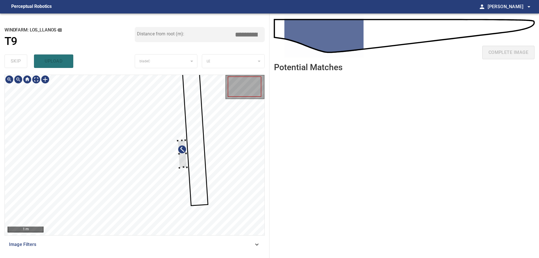
click at [186, 157] on div at bounding box center [182, 154] width 9 height 28
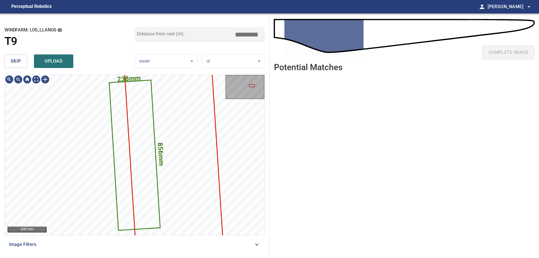
click at [14, 61] on span "skip" at bounding box center [16, 61] width 10 height 8
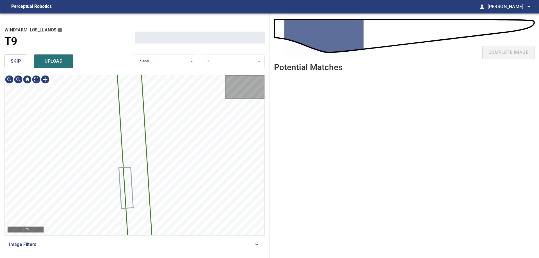
click at [14, 61] on span "skip" at bounding box center [16, 61] width 10 height 8
click at [14, 61] on div "skip upload" at bounding box center [69, 61] width 130 height 18
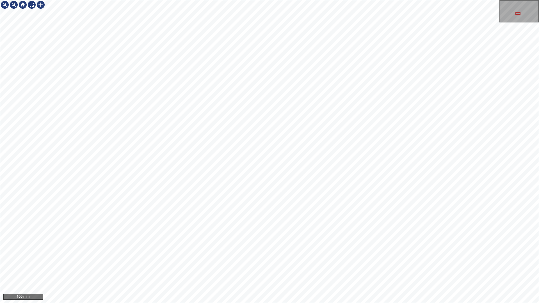
click at [115, 0] on div "100 mm" at bounding box center [269, 151] width 539 height 303
click at [442, 0] on div "100 mm" at bounding box center [269, 151] width 539 height 303
click at [38, 5] on div at bounding box center [40, 4] width 9 height 9
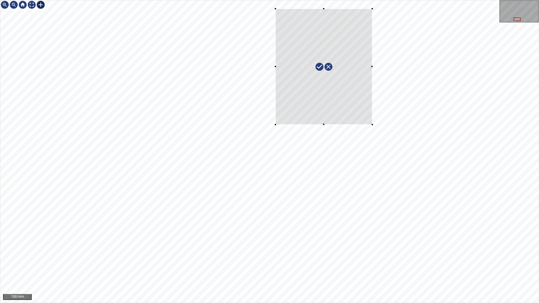
click at [276, 8] on div at bounding box center [269, 151] width 538 height 303
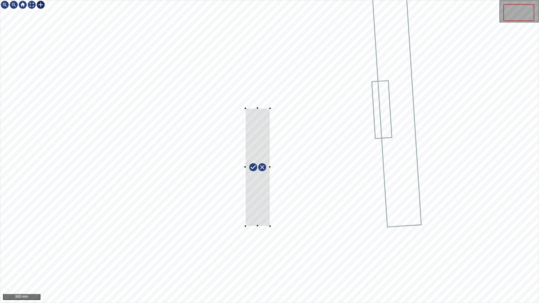
click at [250, 77] on div at bounding box center [269, 151] width 538 height 303
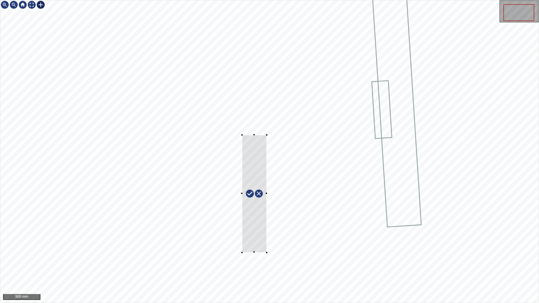
click at [253, 247] on div at bounding box center [254, 194] width 25 height 118
click at [270, 236] on div at bounding box center [257, 194] width 34 height 119
click at [261, 258] on div at bounding box center [263, 265] width 25 height 2
click at [288, 258] on div at bounding box center [269, 151] width 538 height 303
click at [266, 256] on div at bounding box center [257, 199] width 32 height 130
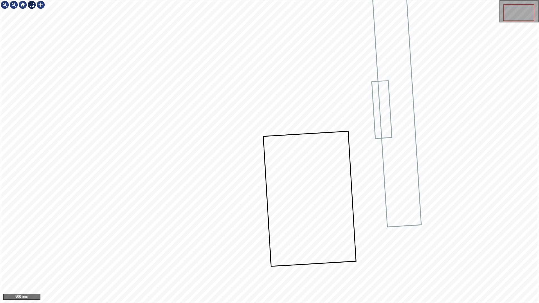
click at [33, 4] on div at bounding box center [31, 4] width 9 height 9
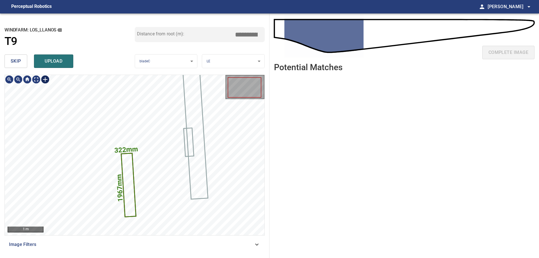
click at [45, 81] on div at bounding box center [45, 79] width 9 height 9
click at [129, 220] on div "322mm 1967mm" at bounding box center [135, 155] width 260 height 160
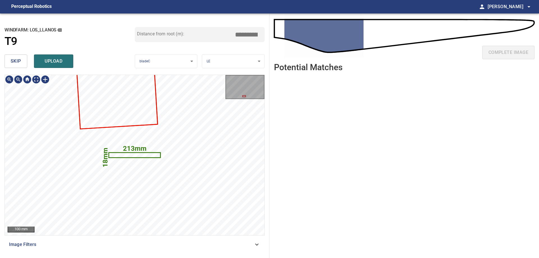
click at [143, 154] on icon at bounding box center [134, 155] width 51 height 4
click at [12, 57] on button "skip" at bounding box center [15, 60] width 23 height 13
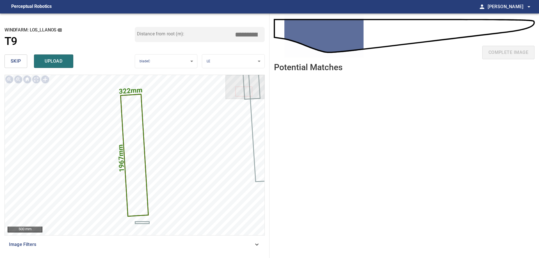
drag, startPoint x: 240, startPoint y: 36, endPoint x: 292, endPoint y: 31, distance: 52.7
click at [288, 31] on div "**********" at bounding box center [269, 135] width 539 height 244
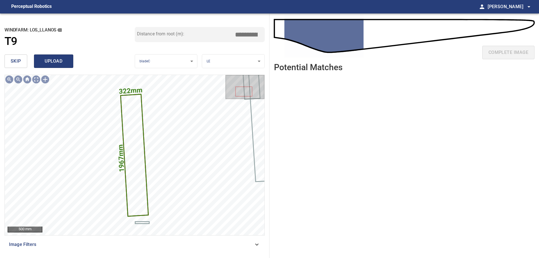
type input "****"
click at [56, 60] on span "upload" at bounding box center [53, 61] width 27 height 8
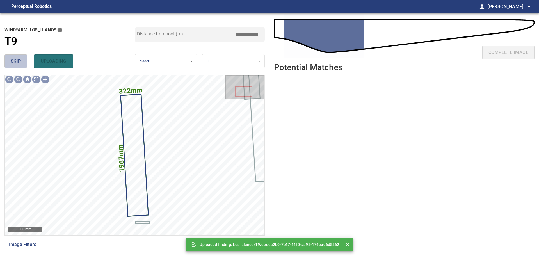
click at [12, 60] on span "skip" at bounding box center [16, 61] width 10 height 8
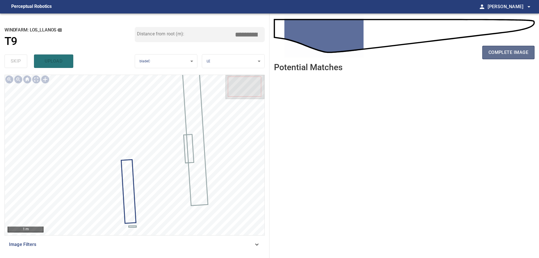
click at [506, 57] on button "complete image" at bounding box center [508, 52] width 52 height 13
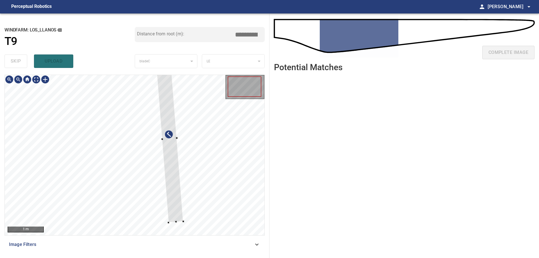
click at [183, 188] on div at bounding box center [135, 155] width 260 height 160
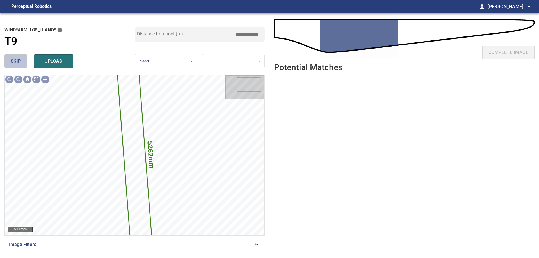
click at [18, 67] on button "skip" at bounding box center [15, 60] width 23 height 13
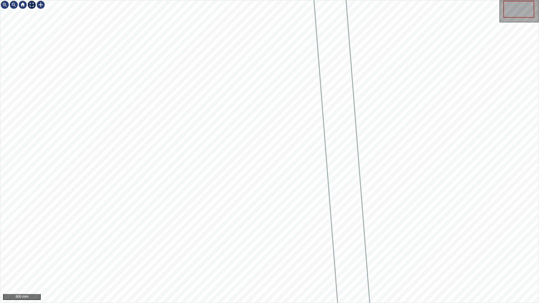
click at [32, 5] on div at bounding box center [31, 4] width 9 height 9
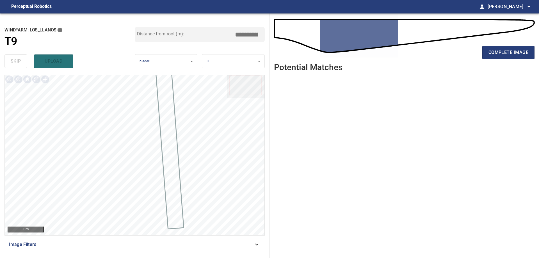
click at [532, 63] on div "complete image" at bounding box center [404, 54] width 260 height 22
click at [522, 48] on button "complete image" at bounding box center [508, 52] width 52 height 13
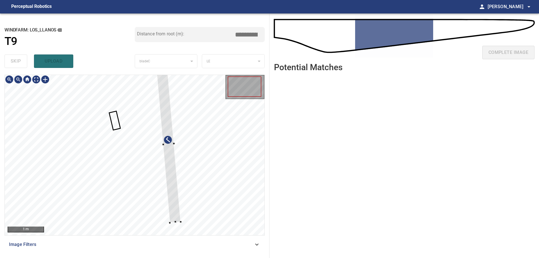
click at [174, 123] on div at bounding box center [135, 155] width 260 height 160
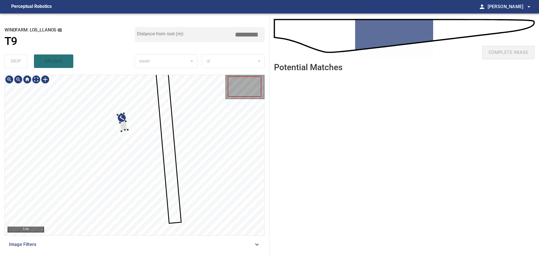
click at [202, 131] on div at bounding box center [135, 155] width 260 height 160
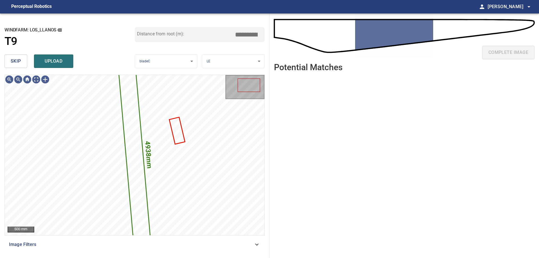
click at [22, 67] on button "skip" at bounding box center [15, 60] width 23 height 13
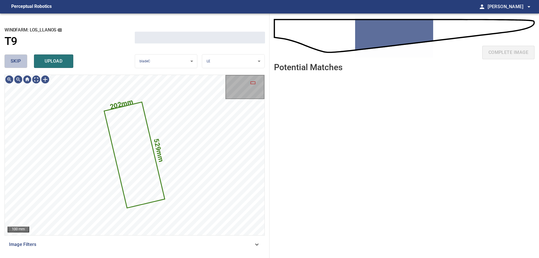
click at [23, 66] on button "skip" at bounding box center [15, 60] width 23 height 13
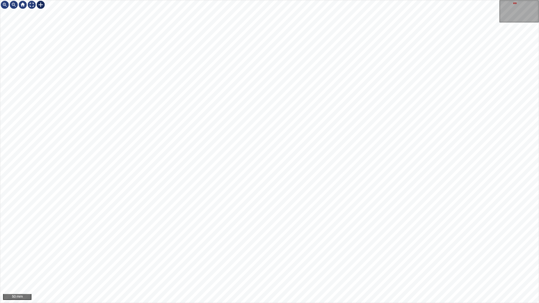
click at [41, 3] on div at bounding box center [40, 4] width 9 height 9
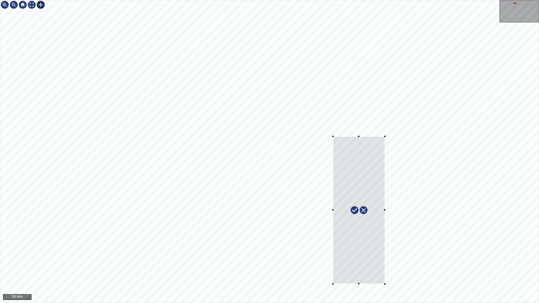
click at [385, 258] on div at bounding box center [269, 151] width 538 height 303
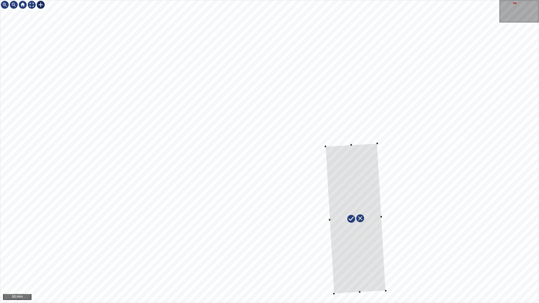
click at [354, 251] on div at bounding box center [355, 218] width 60 height 150
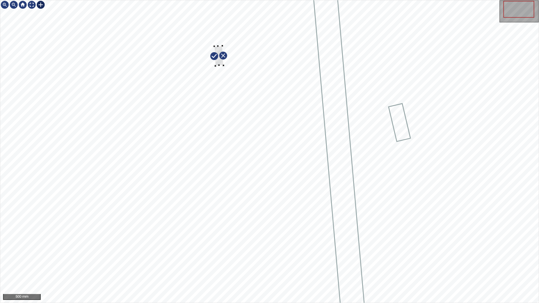
click at [225, 101] on div at bounding box center [269, 151] width 538 height 303
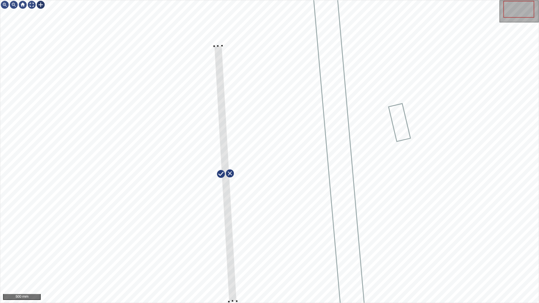
click at [231, 258] on div at bounding box center [269, 151] width 538 height 303
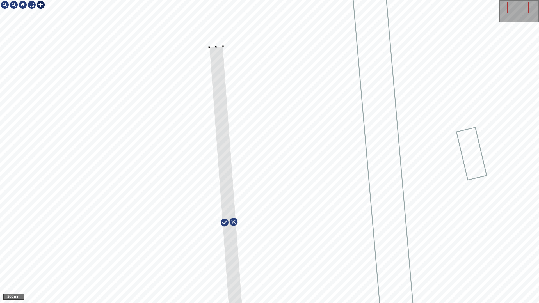
click at [223, 45] on div at bounding box center [269, 151] width 538 height 303
click at [214, 59] on div at bounding box center [231, 222] width 40 height 352
click at [232, 258] on div at bounding box center [231, 222] width 40 height 352
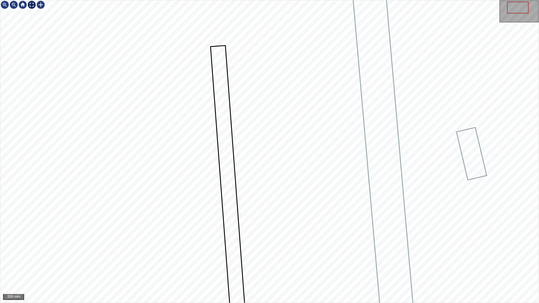
click at [30, 6] on div at bounding box center [31, 4] width 9 height 9
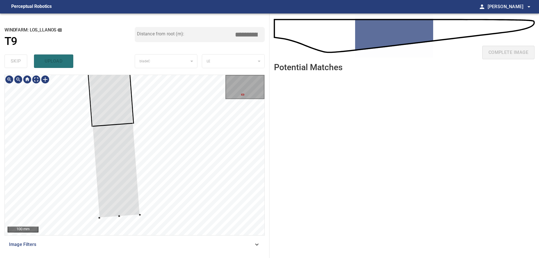
click at [150, 217] on div at bounding box center [135, 155] width 260 height 160
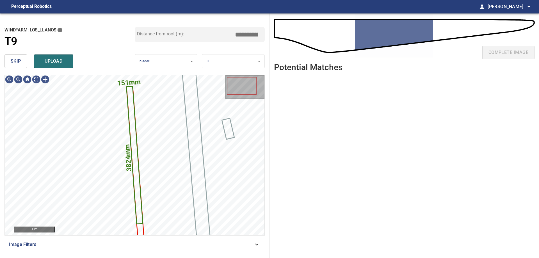
click at [13, 63] on span "skip" at bounding box center [16, 61] width 10 height 8
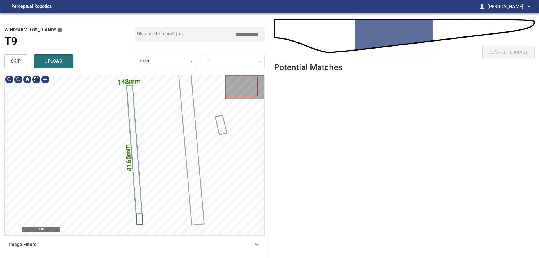
click at [138, 221] on icon at bounding box center [134, 155] width 15 height 138
click at [138, 223] on icon at bounding box center [134, 155] width 15 height 138
drag, startPoint x: 245, startPoint y: 35, endPoint x: 287, endPoint y: 40, distance: 42.6
click at [287, 40] on div "**********" at bounding box center [269, 135] width 539 height 244
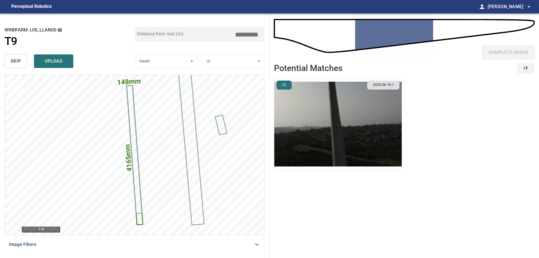
type input "****"
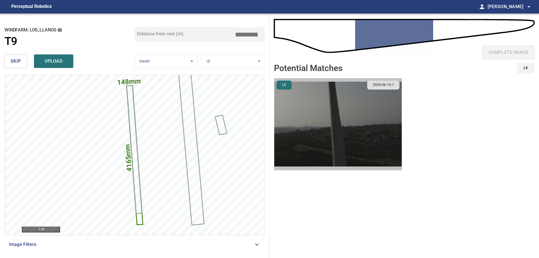
click at [303, 121] on img "button" at bounding box center [337, 124] width 127 height 92
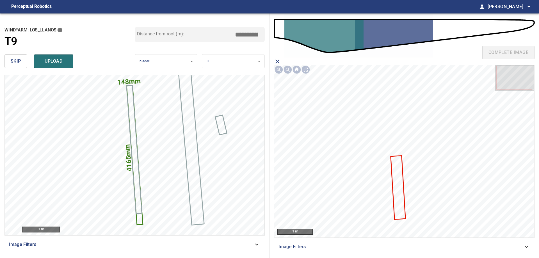
click at [399, 175] on icon at bounding box center [398, 187] width 14 height 63
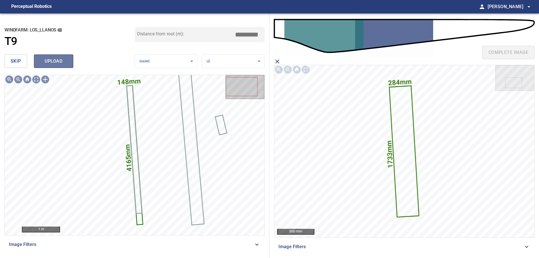
click at [54, 66] on button "upload" at bounding box center [53, 60] width 39 height 13
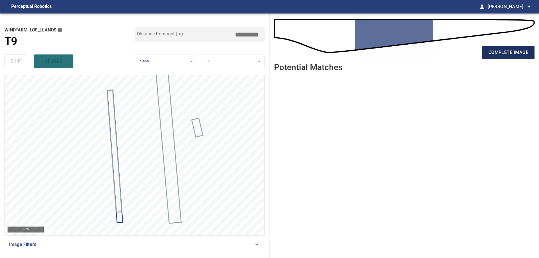
click at [510, 54] on span "complete image" at bounding box center [508, 53] width 40 height 8
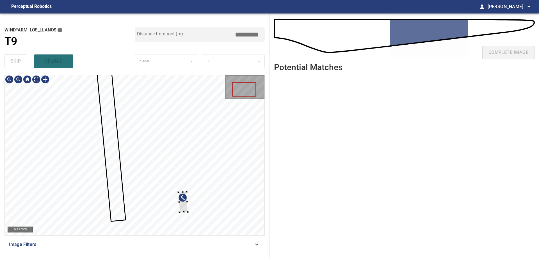
click at [192, 196] on div at bounding box center [135, 155] width 260 height 160
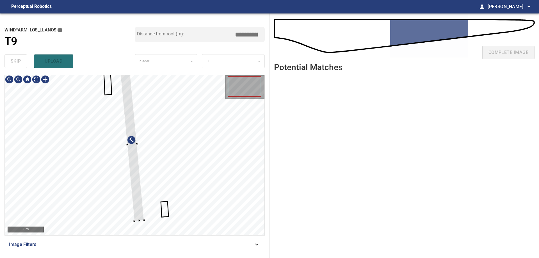
click at [171, 206] on div at bounding box center [135, 155] width 260 height 160
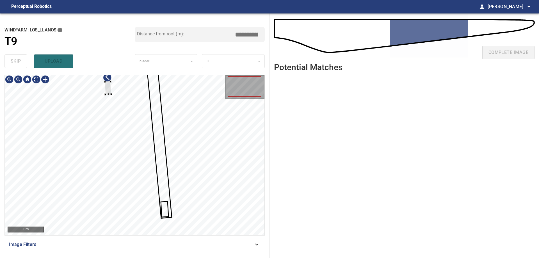
click at [134, 130] on div at bounding box center [135, 155] width 260 height 160
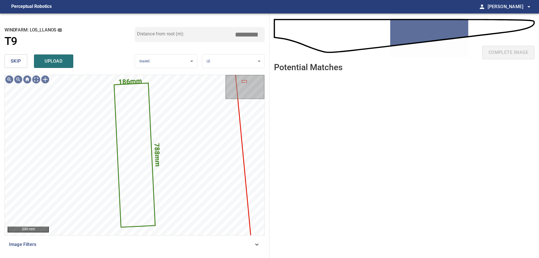
click at [12, 61] on span "skip" at bounding box center [16, 61] width 10 height 8
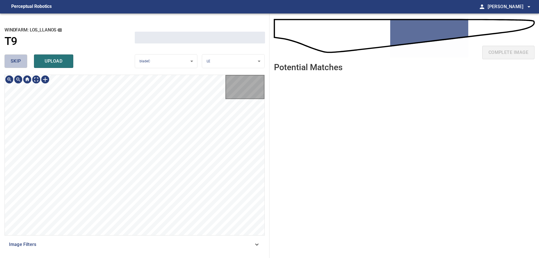
click at [12, 61] on span "skip" at bounding box center [16, 61] width 10 height 8
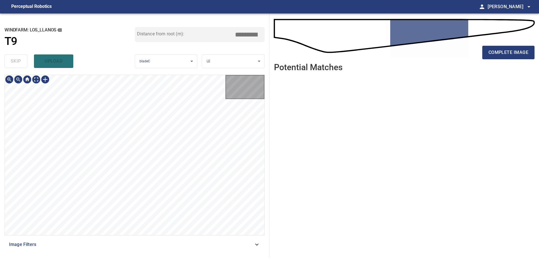
type input "*****"
click at [12, 61] on div "skip upload" at bounding box center [69, 61] width 130 height 18
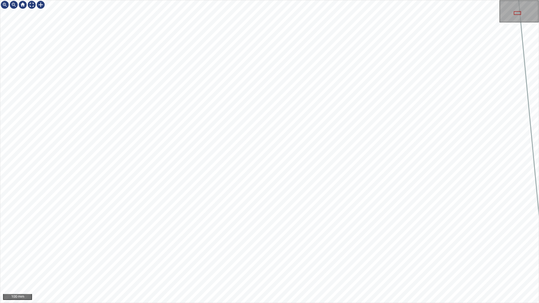
click at [328, 0] on div "100 mm" at bounding box center [269, 151] width 539 height 303
click at [244, 258] on div "50 mm" at bounding box center [269, 151] width 539 height 303
click at [312, 258] on div "50 mm" at bounding box center [269, 151] width 539 height 303
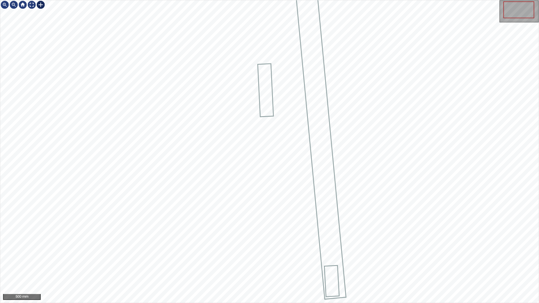
click at [42, 6] on div at bounding box center [40, 4] width 9 height 9
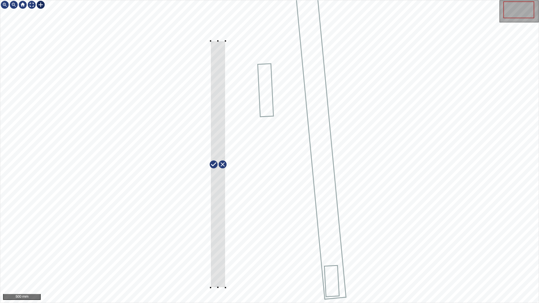
click at [226, 258] on div at bounding box center [269, 151] width 538 height 303
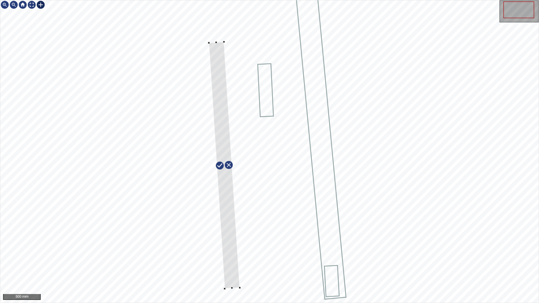
click at [229, 258] on div at bounding box center [224, 165] width 31 height 247
click at [223, 180] on div at bounding box center [226, 167] width 34 height 247
click at [29, 3] on div at bounding box center [31, 4] width 9 height 9
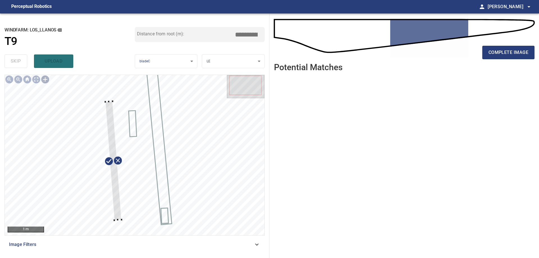
drag, startPoint x: 254, startPoint y: 246, endPoint x: 237, endPoint y: 249, distance: 17.3
click at [254, 247] on icon at bounding box center [256, 244] width 7 height 7
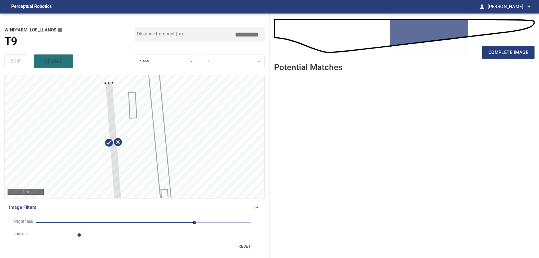
drag, startPoint x: 258, startPoint y: 206, endPoint x: 231, endPoint y: 206, distance: 26.4
click at [257, 206] on icon at bounding box center [256, 207] width 7 height 7
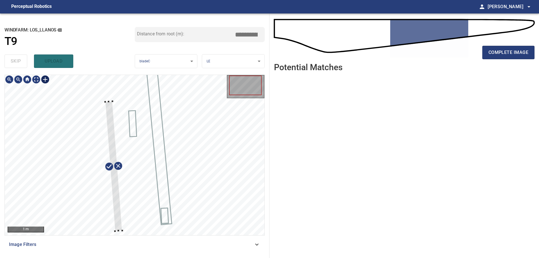
click at [116, 230] on div at bounding box center [113, 166] width 17 height 130
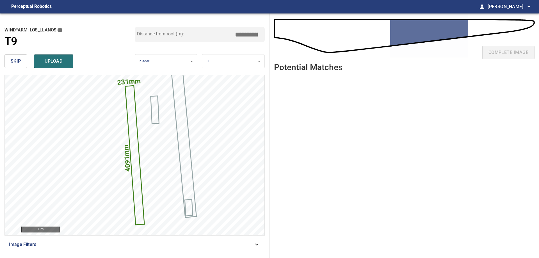
drag, startPoint x: 245, startPoint y: 35, endPoint x: 243, endPoint y: 31, distance: 4.0
click at [244, 35] on input "*****" at bounding box center [248, 34] width 28 height 11
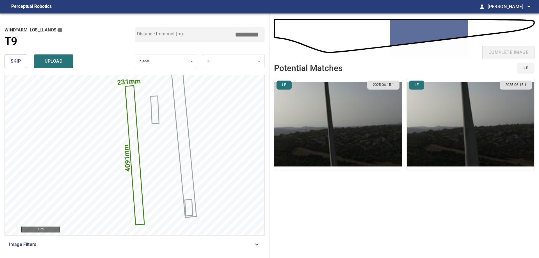
type input "****"
click at [361, 111] on img "button" at bounding box center [337, 124] width 127 height 92
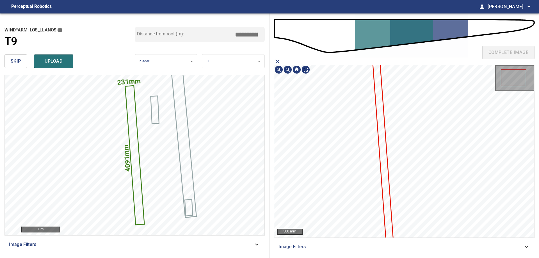
click at [383, 157] on icon at bounding box center [383, 152] width 20 height 185
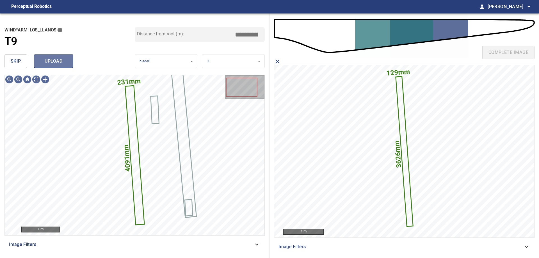
click at [53, 62] on span "upload" at bounding box center [53, 61] width 27 height 8
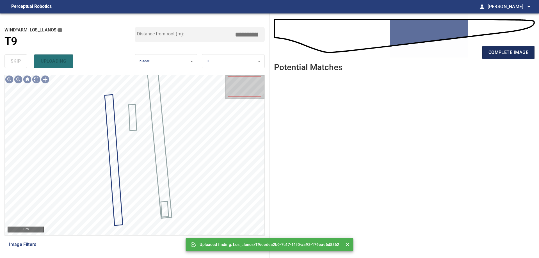
click at [492, 53] on span "complete image" at bounding box center [508, 53] width 40 height 8
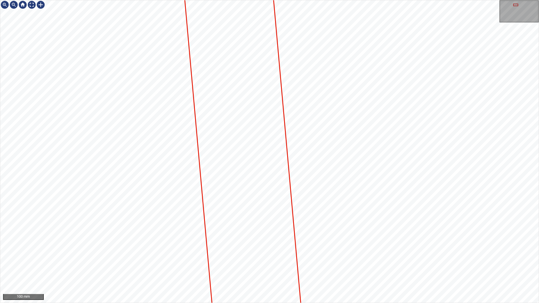
click at [361, 258] on div "100 mm" at bounding box center [269, 151] width 539 height 303
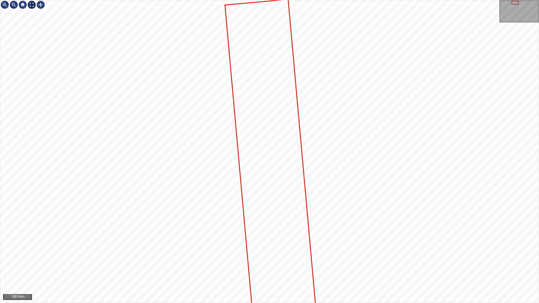
click at [31, 4] on div at bounding box center [31, 4] width 9 height 9
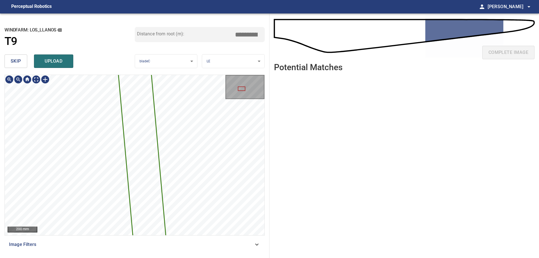
click at [170, 39] on div "**********" at bounding box center [134, 135] width 269 height 244
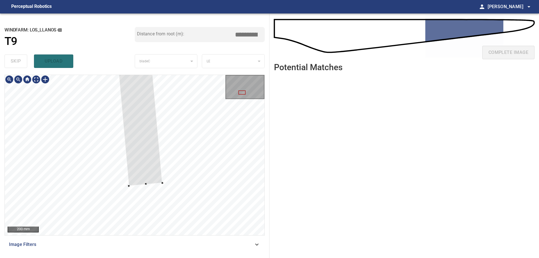
click at [141, 186] on div at bounding box center [135, 155] width 260 height 160
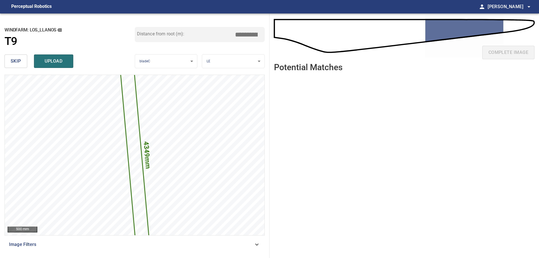
drag, startPoint x: 246, startPoint y: 34, endPoint x: 374, endPoint y: 15, distance: 129.3
click at [350, 20] on div "**********" at bounding box center [269, 135] width 539 height 244
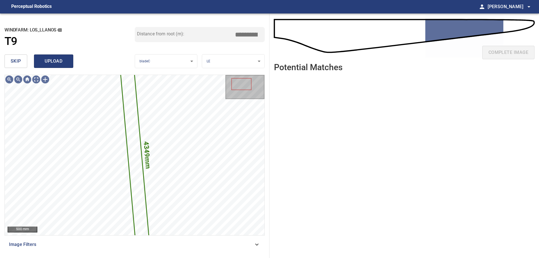
type input "*****"
click at [56, 63] on span "upload" at bounding box center [53, 61] width 27 height 8
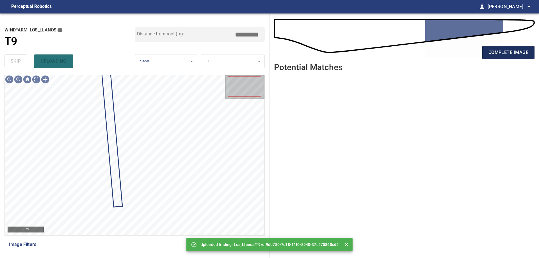
drag, startPoint x: 502, startPoint y: 49, endPoint x: 502, endPoint y: 53, distance: 3.9
click at [502, 50] on span "complete image" at bounding box center [508, 53] width 40 height 8
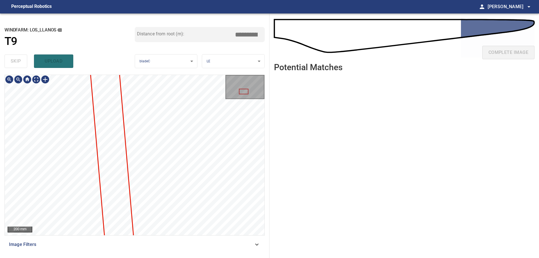
click at [159, 74] on div "**********" at bounding box center [134, 135] width 269 height 244
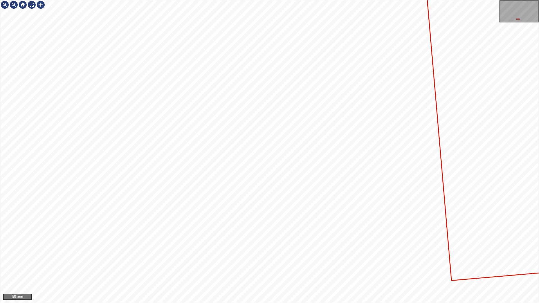
click at [230, 258] on div "50 mm" at bounding box center [269, 151] width 539 height 303
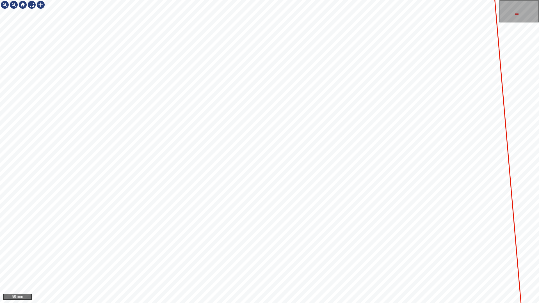
click at [328, 258] on div "50 mm" at bounding box center [269, 151] width 539 height 303
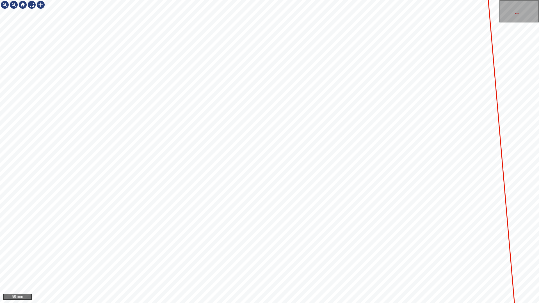
click at [312, 258] on div "50 mm" at bounding box center [269, 151] width 539 height 303
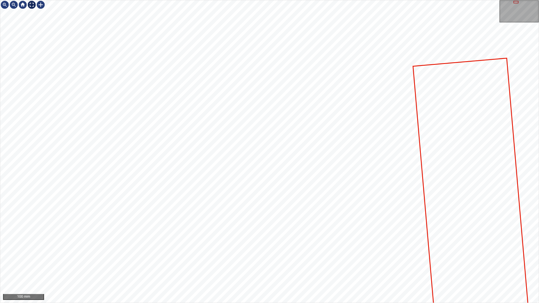
click at [33, 4] on div at bounding box center [31, 4] width 9 height 9
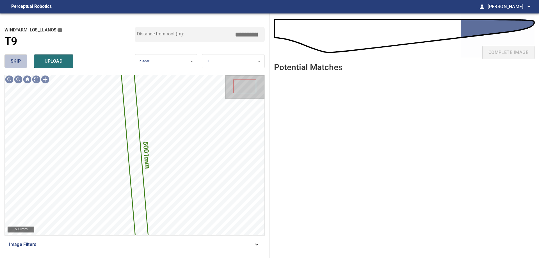
click at [16, 63] on span "skip" at bounding box center [16, 61] width 10 height 8
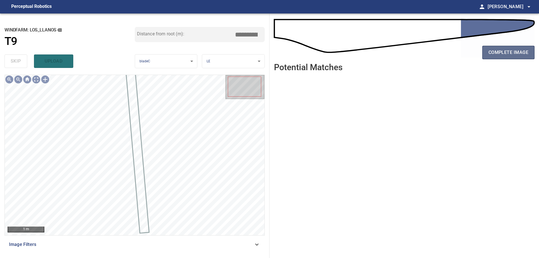
click at [506, 54] on span "complete image" at bounding box center [508, 53] width 40 height 8
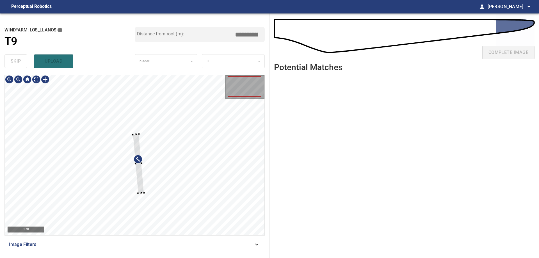
click at [159, 151] on div at bounding box center [135, 155] width 260 height 160
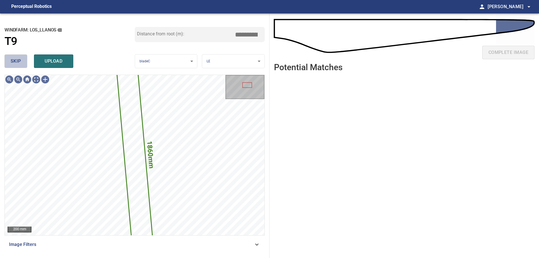
drag, startPoint x: 14, startPoint y: 63, endPoint x: 33, endPoint y: 54, distance: 20.0
click at [14, 63] on span "skip" at bounding box center [16, 61] width 10 height 8
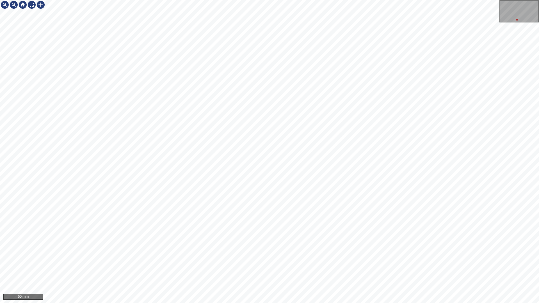
click at [448, 0] on div "50 mm" at bounding box center [269, 151] width 539 height 303
click at [31, 3] on div at bounding box center [31, 4] width 9 height 9
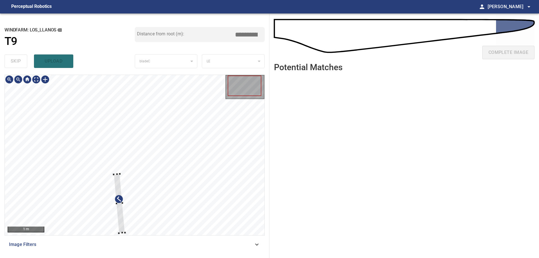
click at [122, 214] on div at bounding box center [118, 203] width 11 height 59
click at [254, 242] on icon at bounding box center [256, 244] width 7 height 7
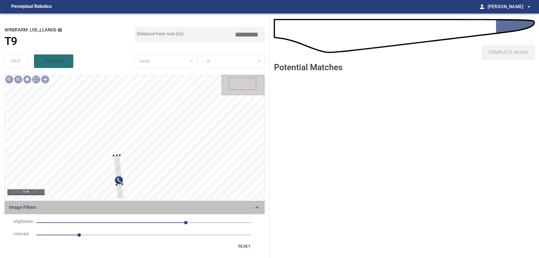
drag, startPoint x: 261, startPoint y: 210, endPoint x: 187, endPoint y: 226, distance: 75.5
click at [260, 210] on div "Image Filters" at bounding box center [134, 207] width 260 height 13
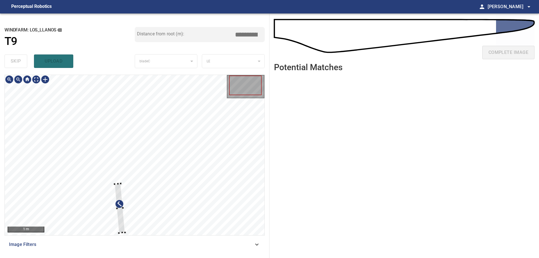
click at [115, 185] on div at bounding box center [120, 208] width 10 height 49
click at [123, 183] on div at bounding box center [135, 155] width 260 height 160
click at [117, 187] on div at bounding box center [119, 208] width 12 height 49
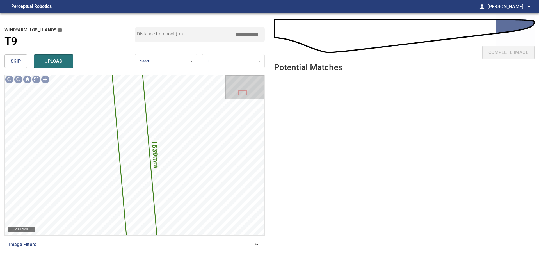
click at [243, 35] on input "*****" at bounding box center [248, 34] width 28 height 11
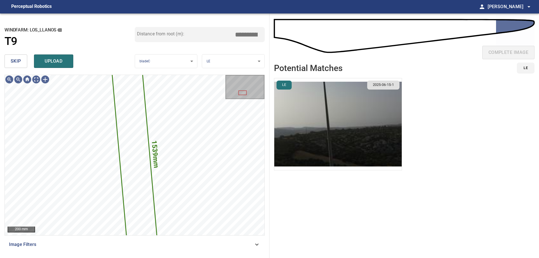
type input "*****"
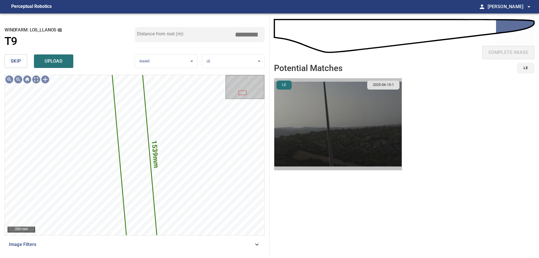
click at [294, 109] on img "button" at bounding box center [337, 124] width 127 height 92
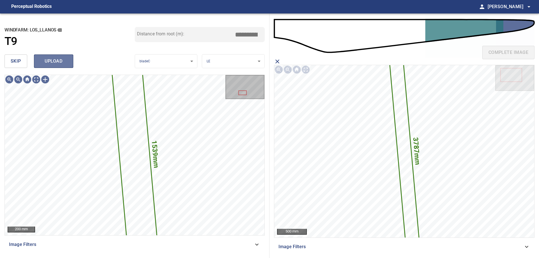
click at [63, 65] on span "upload" at bounding box center [53, 61] width 27 height 8
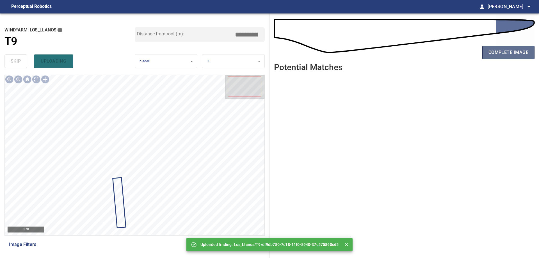
click at [508, 52] on span "complete image" at bounding box center [508, 53] width 40 height 8
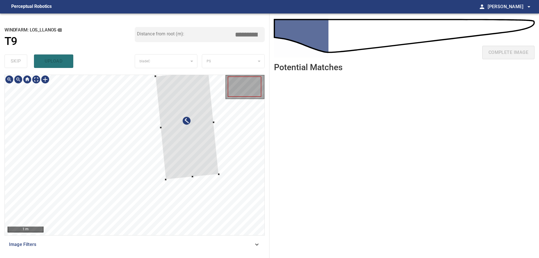
click at [217, 137] on div at bounding box center [135, 155] width 260 height 160
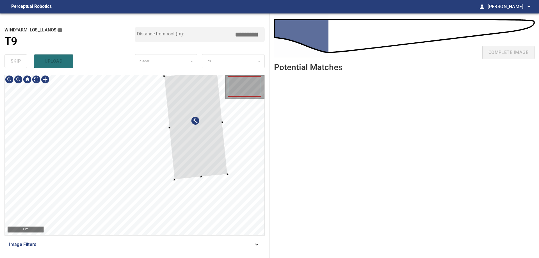
click at [212, 150] on div at bounding box center [195, 125] width 63 height 109
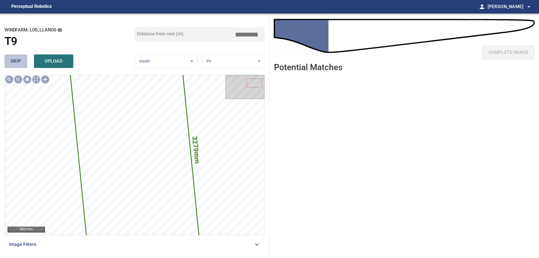
click at [20, 60] on span "skip" at bounding box center [16, 61] width 10 height 8
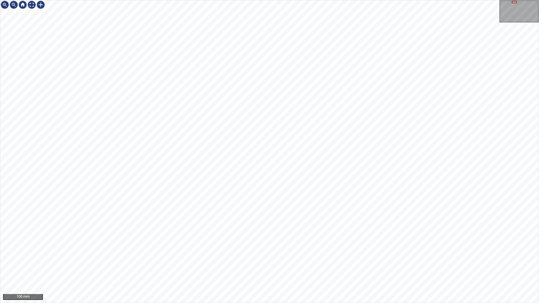
click at [341, 258] on div "100 mm" at bounding box center [269, 151] width 539 height 303
click at [29, 4] on div at bounding box center [31, 4] width 9 height 9
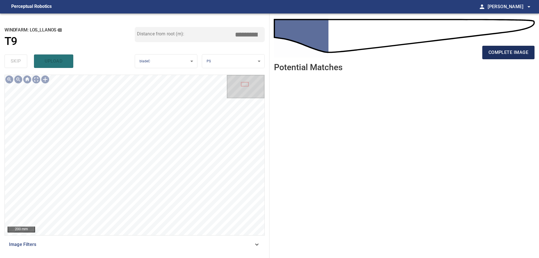
drag, startPoint x: 505, startPoint y: 45, endPoint x: 504, endPoint y: 57, distance: 11.9
click at [505, 47] on div "complete image" at bounding box center [404, 54] width 260 height 22
click at [510, 51] on span "complete image" at bounding box center [508, 53] width 40 height 8
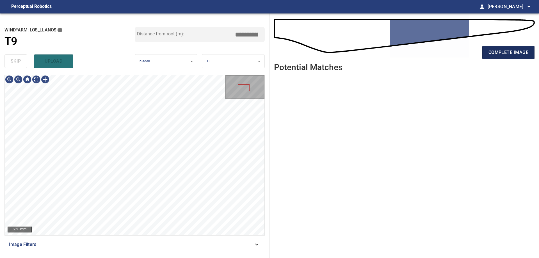
click at [503, 58] on button "complete image" at bounding box center [508, 52] width 52 height 13
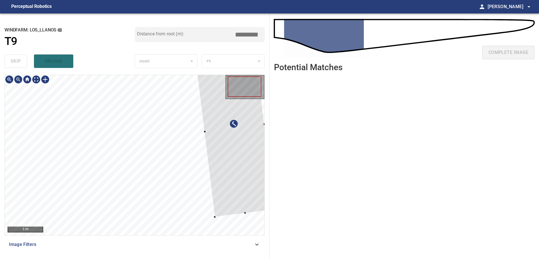
click at [245, 194] on div at bounding box center [234, 128] width 81 height 177
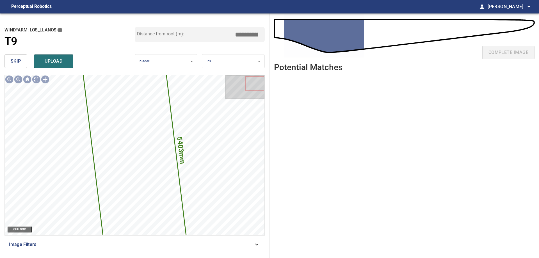
click at [12, 63] on span "skip" at bounding box center [16, 61] width 10 height 8
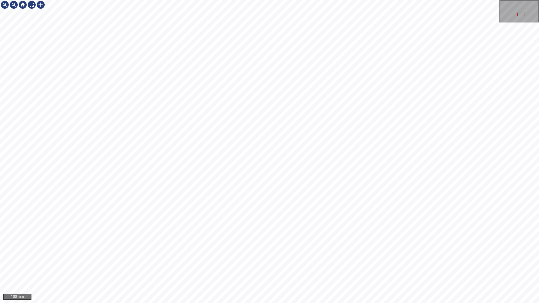
click at [410, 258] on div "100 mm" at bounding box center [269, 151] width 539 height 303
click at [119, 0] on div "200 mm" at bounding box center [269, 151] width 539 height 303
click at [217, 258] on div "100 mm" at bounding box center [269, 151] width 539 height 303
click at [229, 258] on div "100 mm" at bounding box center [269, 151] width 539 height 303
click at [213, 258] on div "100 mm" at bounding box center [269, 151] width 539 height 303
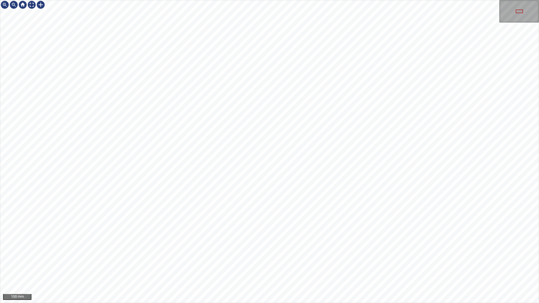
click at [290, 258] on div "100 mm" at bounding box center [269, 151] width 539 height 303
click at [391, 258] on div "100 mm" at bounding box center [269, 151] width 539 height 303
click at [238, 258] on div "100 mm" at bounding box center [269, 151] width 539 height 303
click at [203, 258] on div "100 mm" at bounding box center [269, 151] width 539 height 303
click at [135, 258] on div "100 mm" at bounding box center [269, 151] width 539 height 303
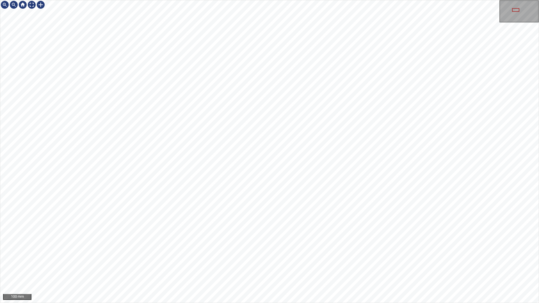
click at [289, 258] on div "100 mm" at bounding box center [269, 151] width 539 height 303
click at [31, 4] on div at bounding box center [31, 4] width 9 height 9
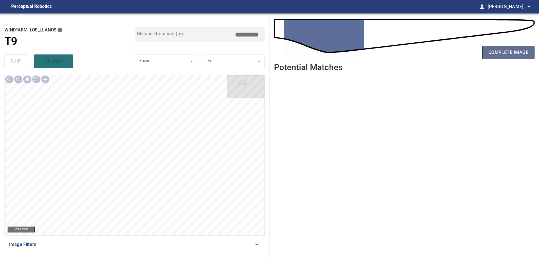
click at [515, 58] on button "complete image" at bounding box center [508, 52] width 52 height 13
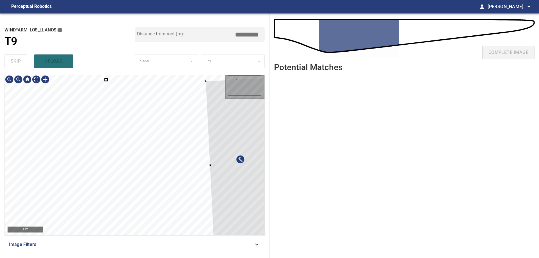
click at [220, 215] on div at bounding box center [240, 163] width 70 height 171
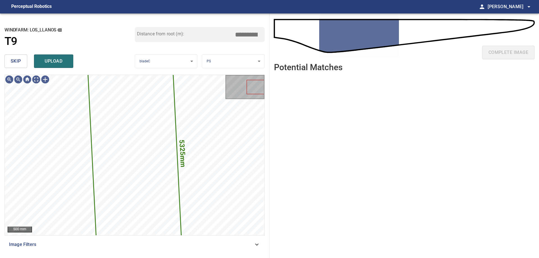
click at [9, 66] on button "skip" at bounding box center [15, 60] width 23 height 13
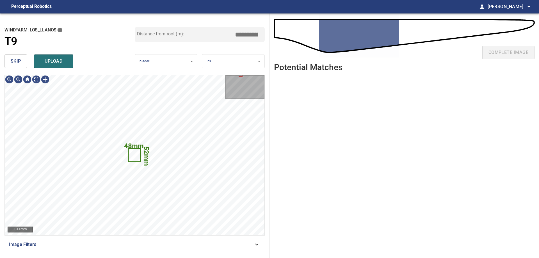
drag, startPoint x: 22, startPoint y: 60, endPoint x: 25, endPoint y: 72, distance: 11.8
click at [22, 63] on button "skip" at bounding box center [15, 60] width 23 height 13
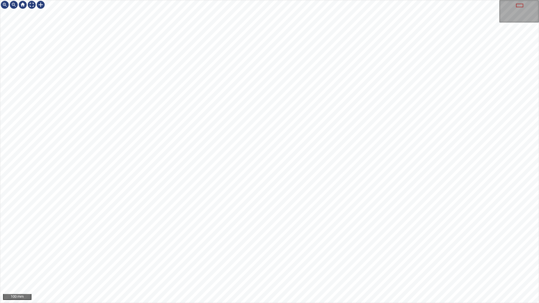
click at [404, 258] on div "100 mm" at bounding box center [269, 151] width 539 height 303
click at [161, 0] on div "100 mm" at bounding box center [269, 151] width 539 height 303
click at [33, 8] on div at bounding box center [31, 4] width 9 height 9
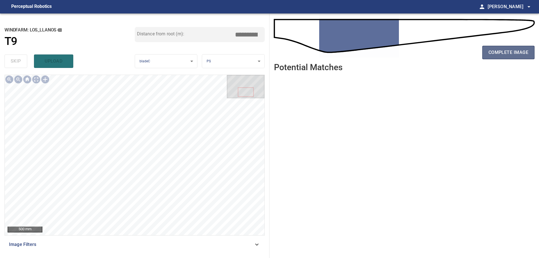
drag, startPoint x: 501, startPoint y: 49, endPoint x: 494, endPoint y: 52, distance: 7.8
click at [501, 49] on span "complete image" at bounding box center [508, 53] width 40 height 8
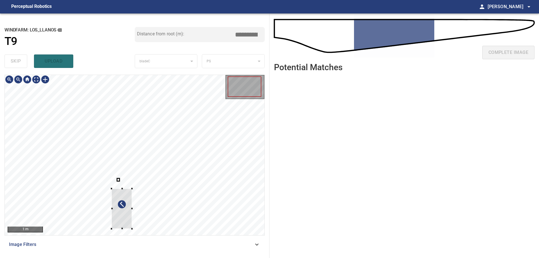
click at [111, 189] on div at bounding box center [121, 209] width 20 height 40
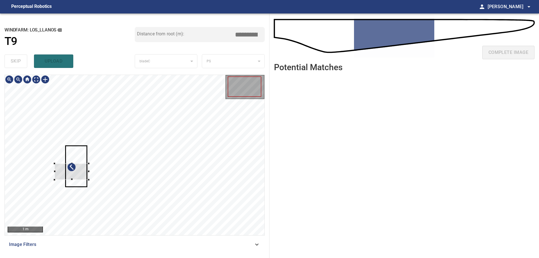
click at [77, 173] on div at bounding box center [71, 172] width 34 height 16
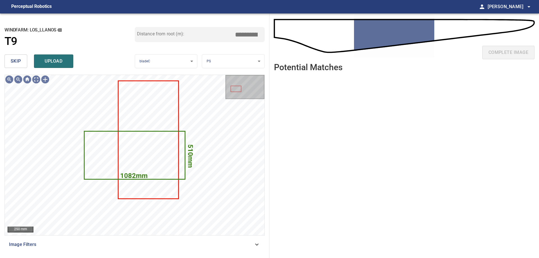
click at [19, 63] on span "skip" at bounding box center [16, 61] width 10 height 8
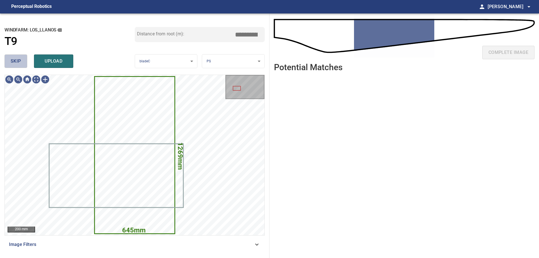
click at [21, 61] on button "skip" at bounding box center [15, 60] width 23 height 13
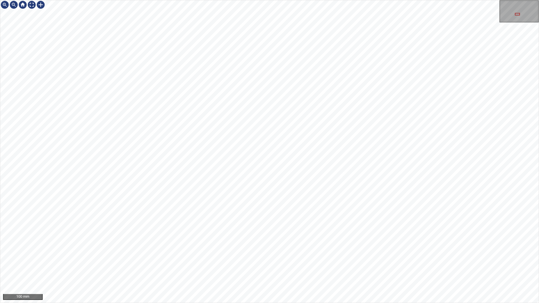
click at [218, 258] on div "100 mm" at bounding box center [269, 151] width 539 height 303
click at [156, 0] on div "100 mm" at bounding box center [269, 151] width 539 height 303
click at [172, 258] on div "100 mm" at bounding box center [269, 151] width 539 height 303
click at [248, 258] on div "100 mm" at bounding box center [269, 151] width 539 height 303
click at [251, 258] on div "50 mm" at bounding box center [269, 151] width 539 height 303
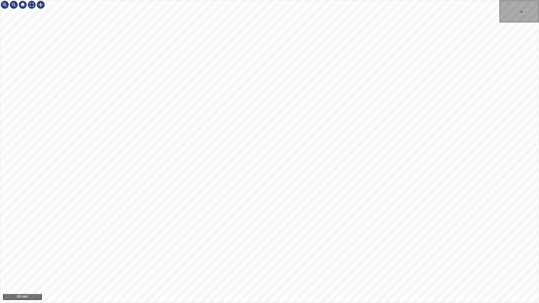
click at [306, 258] on div "50 mm" at bounding box center [269, 151] width 539 height 303
click at [309, 258] on div "50 mm" at bounding box center [269, 151] width 539 height 303
click at [304, 258] on div "50 mm" at bounding box center [269, 151] width 539 height 303
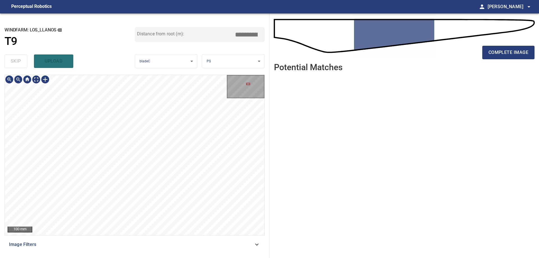
click at [247, 245] on span "Image Filters" at bounding box center [131, 244] width 244 height 7
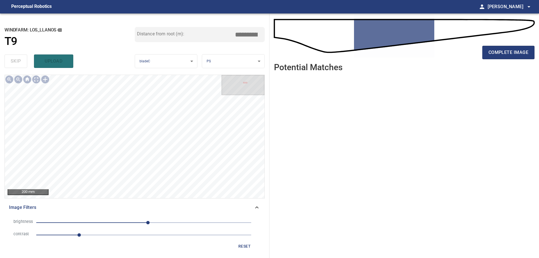
click at [98, 234] on span "1" at bounding box center [143, 235] width 215 height 8
click at [127, 217] on li "brightness 10" at bounding box center [134, 222] width 251 height 12
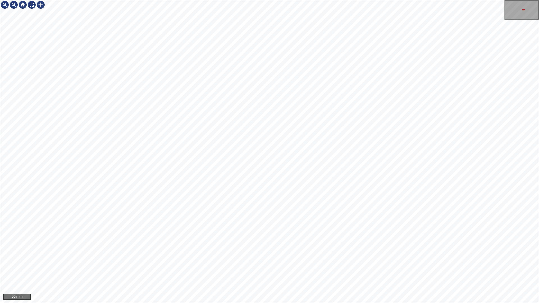
click at [354, 0] on div "50 mm" at bounding box center [269, 151] width 539 height 303
click at [311, 0] on div "100 mm" at bounding box center [269, 151] width 539 height 303
click at [31, 6] on div at bounding box center [31, 4] width 9 height 9
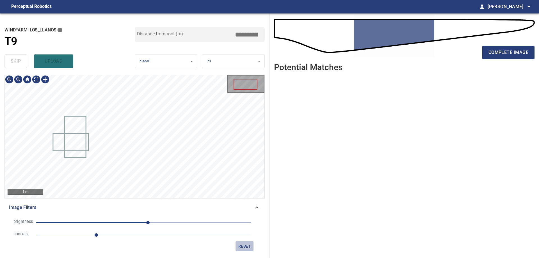
click at [249, 244] on span "reset" at bounding box center [244, 246] width 13 height 7
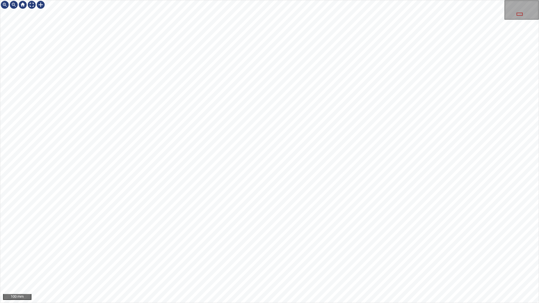
click at [326, 258] on div "100 mm" at bounding box center [269, 151] width 539 height 303
click at [30, 6] on div at bounding box center [31, 4] width 9 height 9
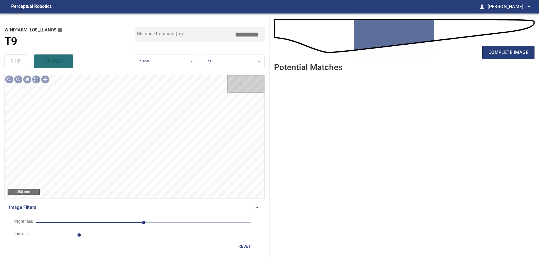
drag, startPoint x: 116, startPoint y: 235, endPoint x: 110, endPoint y: 229, distance: 9.1
click at [116, 235] on span "1" at bounding box center [143, 235] width 215 height 8
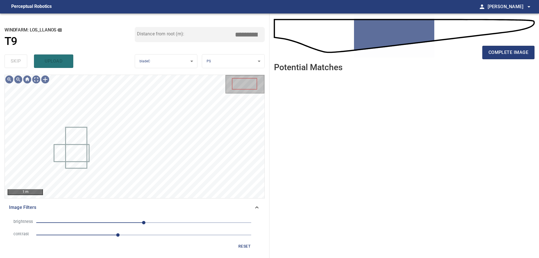
drag, startPoint x: 103, startPoint y: 218, endPoint x: 123, endPoint y: 236, distance: 26.8
click at [111, 230] on div "brightness 0 contrast 1.9" at bounding box center [134, 228] width 251 height 25
drag, startPoint x: 107, startPoint y: 222, endPoint x: 98, endPoint y: 220, distance: 8.9
click at [106, 222] on span "0" at bounding box center [143, 223] width 215 height 8
click at [98, 220] on span "-89" at bounding box center [143, 223] width 215 height 8
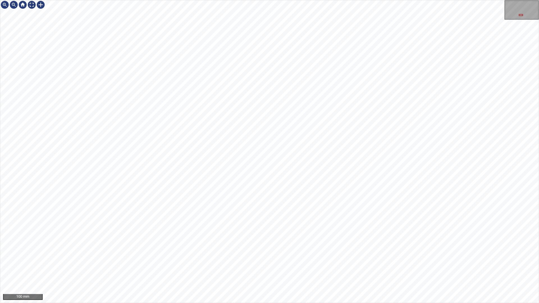
click at [257, 258] on div "100 mm" at bounding box center [269, 151] width 539 height 303
click at [207, 258] on div "100 mm" at bounding box center [269, 151] width 539 height 303
click at [265, 258] on div "100 mm" at bounding box center [269, 151] width 539 height 303
click at [222, 258] on div "100 mm" at bounding box center [269, 151] width 539 height 303
click at [32, 8] on div at bounding box center [31, 4] width 9 height 9
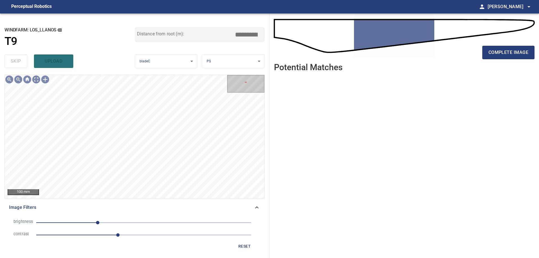
click at [243, 248] on span "reset" at bounding box center [244, 246] width 13 height 7
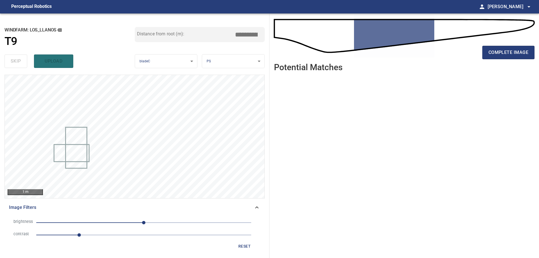
click at [133, 236] on span "1" at bounding box center [143, 235] width 215 height 8
drag, startPoint x: 110, startPoint y: 219, endPoint x: 102, endPoint y: 227, distance: 11.7
click at [110, 220] on span "0" at bounding box center [143, 223] width 215 height 8
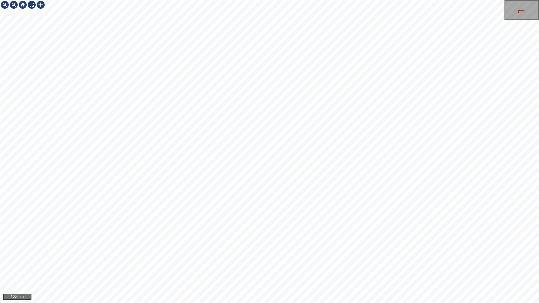
click at [329, 258] on div "100 mm" at bounding box center [269, 151] width 539 height 303
click at [31, 3] on div at bounding box center [31, 4] width 9 height 9
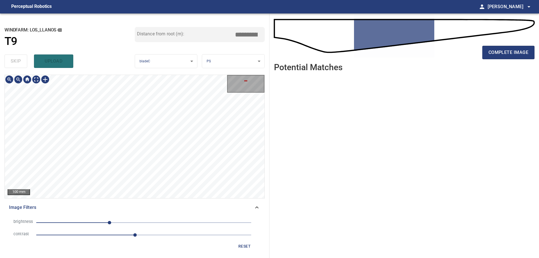
click at [132, 212] on div "100 mm Image Filters brightness -81 contrast 2.3 reset" at bounding box center [134, 164] width 260 height 179
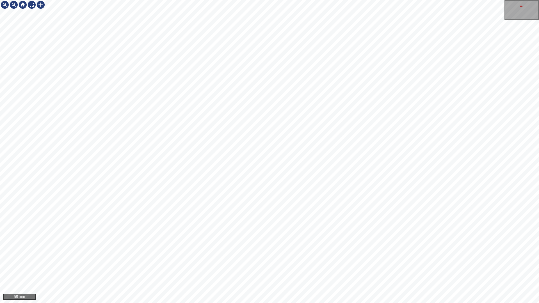
click at [539, 194] on div "50 mm" at bounding box center [269, 151] width 539 height 303
click at [38, 6] on div at bounding box center [40, 4] width 9 height 9
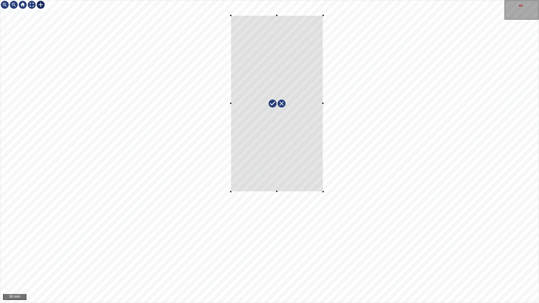
click at [222, 17] on div at bounding box center [269, 151] width 538 height 303
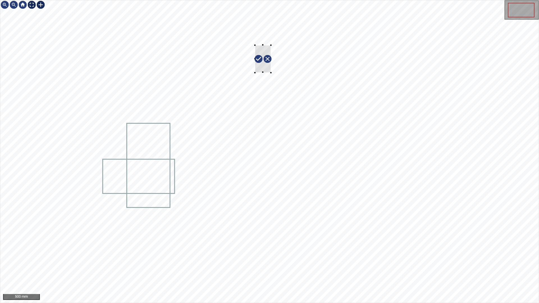
click at [31, 11] on div "500 mm" at bounding box center [269, 151] width 538 height 303
click at [33, 4] on div at bounding box center [31, 4] width 9 height 9
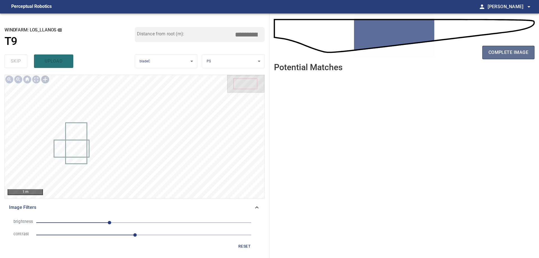
click at [514, 47] on button "complete image" at bounding box center [508, 52] width 52 height 13
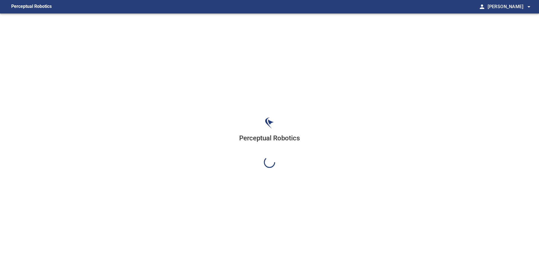
click at [516, 52] on div "Perceptual Robotics" at bounding box center [269, 142] width 539 height 258
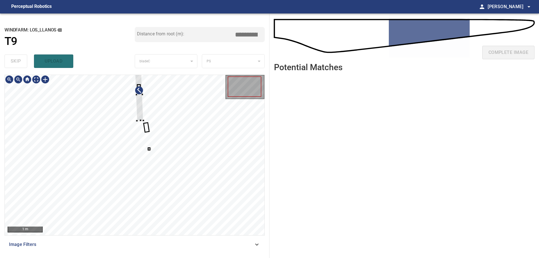
click at [168, 119] on div at bounding box center [135, 155] width 260 height 160
click at [231, 182] on div at bounding box center [135, 155] width 260 height 160
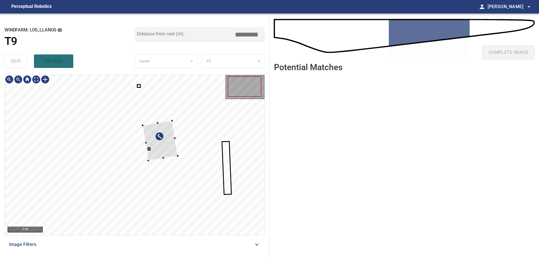
click at [178, 160] on div at bounding box center [160, 140] width 35 height 40
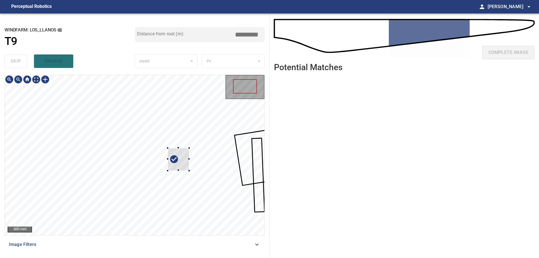
click at [207, 163] on div at bounding box center [135, 155] width 260 height 160
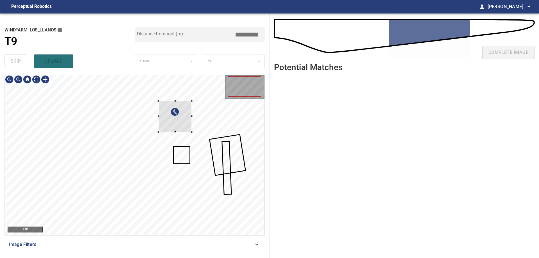
click at [183, 120] on div at bounding box center [174, 116] width 33 height 31
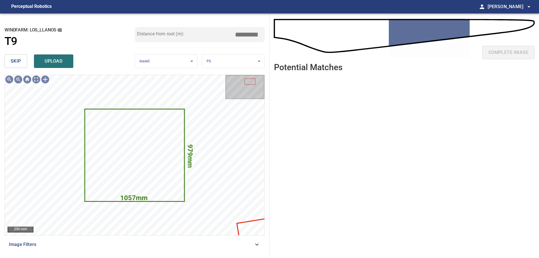
click at [16, 62] on span "skip" at bounding box center [16, 61] width 10 height 8
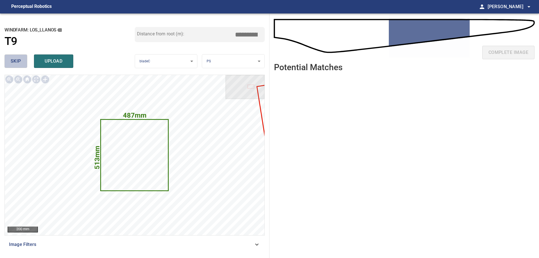
click at [16, 62] on span "skip" at bounding box center [16, 61] width 10 height 8
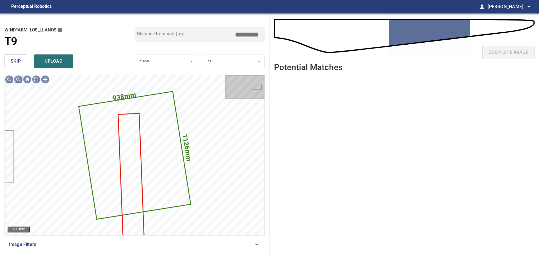
click at [21, 63] on button "skip" at bounding box center [15, 60] width 23 height 13
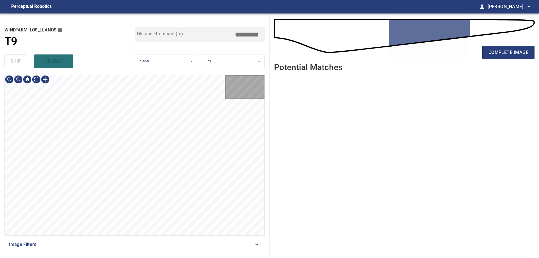
click at [21, 63] on div "skip upload" at bounding box center [69, 61] width 130 height 18
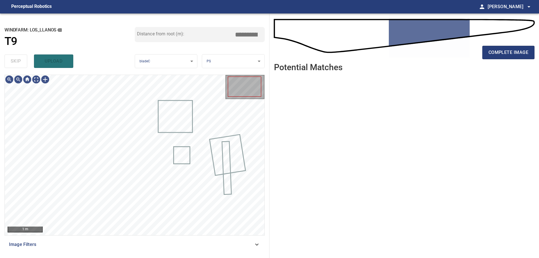
click at [21, 63] on div "skip upload" at bounding box center [69, 61] width 130 height 18
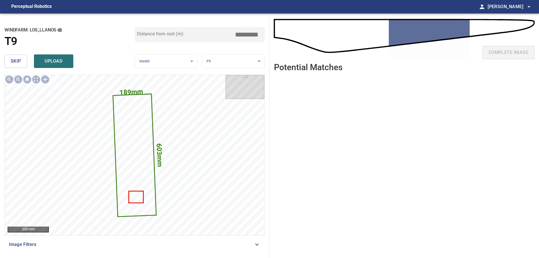
click at [12, 60] on span "skip" at bounding box center [16, 61] width 10 height 8
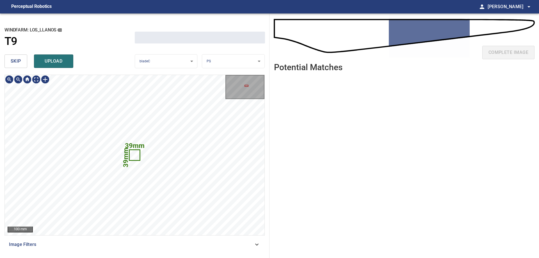
click at [12, 60] on span "skip" at bounding box center [16, 61] width 10 height 8
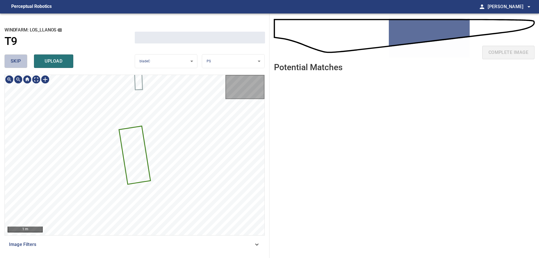
click at [12, 60] on span "skip" at bounding box center [16, 61] width 10 height 8
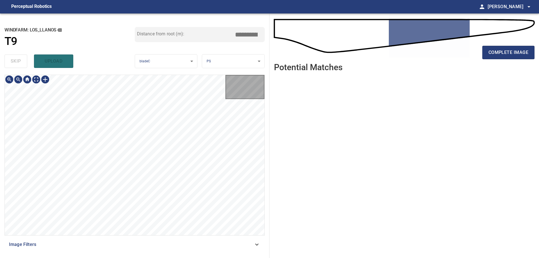
type input "*****"
click at [12, 60] on div "skip upload" at bounding box center [69, 61] width 130 height 18
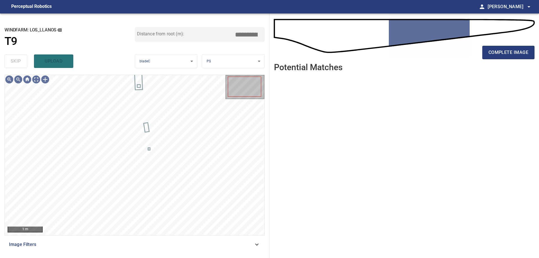
click at [12, 60] on div "skip upload" at bounding box center [69, 61] width 130 height 18
click at [15, 61] on div "skip upload" at bounding box center [69, 61] width 130 height 18
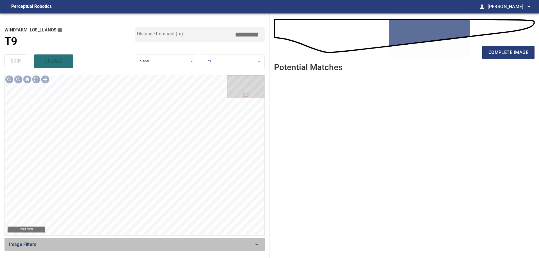
click at [224, 248] on div "Image Filters" at bounding box center [134, 244] width 260 height 13
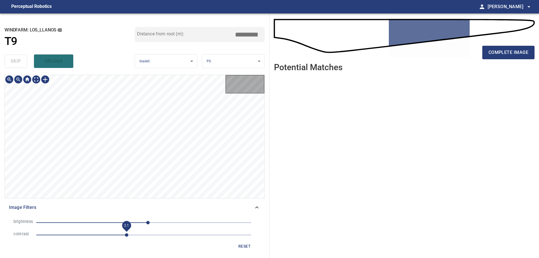
click at [126, 238] on span "2.1" at bounding box center [143, 235] width 215 height 8
click at [107, 224] on span "-87" at bounding box center [143, 223] width 215 height 8
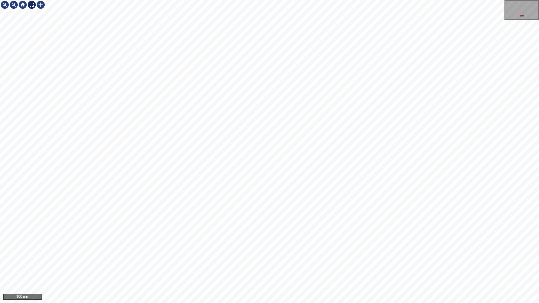
click at [29, 8] on div at bounding box center [31, 4] width 9 height 9
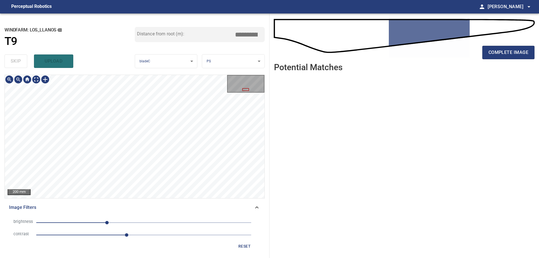
click at [142, 74] on div "**********" at bounding box center [134, 135] width 269 height 244
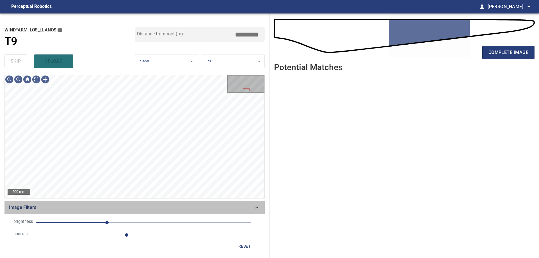
click at [259, 209] on icon at bounding box center [256, 207] width 7 height 7
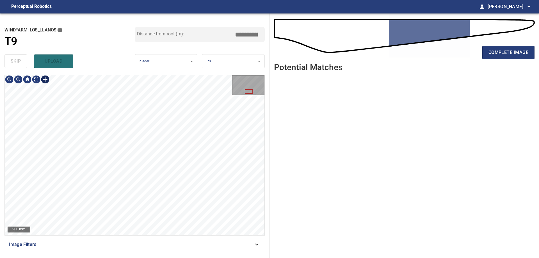
click at [45, 80] on div at bounding box center [45, 79] width 9 height 9
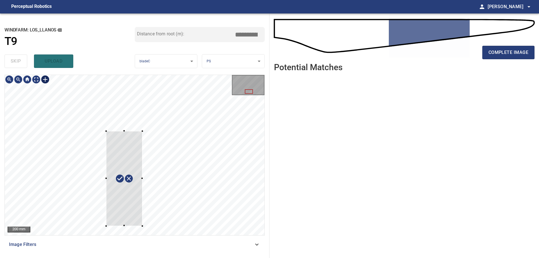
click at [106, 131] on div at bounding box center [135, 155] width 260 height 160
click at [147, 231] on div "200 mm Image Filters" at bounding box center [134, 164] width 260 height 179
click at [92, 135] on div at bounding box center [135, 155] width 260 height 160
click at [116, 142] on div at bounding box center [126, 178] width 40 height 98
click at [129, 202] on div at bounding box center [125, 176] width 37 height 98
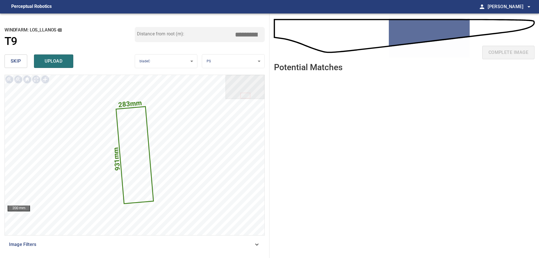
drag, startPoint x: 251, startPoint y: 35, endPoint x: 306, endPoint y: 35, distance: 55.8
click at [305, 35] on div "**********" at bounding box center [269, 135] width 539 height 244
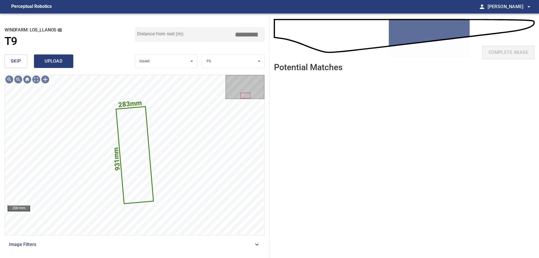
type input "*****"
click at [60, 65] on span "upload" at bounding box center [53, 61] width 27 height 8
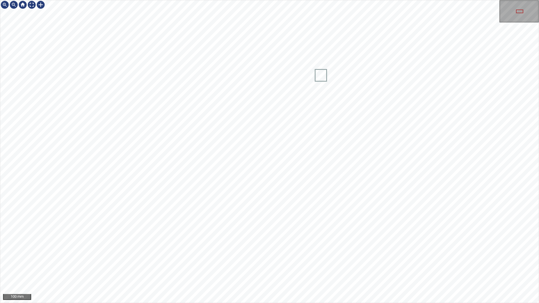
click at [260, 258] on div "100 mm" at bounding box center [269, 151] width 539 height 303
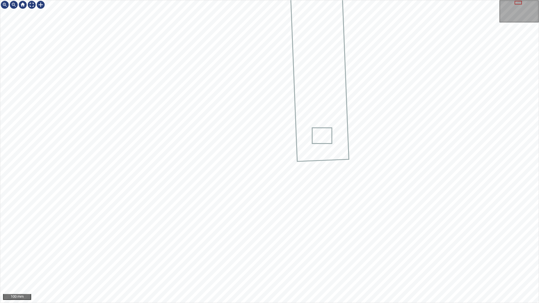
click at [277, 258] on div "100 mm" at bounding box center [269, 151] width 539 height 303
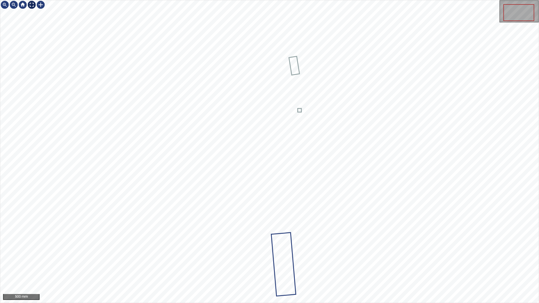
click at [32, 7] on div at bounding box center [31, 4] width 9 height 9
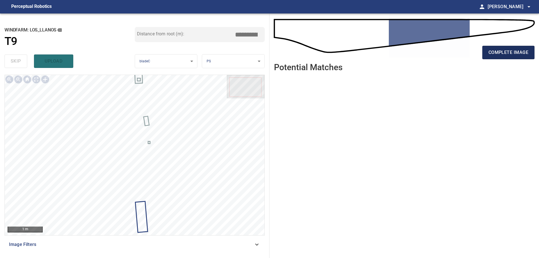
click at [508, 49] on button "complete image" at bounding box center [508, 52] width 52 height 13
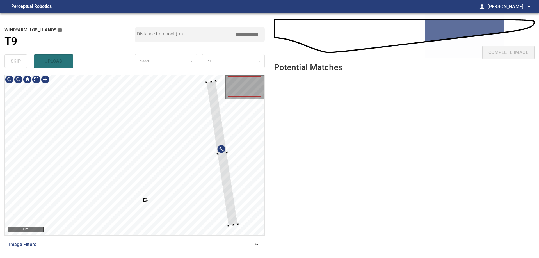
click at [233, 183] on div at bounding box center [135, 155] width 260 height 160
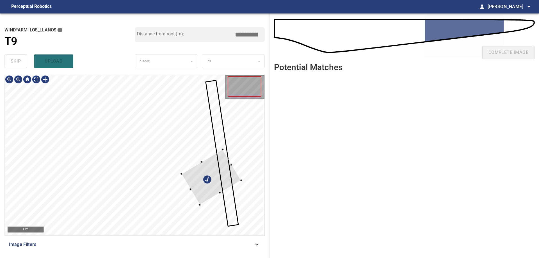
click at [228, 185] on div at bounding box center [211, 177] width 59 height 55
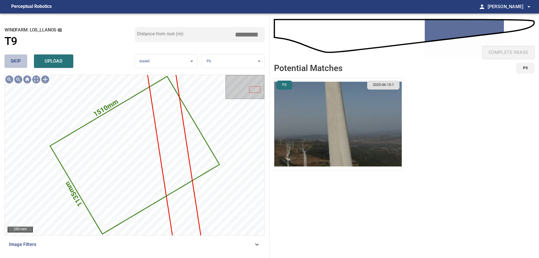
click at [19, 61] on span "skip" at bounding box center [16, 61] width 10 height 8
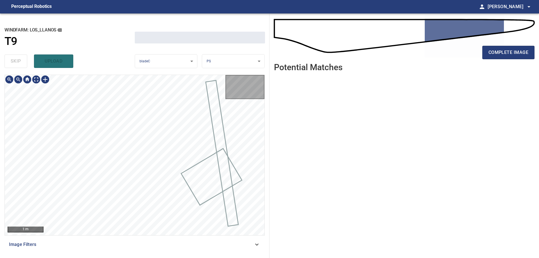
click at [19, 61] on div "skip upload" at bounding box center [69, 61] width 130 height 18
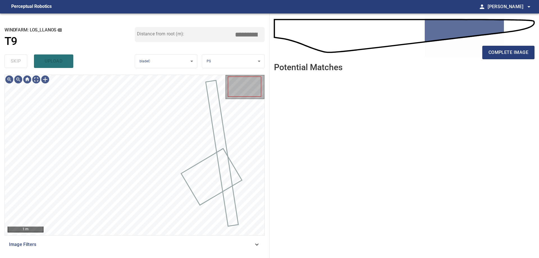
click at [19, 61] on div "skip upload" at bounding box center [69, 61] width 130 height 18
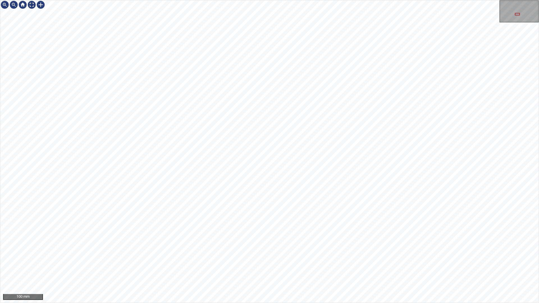
click at [236, 258] on div "100 mm" at bounding box center [269, 151] width 539 height 303
click at [230, 258] on div "100 mm" at bounding box center [269, 151] width 539 height 303
click at [331, 258] on div "100 mm" at bounding box center [269, 151] width 539 height 303
click at [363, 0] on div "100 mm" at bounding box center [269, 151] width 539 height 303
click at [326, 0] on div "100 mm" at bounding box center [269, 151] width 539 height 303
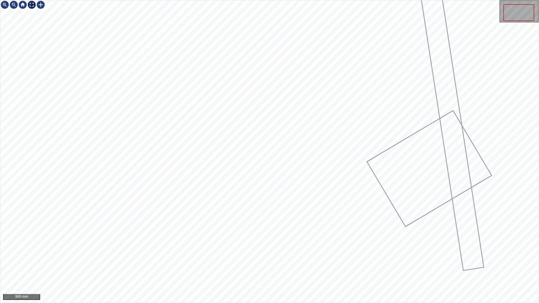
click at [34, 4] on div at bounding box center [31, 4] width 9 height 9
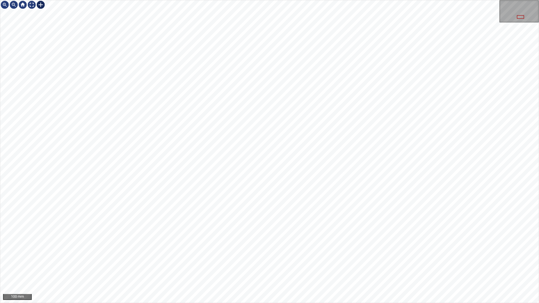
click at [41, 4] on div at bounding box center [40, 4] width 9 height 9
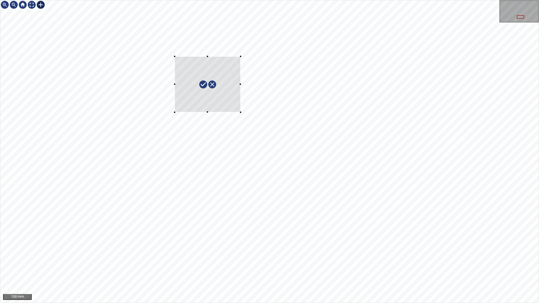
click at [175, 49] on div at bounding box center [269, 151] width 538 height 303
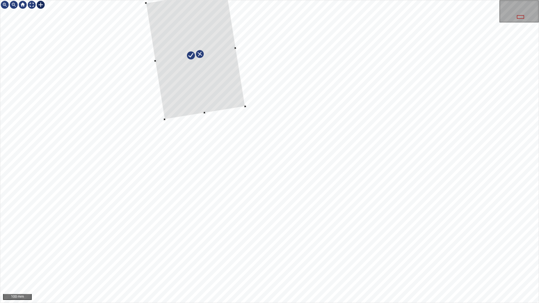
click at [222, 56] on div at bounding box center [195, 54] width 99 height 129
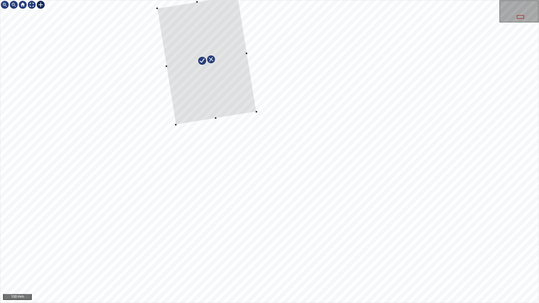
click at [230, 76] on div at bounding box center [206, 60] width 99 height 129
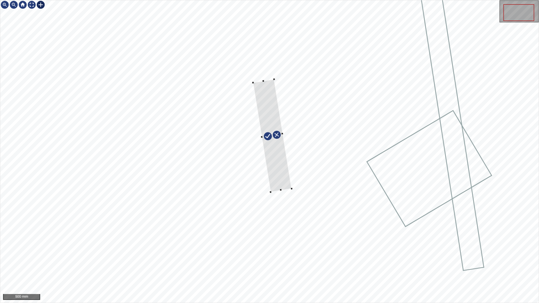
click at [266, 46] on div at bounding box center [269, 151] width 538 height 303
click at [287, 212] on div at bounding box center [269, 151] width 538 height 303
click at [290, 202] on div at bounding box center [277, 159] width 42 height 134
click at [268, 79] on div at bounding box center [269, 151] width 538 height 303
click at [296, 223] on div at bounding box center [276, 152] width 42 height 145
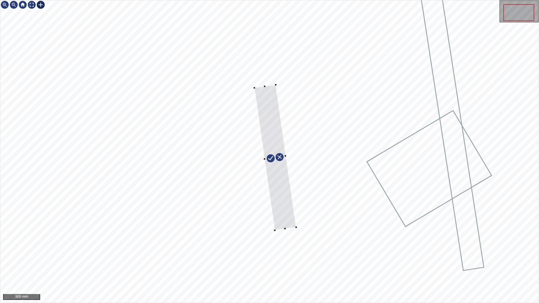
click at [287, 216] on div at bounding box center [275, 158] width 42 height 146
click at [251, 89] on div at bounding box center [269, 151] width 538 height 303
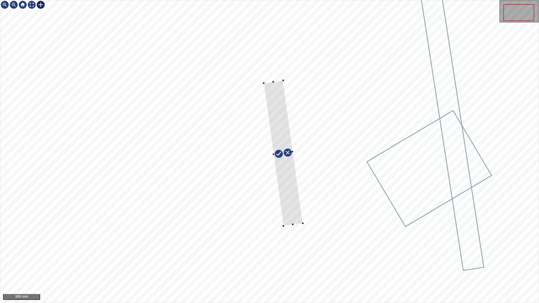
click at [278, 105] on div at bounding box center [283, 153] width 39 height 146
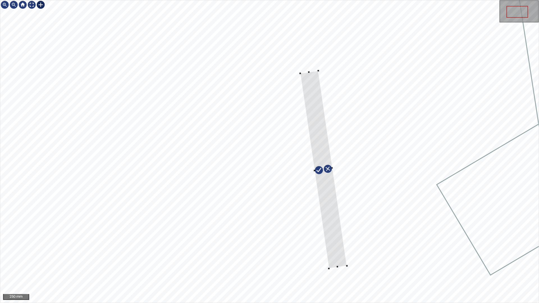
click at [361, 258] on div at bounding box center [269, 151] width 538 height 303
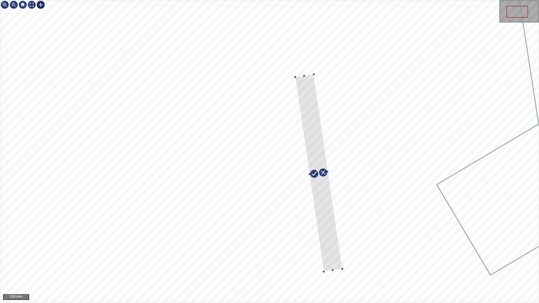
click at [338, 258] on div at bounding box center [318, 173] width 47 height 198
click at [307, 79] on div at bounding box center [319, 174] width 47 height 194
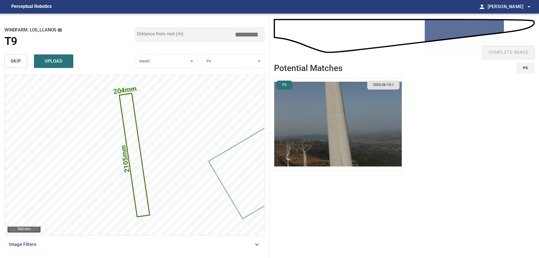
drag, startPoint x: 246, startPoint y: 37, endPoint x: 262, endPoint y: 34, distance: 16.5
click at [258, 34] on input "*****" at bounding box center [248, 34] width 28 height 11
type input "*****"
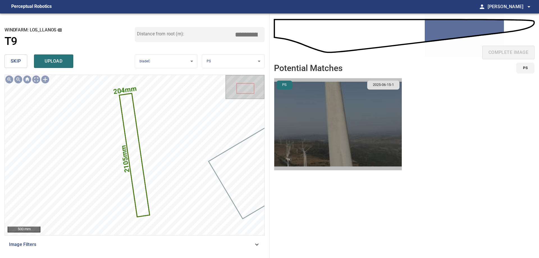
click at [281, 115] on img "button" at bounding box center [337, 124] width 127 height 92
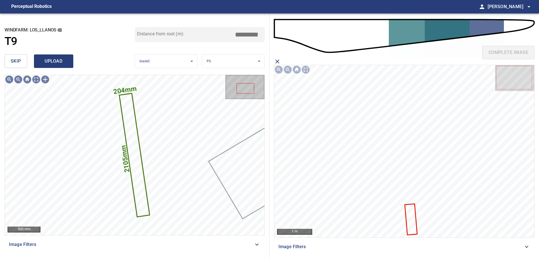
click at [57, 64] on span "upload" at bounding box center [53, 61] width 27 height 8
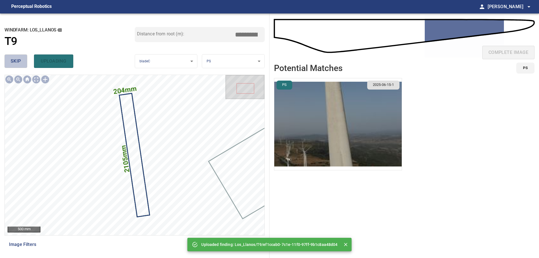
drag, startPoint x: 20, startPoint y: 61, endPoint x: 27, endPoint y: 65, distance: 7.7
click at [20, 61] on span "skip" at bounding box center [16, 61] width 10 height 8
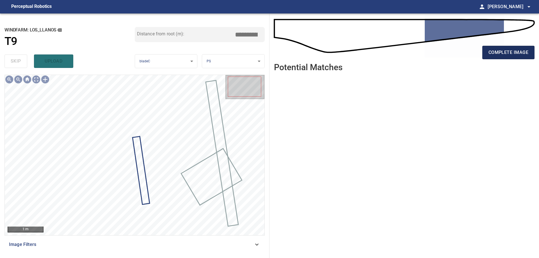
click at [511, 55] on span "complete image" at bounding box center [508, 53] width 40 height 8
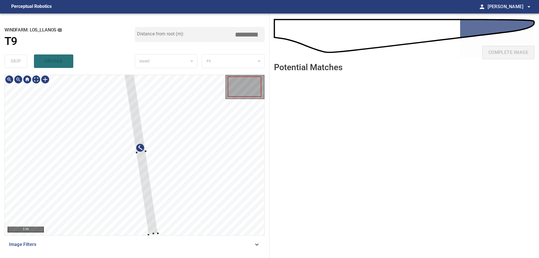
click at [176, 125] on div at bounding box center [135, 155] width 260 height 160
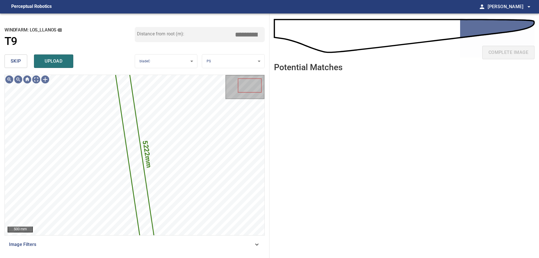
click at [13, 63] on span "skip" at bounding box center [16, 61] width 10 height 8
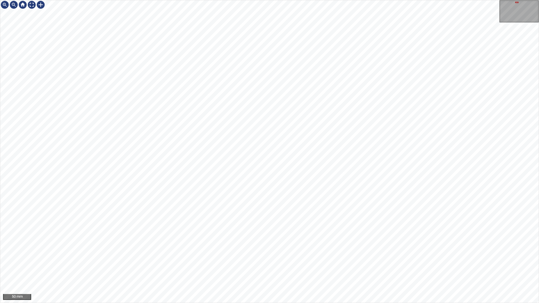
click at [275, 258] on div "50 mm" at bounding box center [269, 151] width 539 height 303
click at [33, 4] on div at bounding box center [31, 4] width 9 height 9
click at [305, 258] on div "50 mm" at bounding box center [269, 151] width 539 height 303
click at [410, 0] on div "50 mm" at bounding box center [269, 151] width 539 height 303
click at [390, 258] on div "100 mm" at bounding box center [269, 151] width 539 height 303
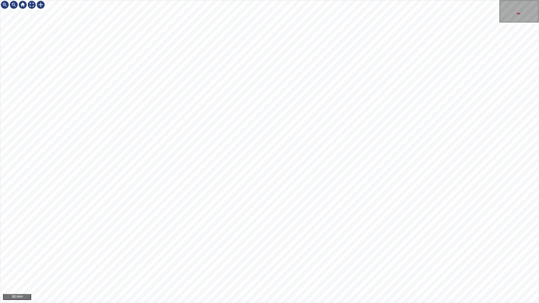
click at [444, 0] on div "50 mm" at bounding box center [269, 151] width 539 height 303
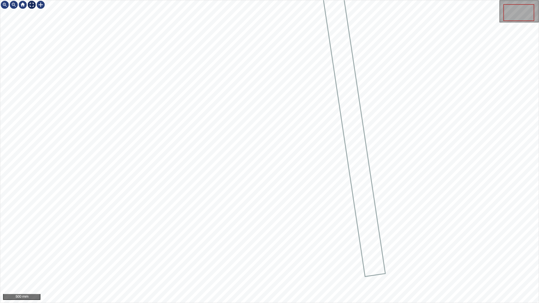
click at [32, 5] on div at bounding box center [31, 4] width 9 height 9
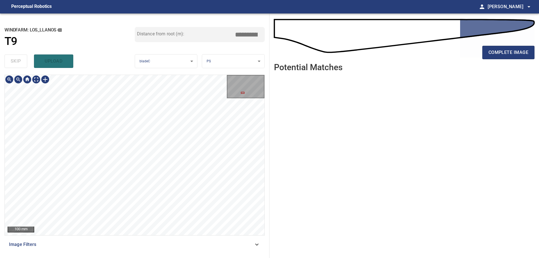
click at [12, 53] on div "**********" at bounding box center [134, 135] width 269 height 244
click at [150, 23] on div "**********" at bounding box center [134, 135] width 269 height 244
click at [46, 81] on div at bounding box center [45, 79] width 9 height 9
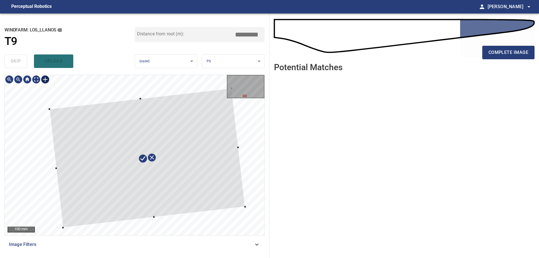
click at [241, 189] on div at bounding box center [135, 155] width 260 height 160
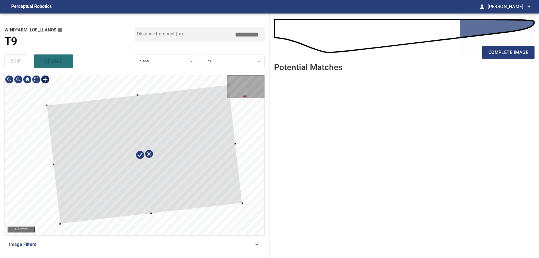
click at [221, 186] on div at bounding box center [145, 153] width 196 height 139
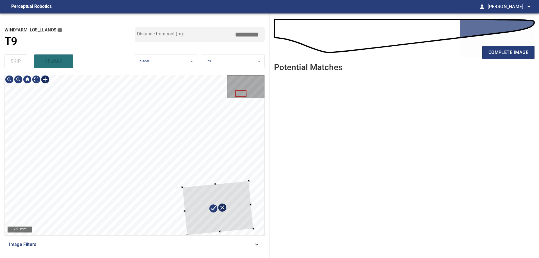
click at [221, 207] on div at bounding box center [217, 208] width 71 height 54
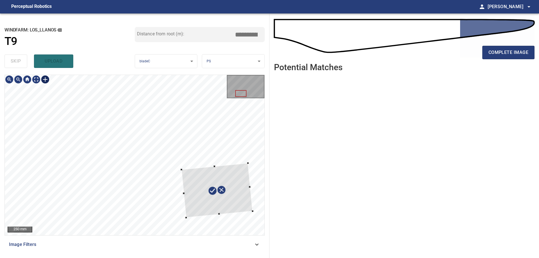
click at [240, 178] on div at bounding box center [216, 190] width 71 height 54
click at [214, 180] on div at bounding box center [217, 196] width 72 height 67
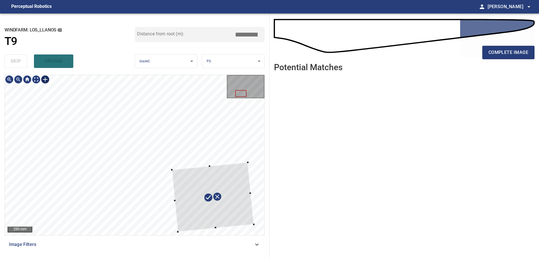
click at [245, 223] on div at bounding box center [213, 196] width 82 height 69
click at [249, 219] on div at bounding box center [216, 197] width 82 height 70
click at [170, 198] on div at bounding box center [135, 155] width 260 height 160
click at [230, 215] on div at bounding box center [216, 196] width 77 height 70
click at [229, 212] on div at bounding box center [215, 192] width 77 height 70
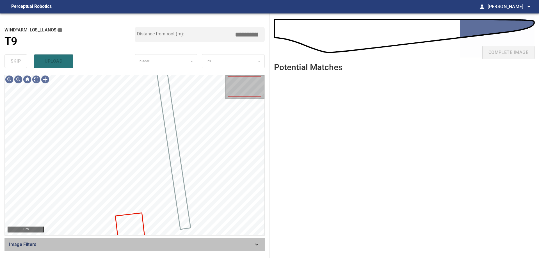
click at [255, 246] on icon at bounding box center [256, 244] width 7 height 7
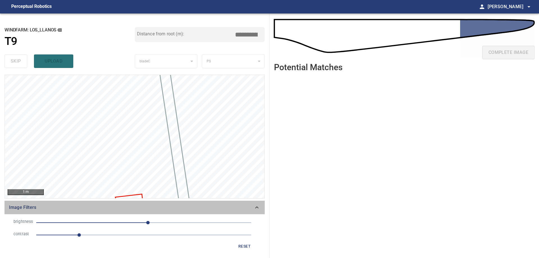
click at [257, 210] on icon at bounding box center [256, 207] width 7 height 7
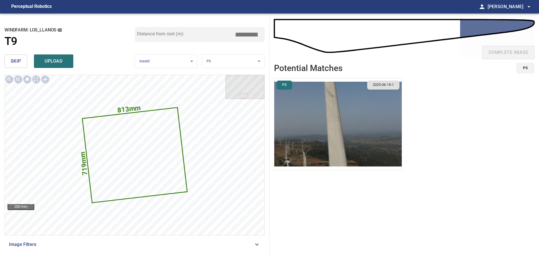
click at [317, 116] on img "button" at bounding box center [337, 124] width 127 height 92
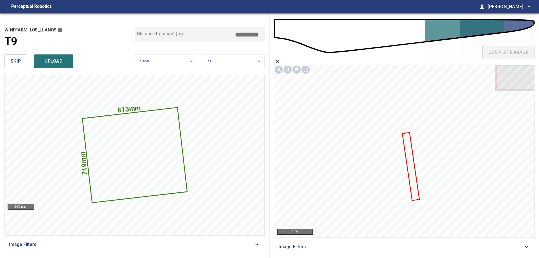
click at [415, 186] on icon at bounding box center [410, 166] width 16 height 67
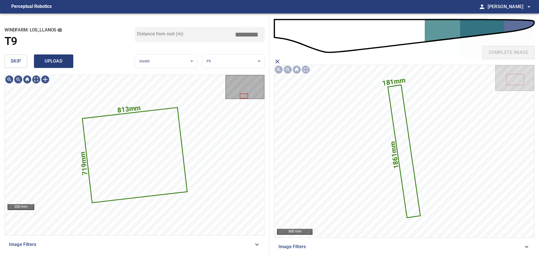
click at [55, 63] on span "upload" at bounding box center [53, 61] width 27 height 8
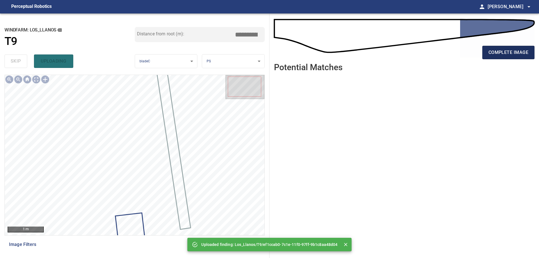
click at [513, 53] on span "complete image" at bounding box center [508, 53] width 40 height 8
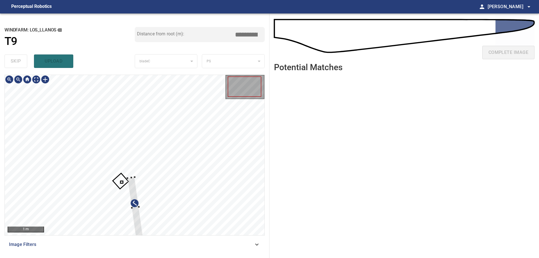
click at [174, 198] on div at bounding box center [135, 155] width 260 height 160
click at [178, 110] on div at bounding box center [135, 155] width 260 height 160
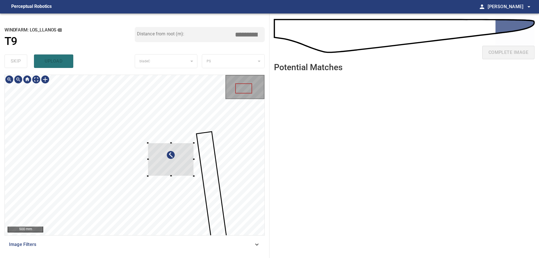
click at [186, 155] on div at bounding box center [171, 159] width 46 height 33
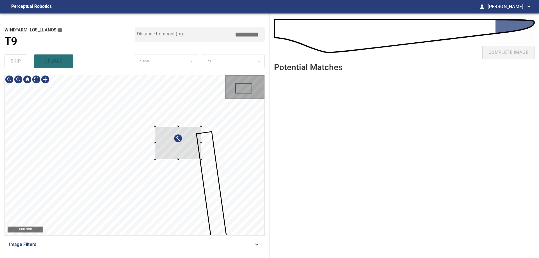
click at [180, 144] on div at bounding box center [178, 142] width 46 height 33
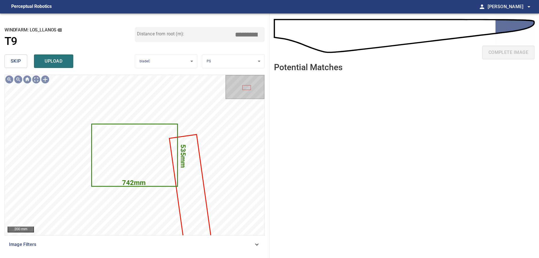
click at [19, 62] on span "skip" at bounding box center [16, 61] width 10 height 8
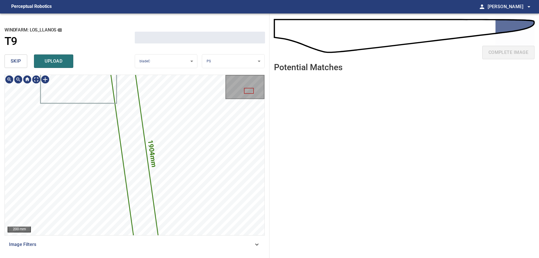
click at [19, 62] on span "skip" at bounding box center [16, 61] width 10 height 8
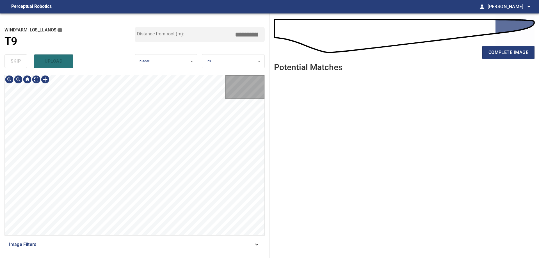
type input "*****"
click at [19, 62] on div "skip upload" at bounding box center [69, 61] width 130 height 18
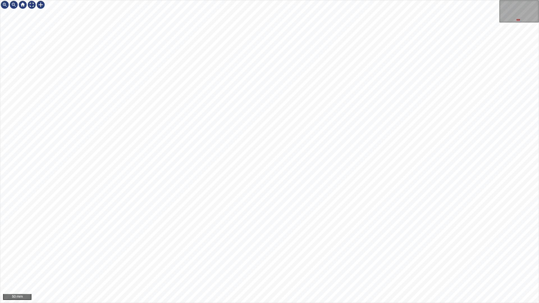
click at [270, 258] on div "50 mm" at bounding box center [269, 151] width 539 height 303
click at [227, 258] on div "50 mm" at bounding box center [269, 151] width 539 height 303
click at [41, 4] on div at bounding box center [40, 4] width 9 height 9
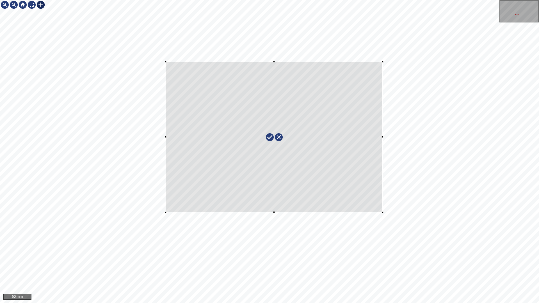
click at [383, 213] on div at bounding box center [269, 151] width 538 height 303
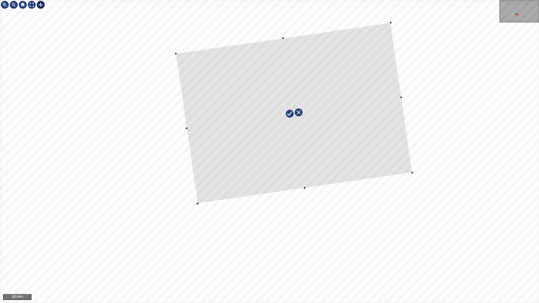
click at [355, 144] on div at bounding box center [294, 113] width 236 height 181
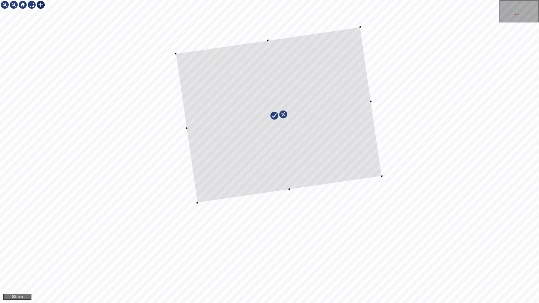
click at [380, 176] on div at bounding box center [279, 115] width 206 height 176
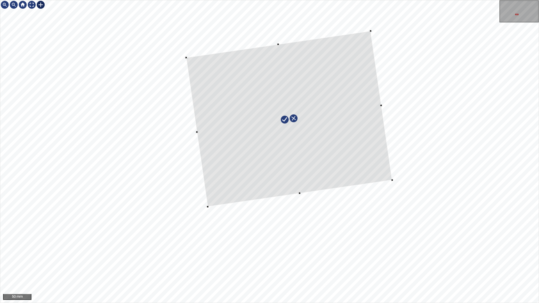
click at [360, 157] on div at bounding box center [289, 119] width 206 height 176
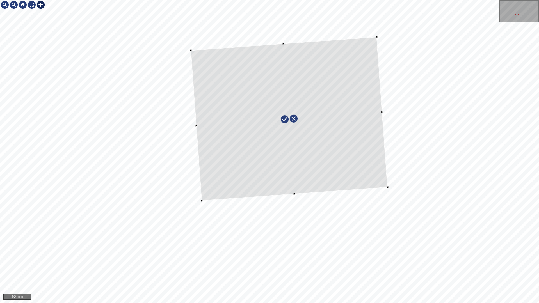
click at [295, 182] on div at bounding box center [269, 151] width 538 height 303
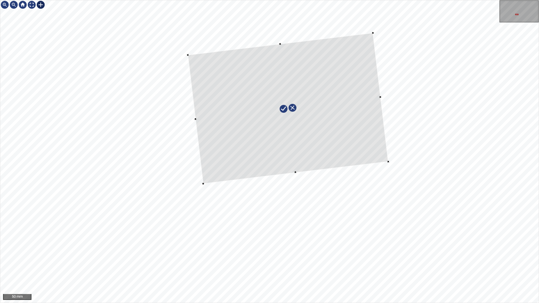
click at [295, 175] on div at bounding box center [288, 108] width 200 height 151
click at [335, 146] on div at bounding box center [287, 106] width 201 height 154
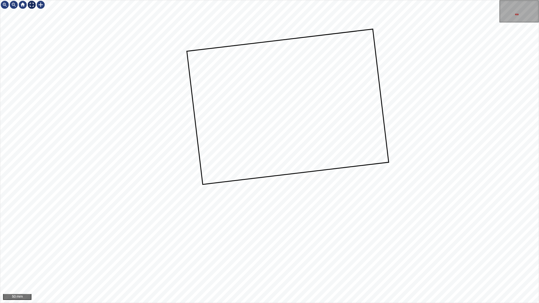
click at [30, 3] on div at bounding box center [31, 4] width 9 height 9
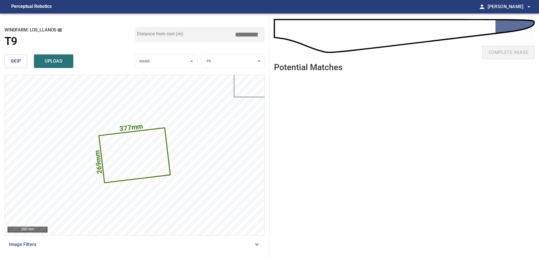
drag, startPoint x: 255, startPoint y: 35, endPoint x: 265, endPoint y: 42, distance: 11.7
click at [265, 42] on div "**********" at bounding box center [134, 135] width 269 height 244
click at [246, 32] on input "*****" at bounding box center [248, 34] width 28 height 11
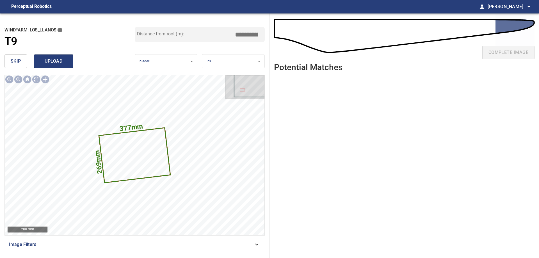
type input "*****"
click at [66, 63] on span "upload" at bounding box center [53, 61] width 27 height 8
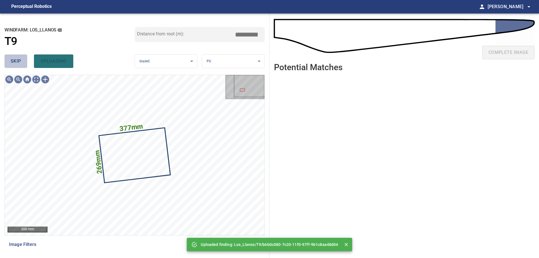
click at [14, 58] on span "skip" at bounding box center [16, 61] width 10 height 8
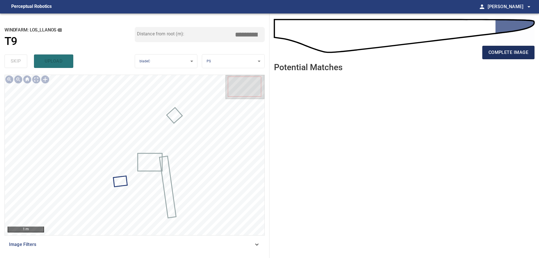
click at [513, 53] on span "complete image" at bounding box center [508, 53] width 40 height 8
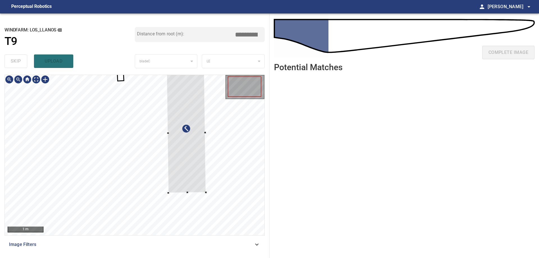
click at [192, 150] on div at bounding box center [186, 133] width 39 height 120
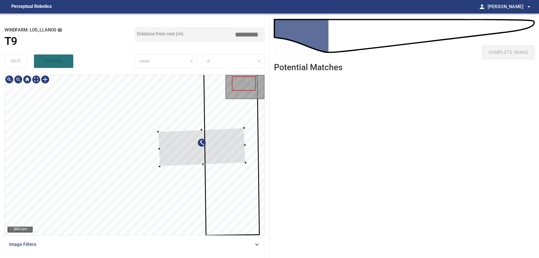
click at [215, 149] on div at bounding box center [202, 147] width 88 height 39
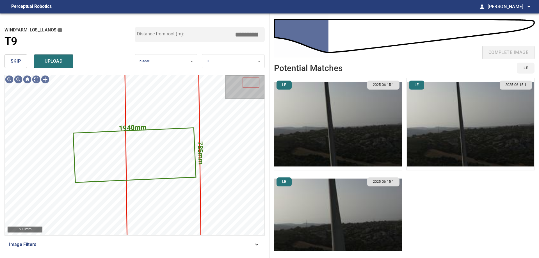
click at [21, 63] on button "skip" at bounding box center [15, 60] width 23 height 13
click at [21, 63] on span "skip" at bounding box center [16, 61] width 10 height 8
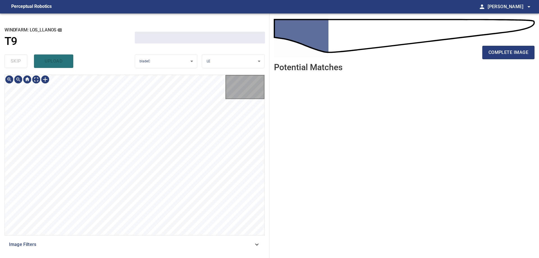
click at [21, 63] on div "skip upload" at bounding box center [69, 61] width 130 height 18
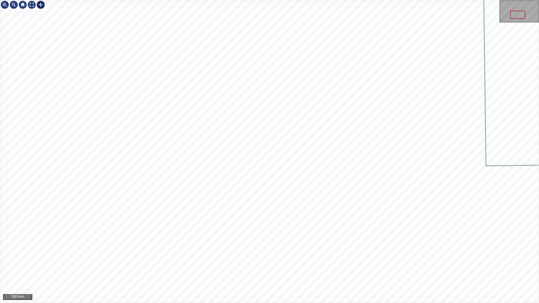
click at [40, 2] on div at bounding box center [40, 4] width 9 height 9
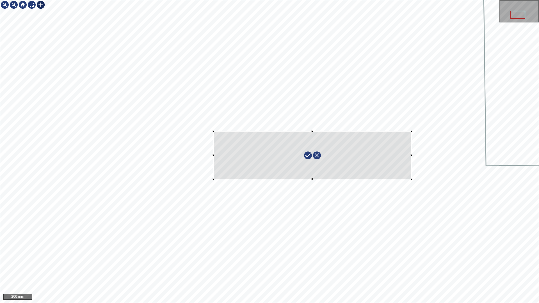
click at [411, 179] on div at bounding box center [269, 151] width 538 height 303
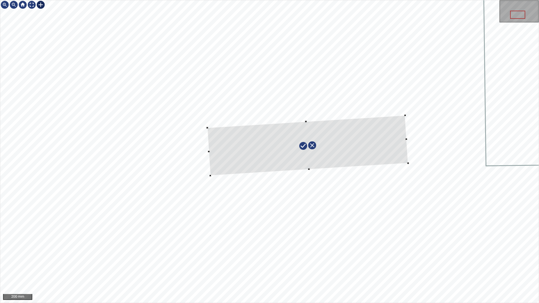
click at [385, 149] on div at bounding box center [307, 145] width 201 height 60
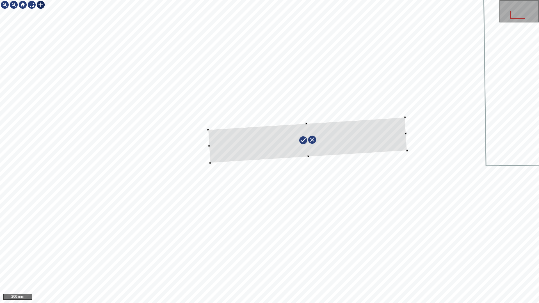
click at [406, 149] on div at bounding box center [307, 140] width 199 height 46
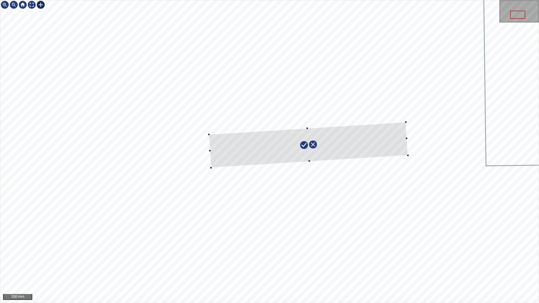
click at [383, 143] on div at bounding box center [308, 145] width 199 height 46
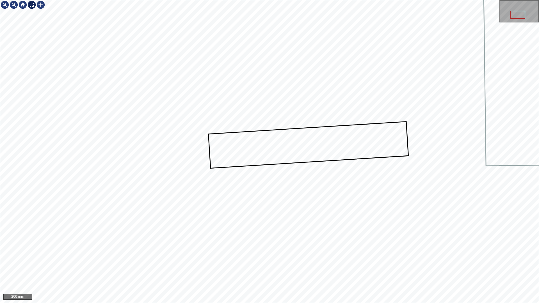
click at [32, 7] on div at bounding box center [31, 4] width 9 height 9
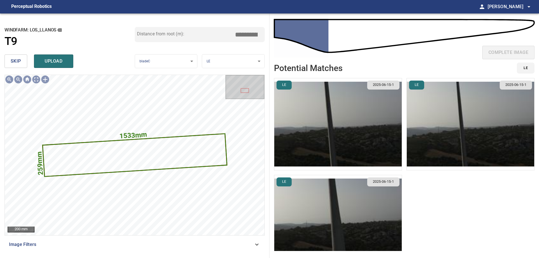
click at [62, 64] on span "upload" at bounding box center [53, 61] width 27 height 8
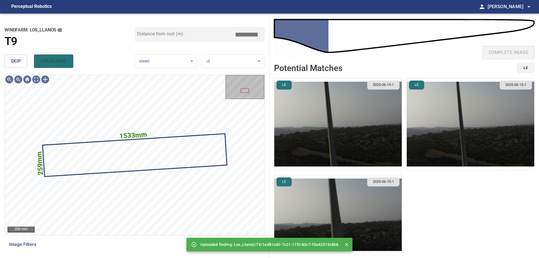
click at [10, 62] on button "skip" at bounding box center [15, 60] width 23 height 13
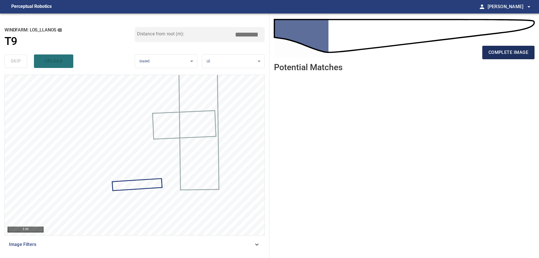
click at [501, 52] on span "complete image" at bounding box center [508, 53] width 40 height 8
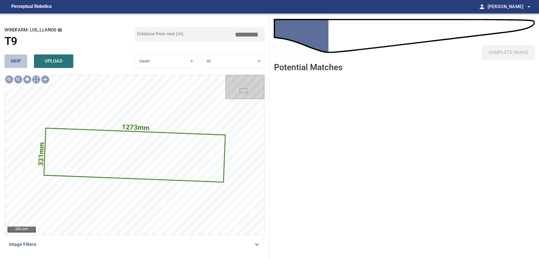
drag, startPoint x: 22, startPoint y: 60, endPoint x: 31, endPoint y: 67, distance: 11.0
click at [23, 63] on button "skip" at bounding box center [15, 60] width 23 height 13
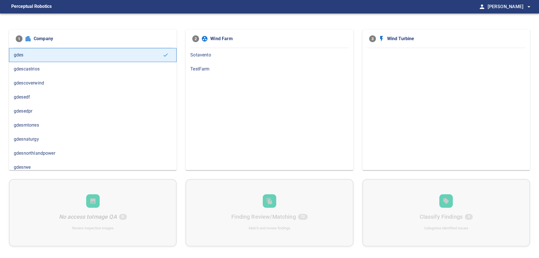
click at [52, 139] on span "gdesnaturgy" at bounding box center [93, 139] width 158 height 7
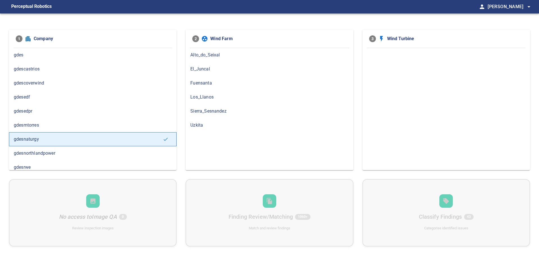
click at [242, 95] on span "Los_Llanos" at bounding box center [269, 97] width 158 height 7
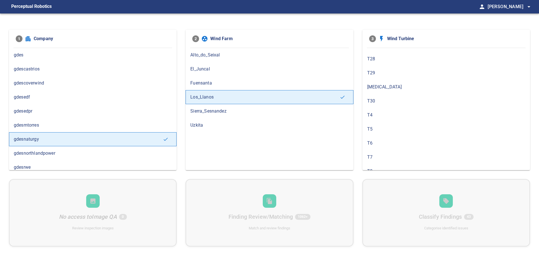
scroll to position [299, 0]
click at [384, 168] on div "T9" at bounding box center [446, 163] width 168 height 14
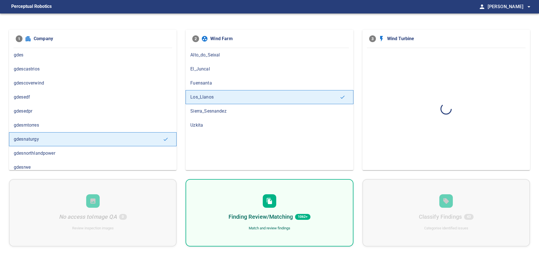
scroll to position [0, 0]
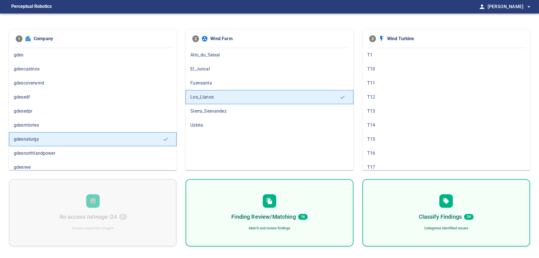
click at [300, 207] on div "Finding Review/Matching 16 Match and review findings" at bounding box center [270, 212] width 168 height 67
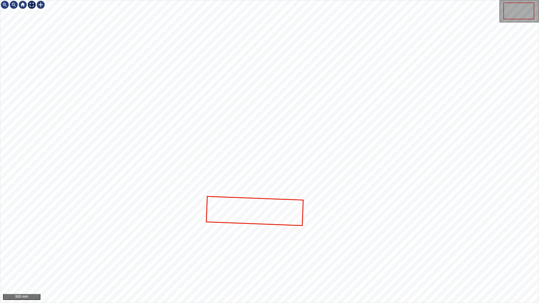
click at [32, 7] on div at bounding box center [31, 4] width 9 height 9
click at [33, 3] on div at bounding box center [31, 4] width 9 height 9
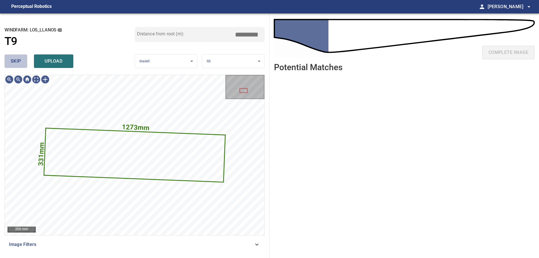
click at [23, 65] on button "skip" at bounding box center [15, 60] width 23 height 13
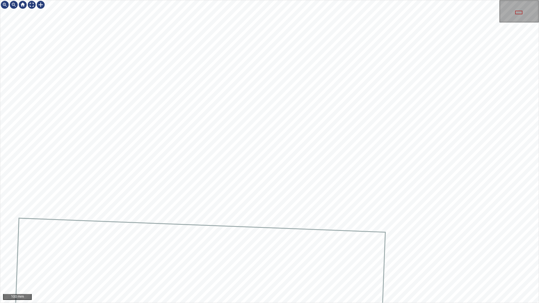
click at [537, 0] on div "100 mm" at bounding box center [269, 151] width 539 height 303
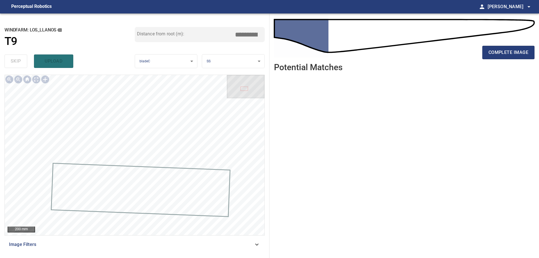
click at [503, 59] on div "complete image" at bounding box center [404, 54] width 260 height 22
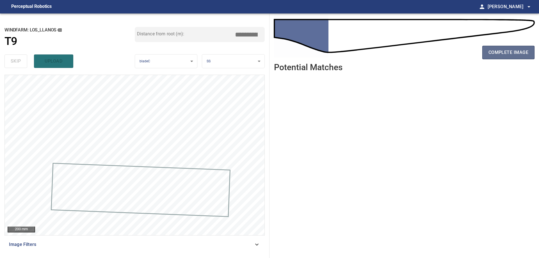
click at [509, 55] on span "complete image" at bounding box center [508, 53] width 40 height 8
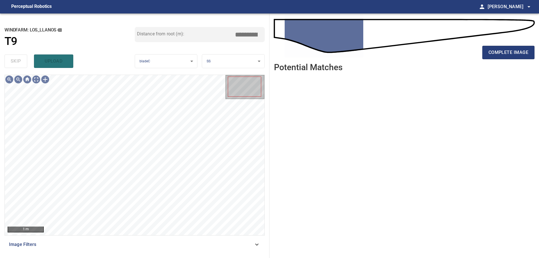
click at [216, 253] on div "1 m Image Filters" at bounding box center [134, 164] width 260 height 179
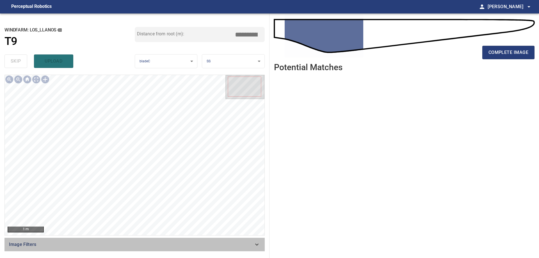
click at [216, 246] on span "Image Filters" at bounding box center [131, 244] width 244 height 7
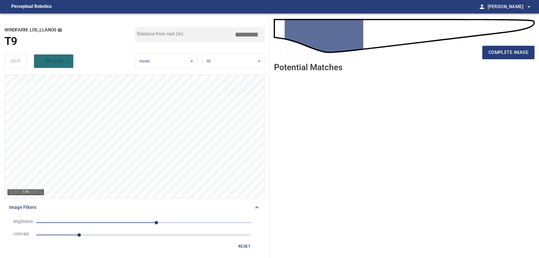
click at [134, 237] on span "1" at bounding box center [143, 235] width 215 height 8
click at [107, 224] on span "30" at bounding box center [143, 223] width 215 height 8
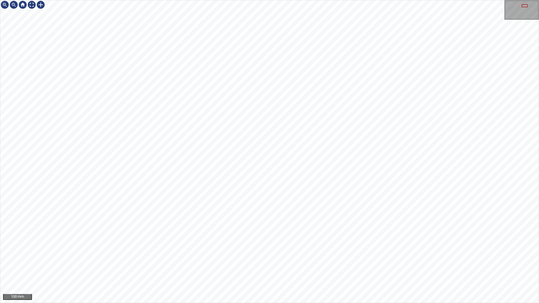
click at [198, 258] on div "100 mm" at bounding box center [269, 151] width 539 height 303
click at [307, 258] on div "100 mm" at bounding box center [269, 151] width 539 height 303
click at [239, 0] on div "100 mm" at bounding box center [269, 151] width 539 height 303
click at [353, 258] on div "100 mm" at bounding box center [269, 151] width 539 height 303
click at [347, 258] on div "100 mm" at bounding box center [269, 151] width 539 height 303
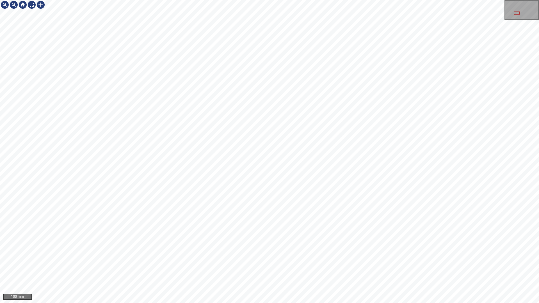
click at [333, 258] on div "100 mm" at bounding box center [269, 151] width 539 height 303
click at [204, 258] on div "100 mm" at bounding box center [269, 151] width 539 height 303
click at [32, 4] on div at bounding box center [31, 4] width 9 height 9
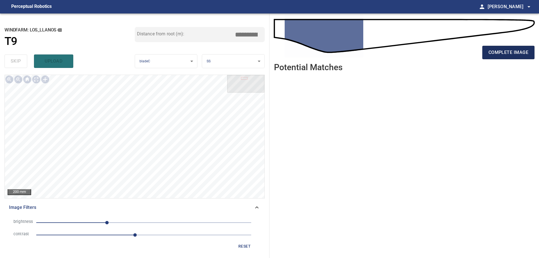
click at [506, 56] on span "complete image" at bounding box center [508, 53] width 40 height 8
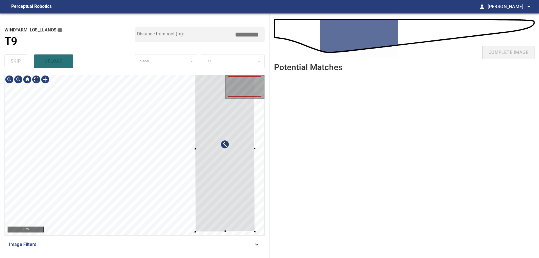
click at [244, 181] on div at bounding box center [225, 149] width 60 height 166
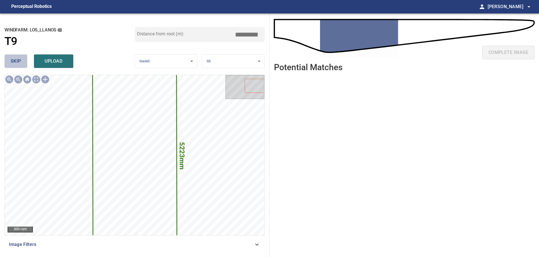
click at [13, 61] on span "skip" at bounding box center [16, 61] width 10 height 8
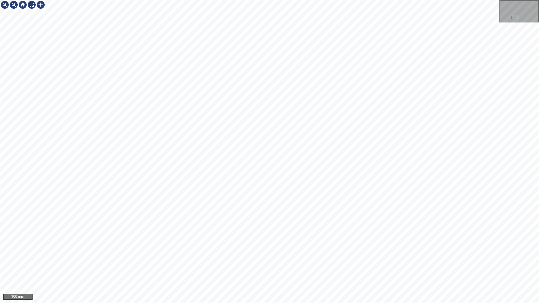
click at [368, 258] on div "100 mm" at bounding box center [269, 151] width 539 height 303
click at [218, 258] on div "50 mm" at bounding box center [269, 151] width 539 height 303
click at [539, 77] on div "50 mm" at bounding box center [269, 151] width 539 height 303
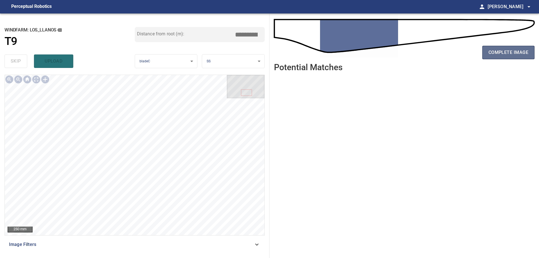
click at [507, 51] on span "complete image" at bounding box center [508, 53] width 40 height 8
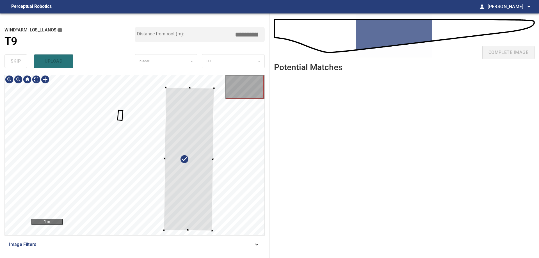
click at [204, 181] on div at bounding box center [189, 159] width 50 height 143
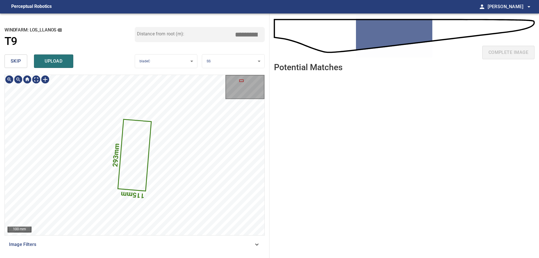
click at [142, 163] on icon at bounding box center [134, 155] width 33 height 71
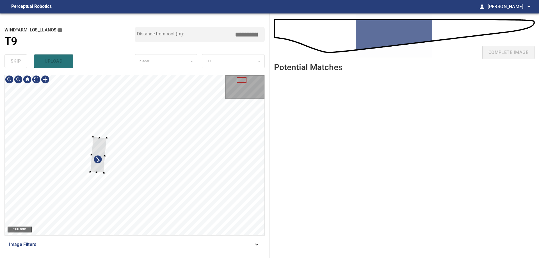
click at [74, 153] on div at bounding box center [135, 155] width 260 height 160
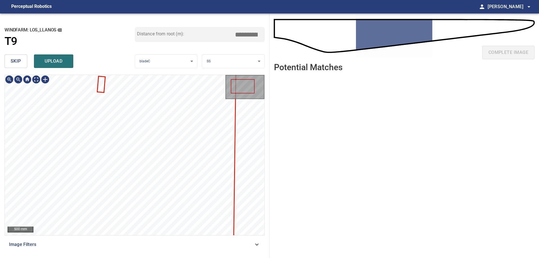
click at [15, 65] on span "skip" at bounding box center [16, 61] width 10 height 8
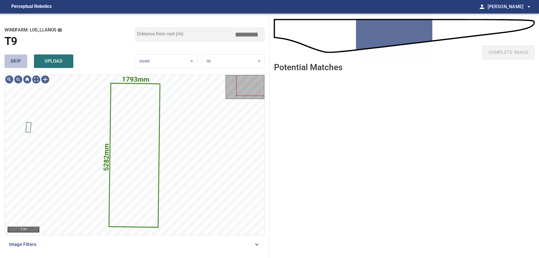
click at [16, 64] on span "skip" at bounding box center [16, 61] width 10 height 8
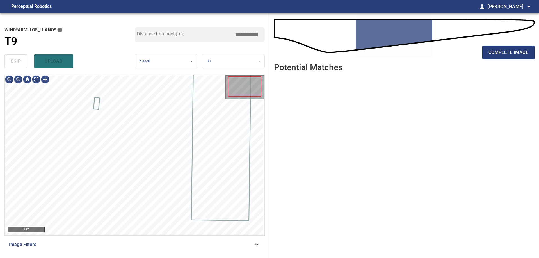
click at [16, 64] on div "skip upload" at bounding box center [69, 61] width 130 height 18
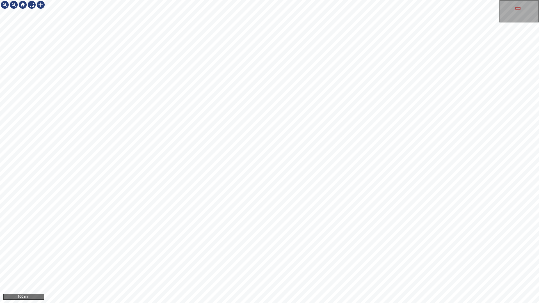
click at [207, 258] on div "100 mm" at bounding box center [269, 151] width 539 height 303
click at [196, 258] on div "100 mm" at bounding box center [269, 151] width 539 height 303
click at [252, 258] on div "100 mm" at bounding box center [269, 151] width 539 height 303
click at [203, 258] on div "100 mm" at bounding box center [269, 151] width 539 height 303
click at [285, 95] on div "100 mm" at bounding box center [269, 151] width 539 height 303
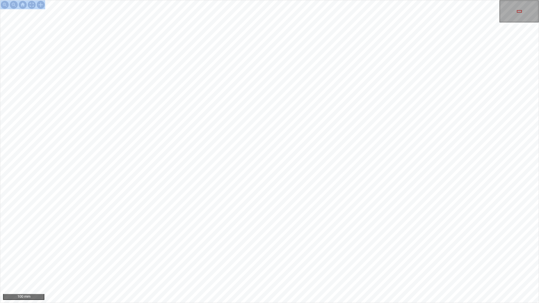
click at [370, 0] on div "100 mm" at bounding box center [269, 151] width 539 height 303
click at [421, 258] on div "100 mm" at bounding box center [269, 151] width 539 height 303
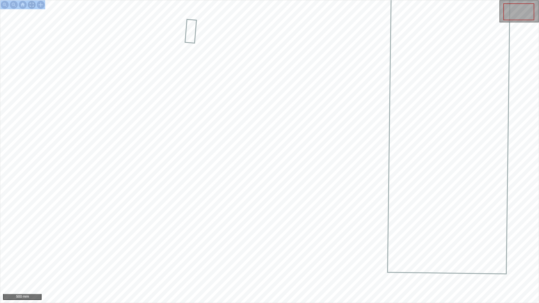
click at [31, 3] on div at bounding box center [31, 4] width 9 height 9
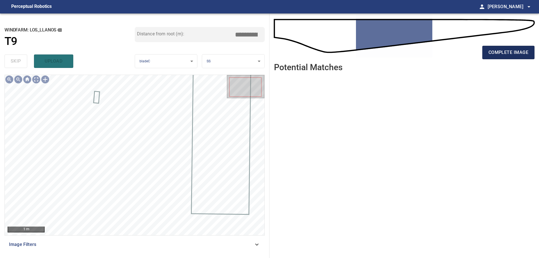
click at [524, 51] on span "complete image" at bounding box center [508, 53] width 40 height 8
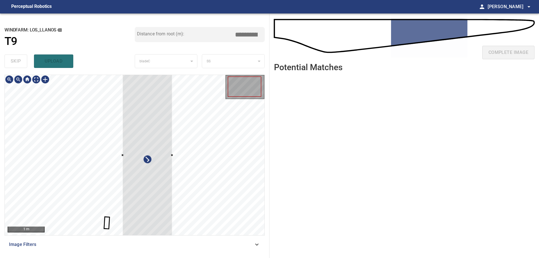
click at [172, 196] on div at bounding box center [147, 155] width 50 height 170
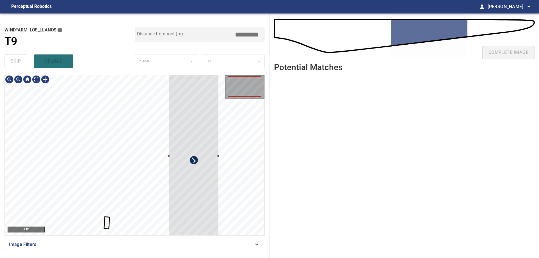
click at [196, 165] on div at bounding box center [194, 156] width 50 height 170
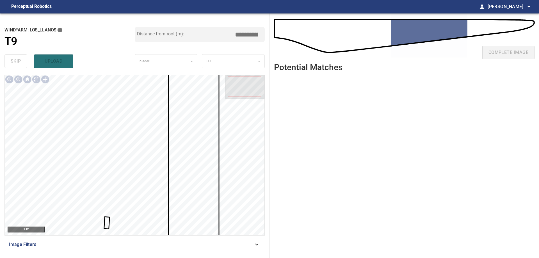
click at [107, 223] on div at bounding box center [135, 155] width 260 height 160
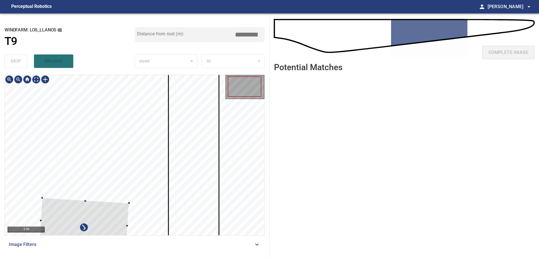
click at [43, 145] on div at bounding box center [135, 155] width 260 height 160
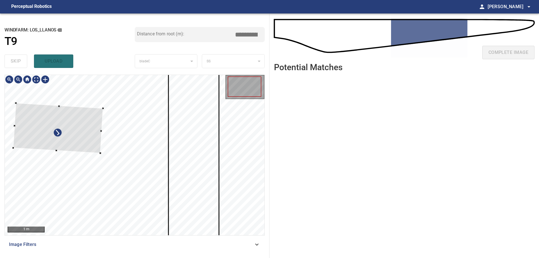
click at [67, 124] on div at bounding box center [58, 128] width 90 height 50
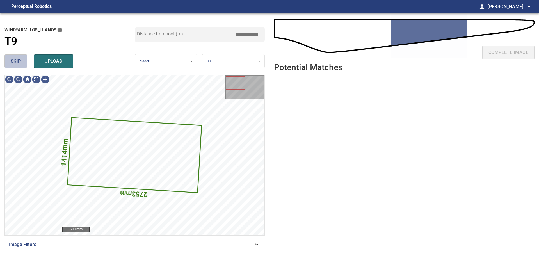
click at [17, 59] on span "skip" at bounding box center [16, 61] width 10 height 8
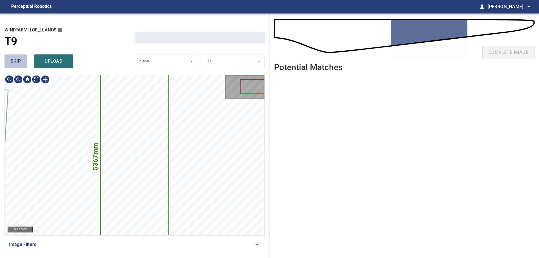
click at [17, 59] on span "skip" at bounding box center [16, 61] width 10 height 8
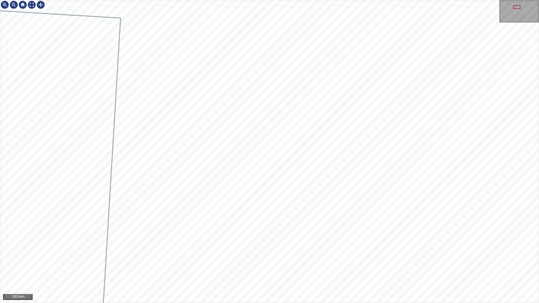
click at [297, 258] on div "100 mm" at bounding box center [269, 151] width 539 height 303
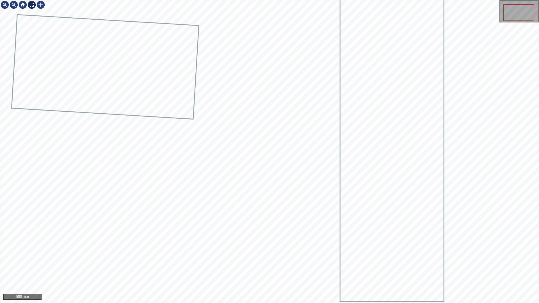
click at [33, 6] on div at bounding box center [31, 4] width 9 height 9
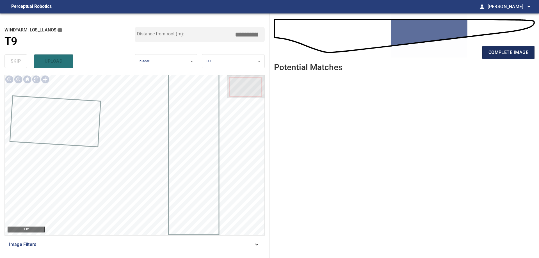
click at [509, 53] on span "complete image" at bounding box center [508, 53] width 40 height 8
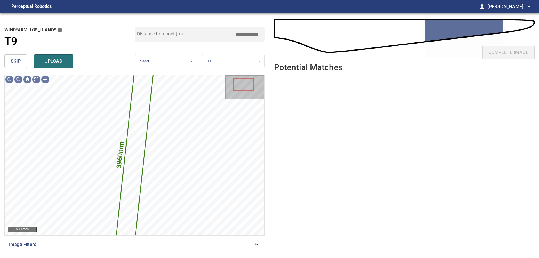
drag, startPoint x: 22, startPoint y: 62, endPoint x: 25, endPoint y: 70, distance: 8.1
click at [22, 62] on button "skip" at bounding box center [15, 60] width 23 height 13
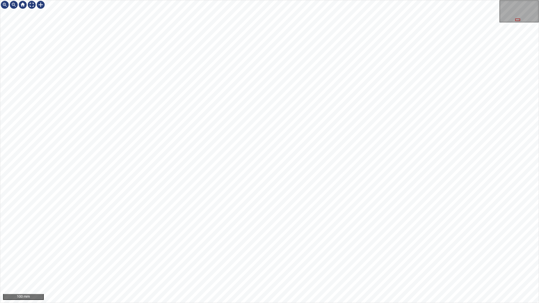
click at [274, 0] on div "100 mm" at bounding box center [269, 151] width 539 height 303
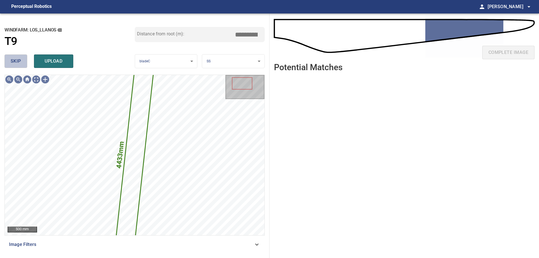
click at [20, 65] on button "skip" at bounding box center [15, 60] width 23 height 13
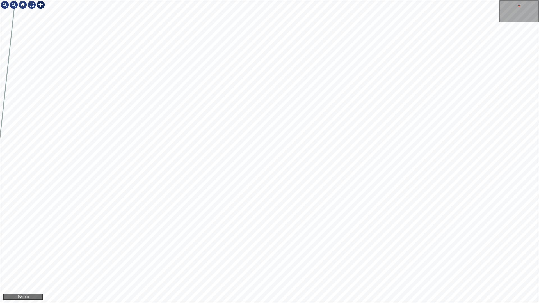
click at [38, 5] on div at bounding box center [40, 4] width 9 height 9
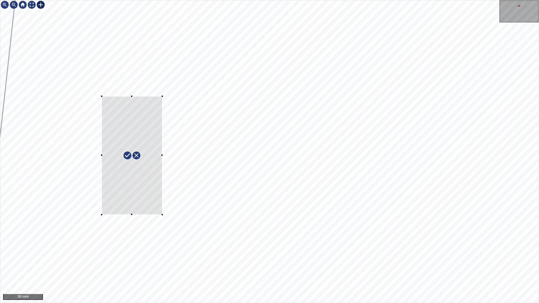
click at [162, 217] on div at bounding box center [269, 151] width 538 height 303
click at [143, 197] on div at bounding box center [134, 148] width 74 height 127
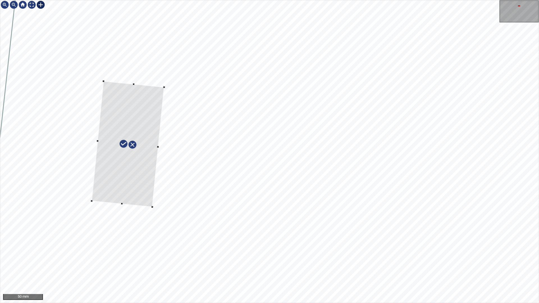
click at [158, 145] on div at bounding box center [269, 151] width 538 height 303
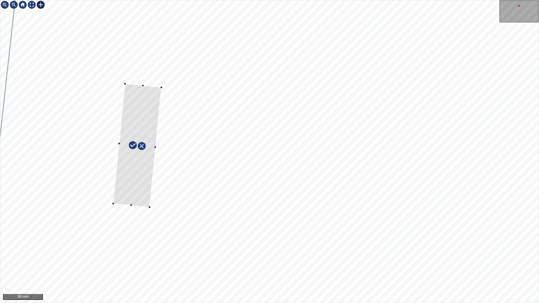
click at [120, 145] on div at bounding box center [137, 145] width 48 height 123
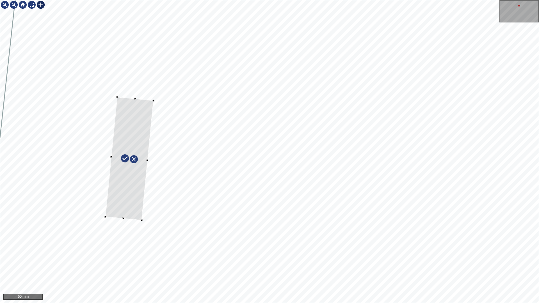
click at [136, 186] on div at bounding box center [130, 158] width 48 height 123
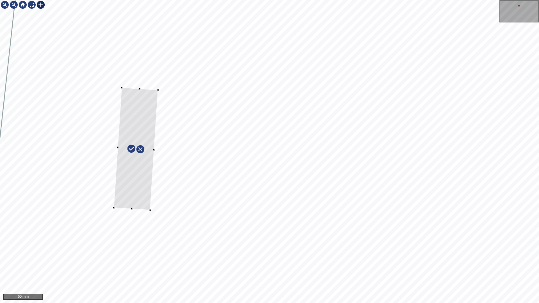
click at [138, 180] on div at bounding box center [136, 149] width 44 height 123
click at [132, 193] on div at bounding box center [136, 143] width 43 height 110
click at [144, 195] on div at bounding box center [134, 148] width 43 height 110
click at [133, 166] on div at bounding box center [135, 143] width 43 height 110
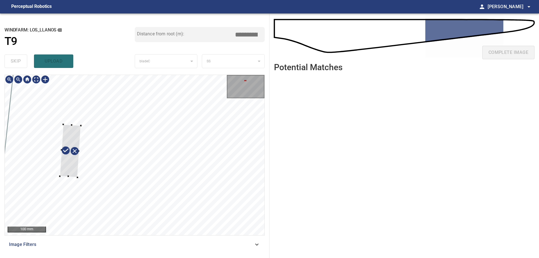
click at [61, 150] on div at bounding box center [61, 150] width 2 height 2
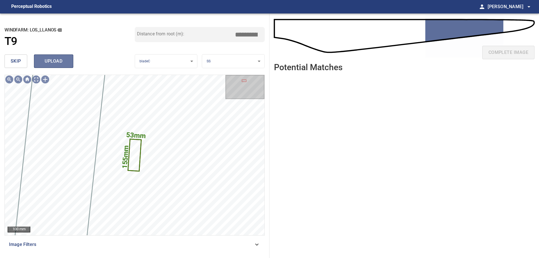
click at [63, 60] on span "upload" at bounding box center [53, 61] width 27 height 8
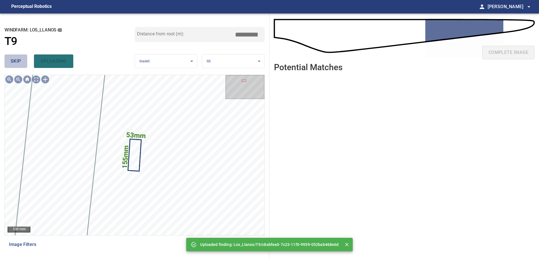
drag, startPoint x: 8, startPoint y: 65, endPoint x: 25, endPoint y: 63, distance: 16.9
click at [9, 65] on button "skip" at bounding box center [15, 60] width 23 height 13
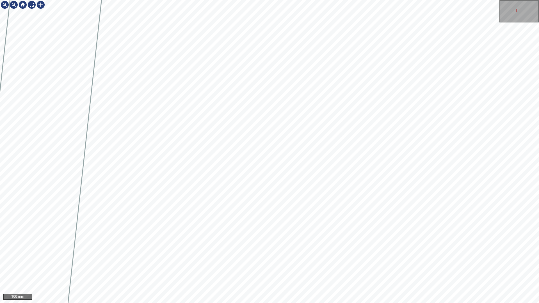
click at [247, 0] on div "100 mm" at bounding box center [269, 151] width 539 height 303
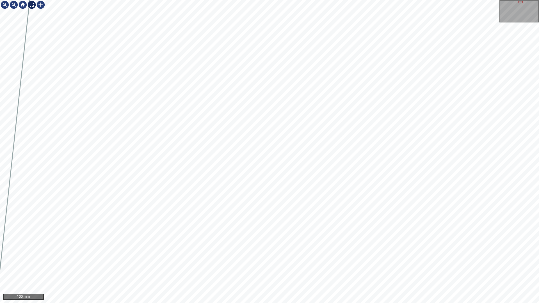
click at [35, 3] on div at bounding box center [31, 4] width 9 height 9
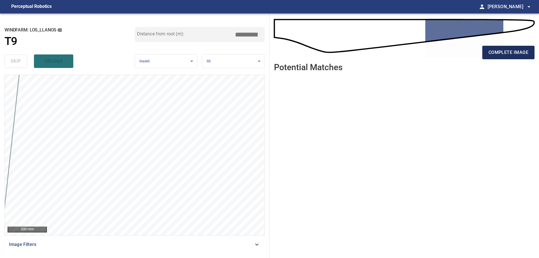
click at [497, 50] on span "complete image" at bounding box center [508, 53] width 40 height 8
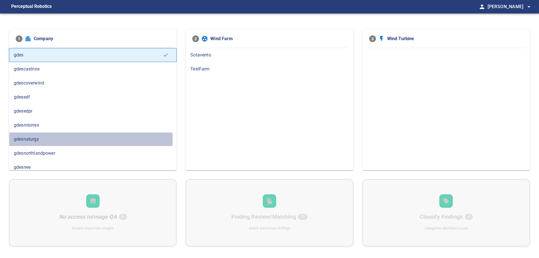
click at [30, 139] on span "gdesnaturgy" at bounding box center [93, 139] width 158 height 7
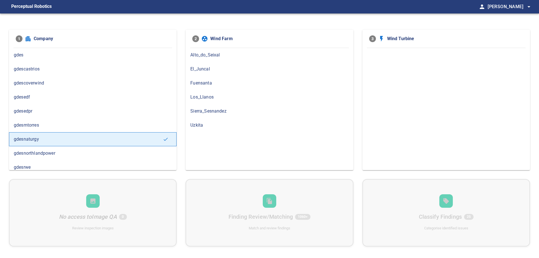
click at [214, 94] on span "Los_Llanos" at bounding box center [269, 97] width 158 height 7
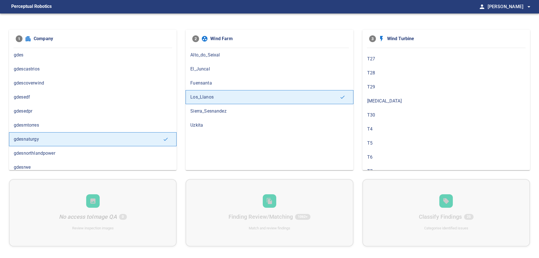
scroll to position [299, 0]
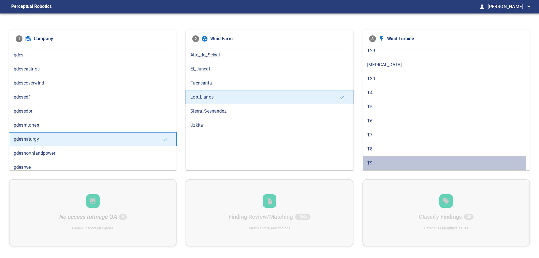
click at [380, 161] on span "T9" at bounding box center [446, 163] width 158 height 7
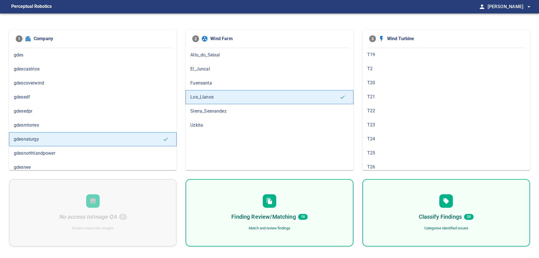
scroll to position [74, 0]
click at [278, 221] on div "Finding Review/Matching 10 Match and review findings" at bounding box center [270, 212] width 168 height 67
